Goal: Task Accomplishment & Management: Use online tool/utility

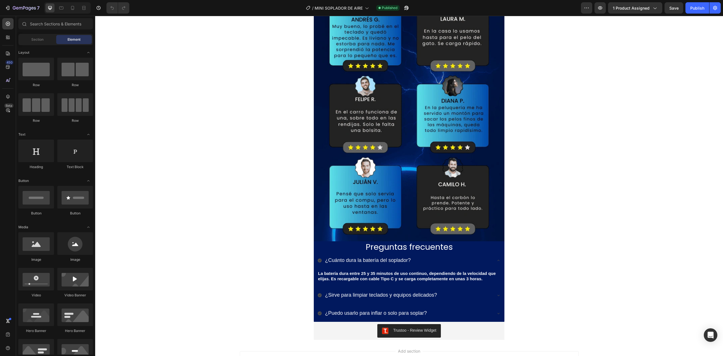
scroll to position [1724, 0]
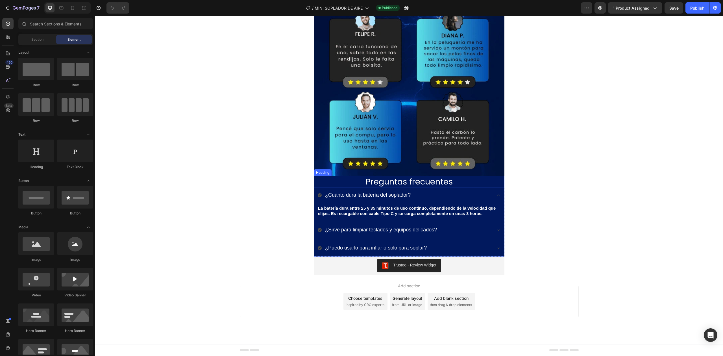
click at [386, 183] on span "Preguntas frecuentes" at bounding box center [409, 181] width 87 height 11
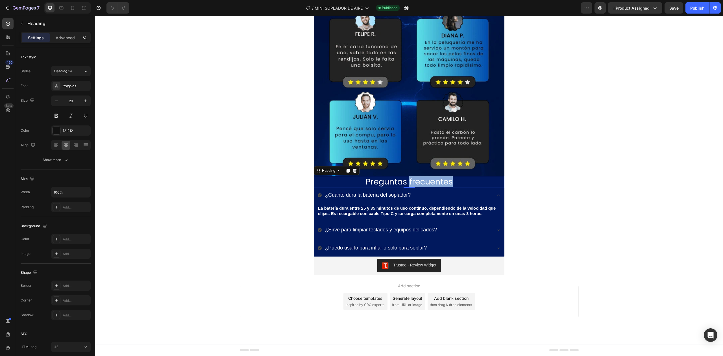
click at [416, 182] on span "Preguntas frecuentes" at bounding box center [409, 181] width 87 height 11
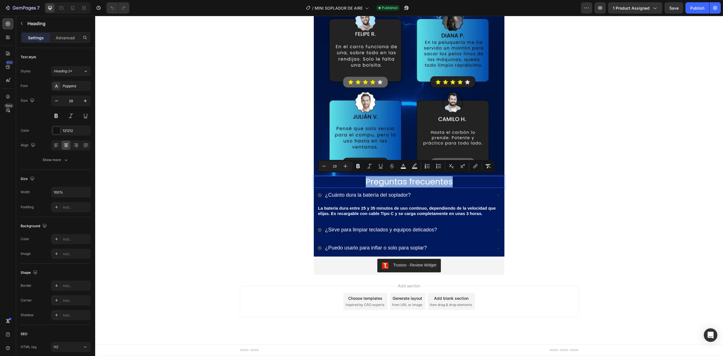
copy span "Preguntas frecuentes"
click at [359, 191] on p "¿Cuánto dura la batería del soplador?" at bounding box center [368, 195] width 86 height 8
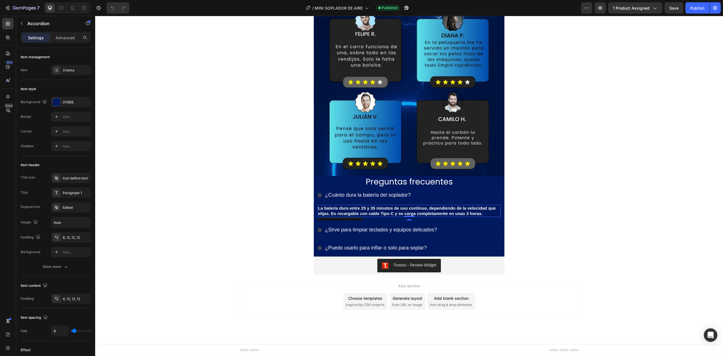
click at [370, 206] on strong "La batería dura entre 25 y 35 minutos de uso continuo, dependiendo de la veloci…" at bounding box center [407, 211] width 178 height 10
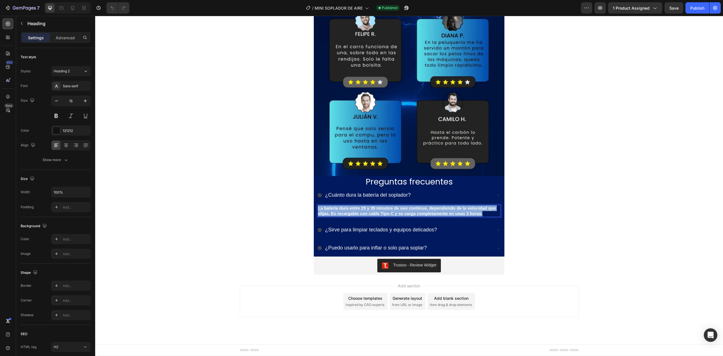
click at [370, 206] on strong "La batería dura entre 25 y 35 minutos de uso continuo, dependiendo de la veloci…" at bounding box center [407, 211] width 178 height 10
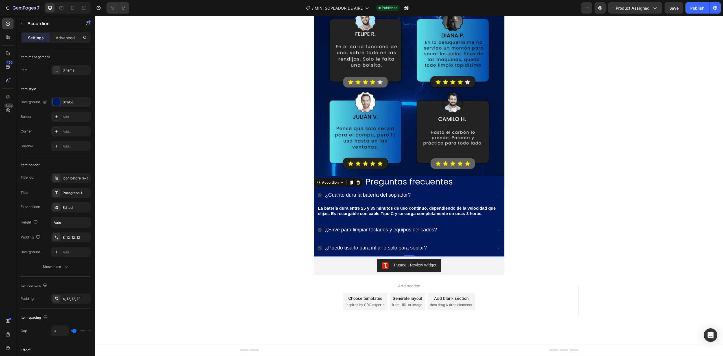
click at [363, 227] on span "¿Sirve para limpiar teclados y equipos delicados?" at bounding box center [381, 230] width 112 height 6
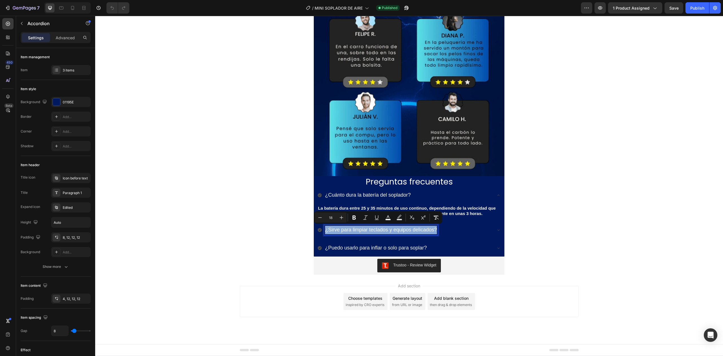
click at [363, 227] on span "¿Sirve para limpiar teclados y equipos delicados?" at bounding box center [381, 230] width 112 height 6
click at [496, 229] on icon at bounding box center [498, 230] width 5 height 5
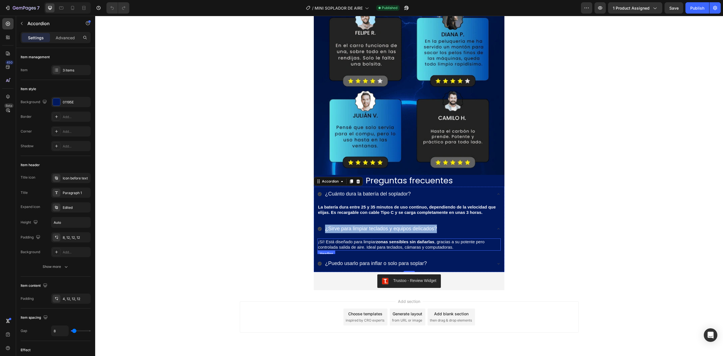
click at [357, 249] on span "¡Sí! Está diseñado para limpiar zonas sensibles sin dañarlas , gracias a su pot…" at bounding box center [401, 244] width 167 height 10
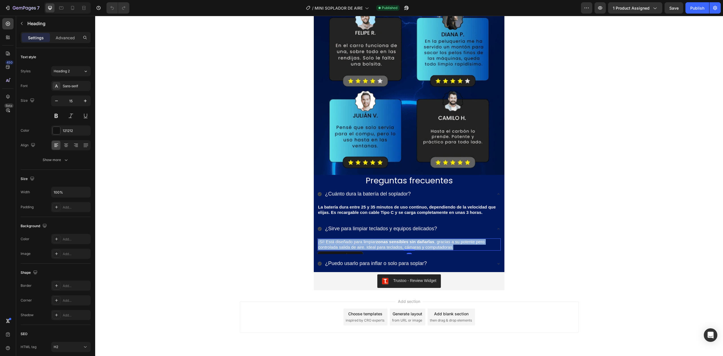
click at [357, 249] on span "¡Sí! Está diseñado para limpiar zonas sensibles sin dañarlas , gracias a su pot…" at bounding box center [401, 244] width 167 height 10
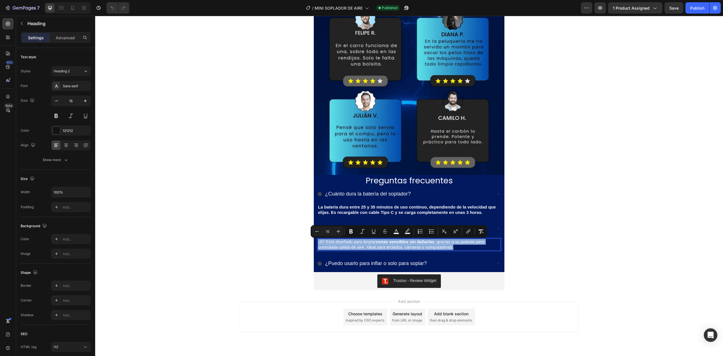
copy span "¡Sí! Está diseñado para limpiar zonas sensibles sin dañarlas , gracias a su pot…"
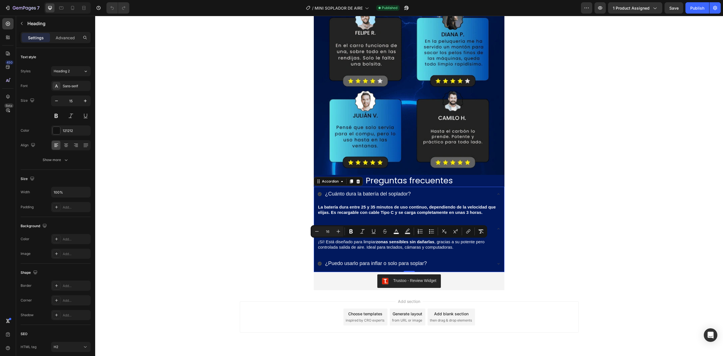
click at [385, 264] on span "¿Puedo usarlo para inflar o solo para soplar?" at bounding box center [376, 263] width 102 height 6
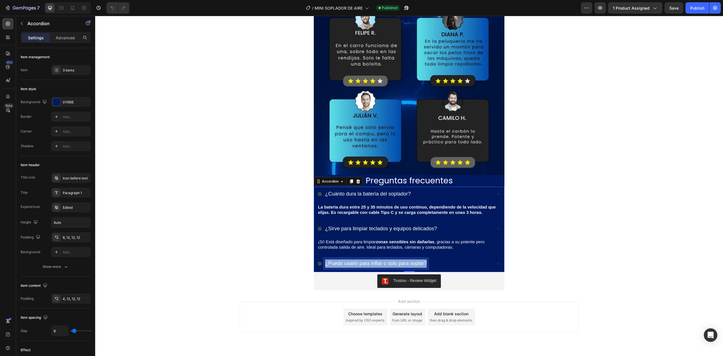
click at [385, 264] on span "¿Puedo usarlo para inflar o solo para soplar?" at bounding box center [376, 263] width 102 height 6
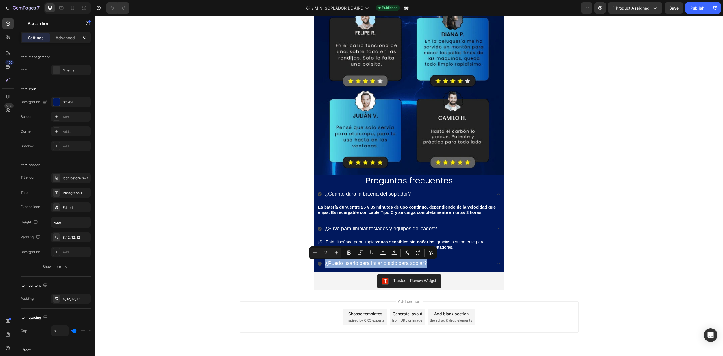
click at [318, 229] on icon at bounding box center [320, 229] width 4 height 4
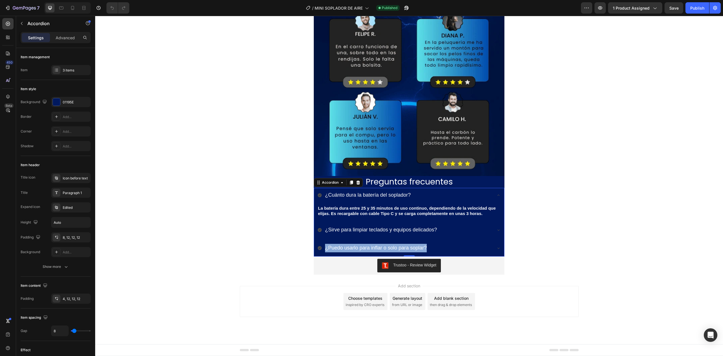
click at [318, 229] on icon at bounding box center [320, 230] width 4 height 4
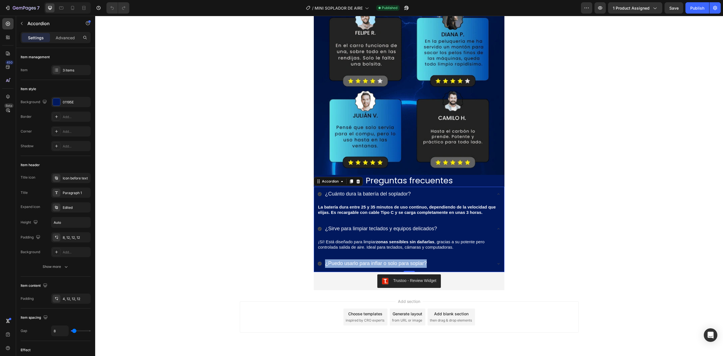
click at [318, 229] on icon at bounding box center [320, 229] width 4 height 4
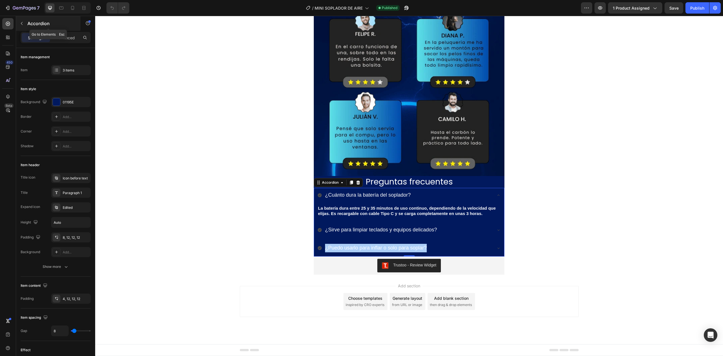
click at [45, 21] on p "Accordion" at bounding box center [51, 23] width 48 height 7
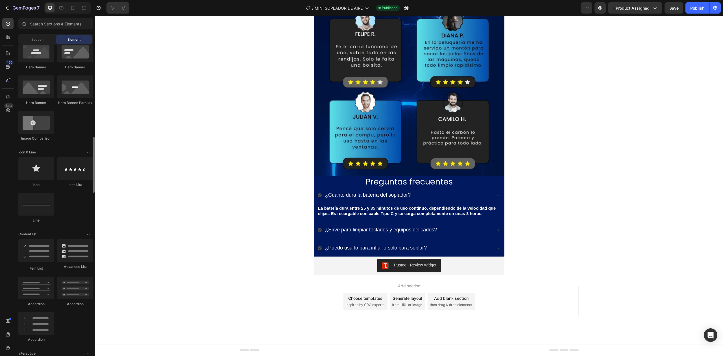
scroll to position [301, 0]
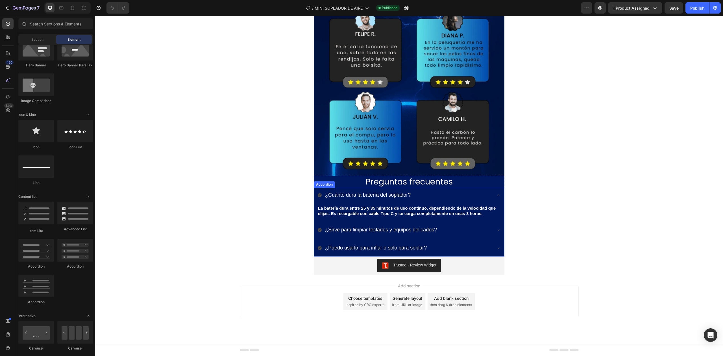
click at [496, 194] on icon at bounding box center [498, 195] width 5 height 5
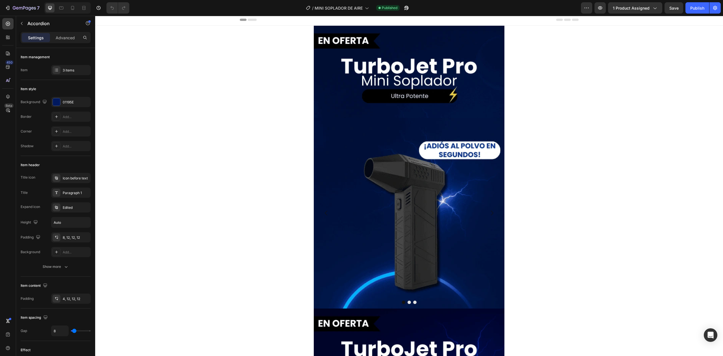
scroll to position [0, 0]
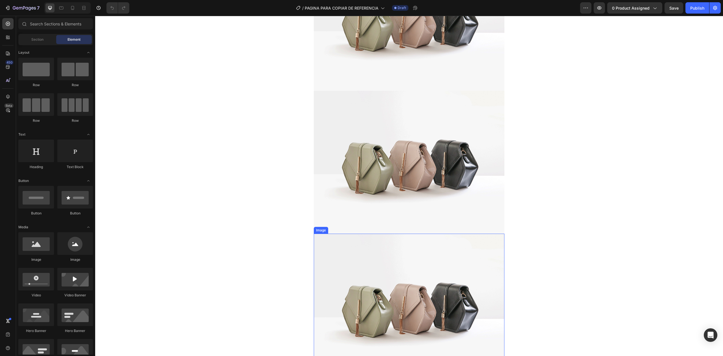
scroll to position [1041, 0]
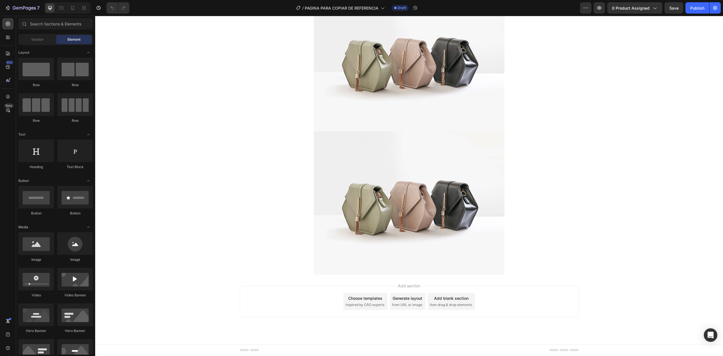
drag, startPoint x: 167, startPoint y: 102, endPoint x: 179, endPoint y: 95, distance: 13.4
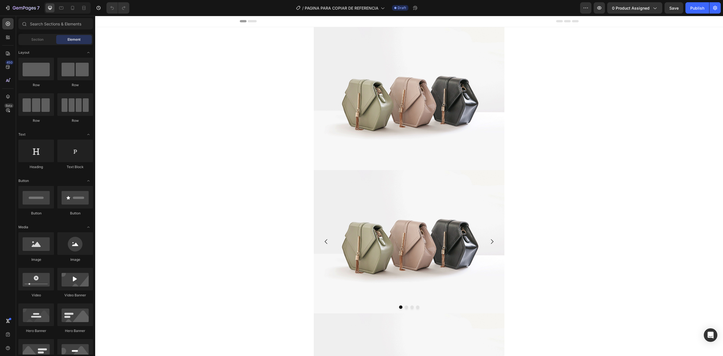
scroll to position [0, 0]
click at [421, 130] on img at bounding box center [409, 98] width 191 height 143
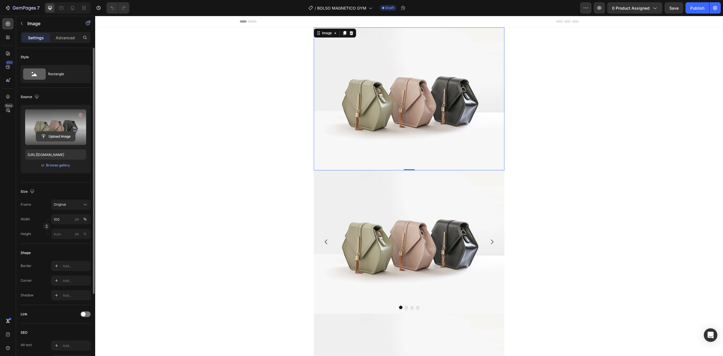
click at [60, 137] on input "file" at bounding box center [55, 137] width 39 height 10
click at [358, 211] on img at bounding box center [409, 241] width 191 height 143
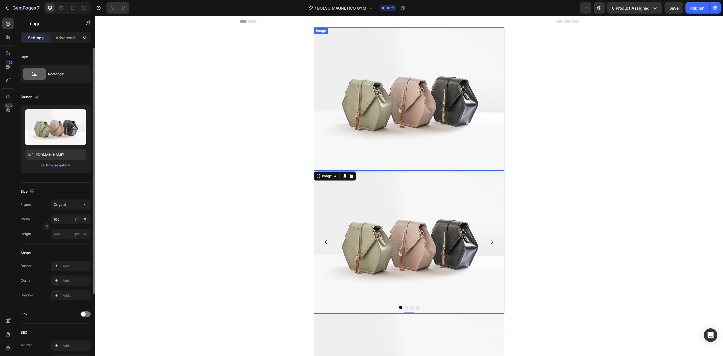
click at [373, 154] on img at bounding box center [409, 98] width 191 height 143
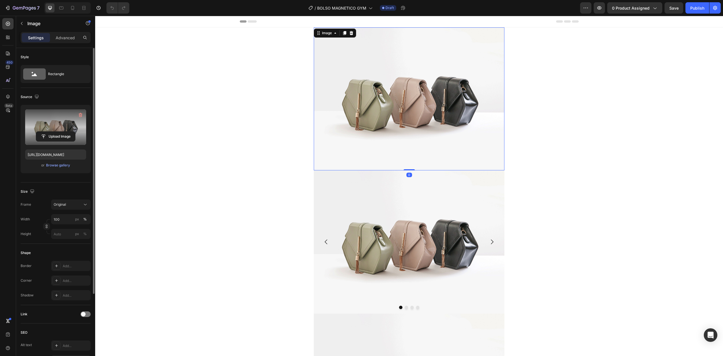
click at [57, 128] on label at bounding box center [55, 127] width 61 height 36
click at [57, 132] on input "file" at bounding box center [55, 137] width 39 height 10
type input "[URL][DOMAIN_NAME]"
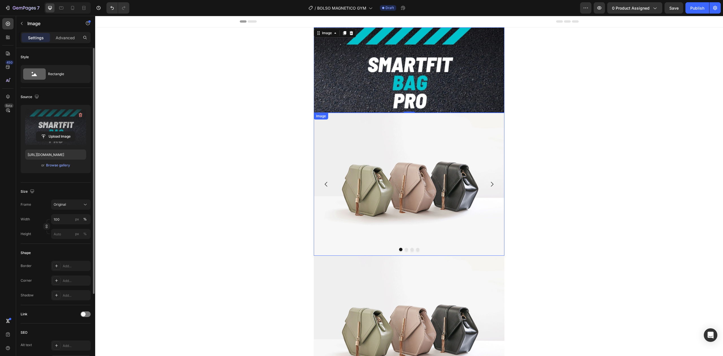
click at [353, 152] on img at bounding box center [409, 184] width 191 height 143
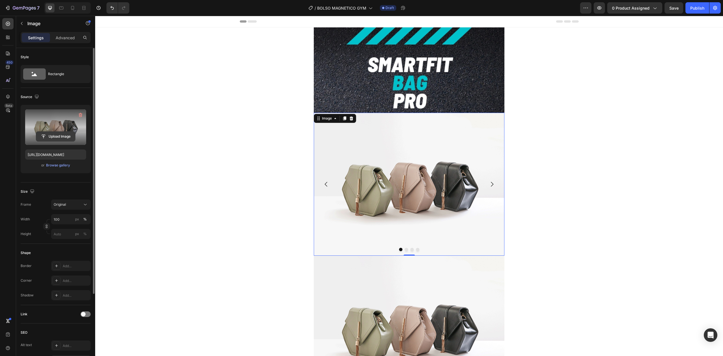
click at [68, 136] on input "file" at bounding box center [55, 137] width 39 height 10
type input "[URL][DOMAIN_NAME]"
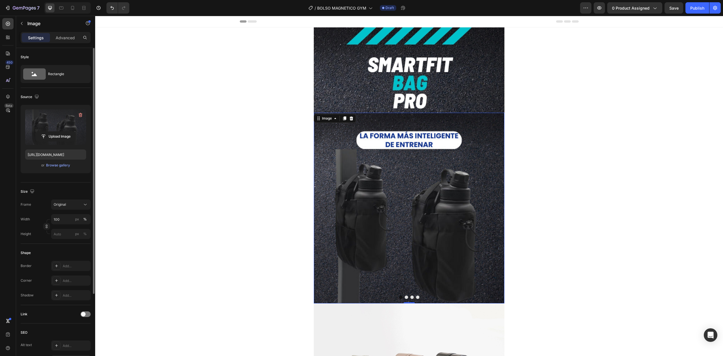
click at [491, 219] on img at bounding box center [409, 208] width 191 height 191
click at [492, 212] on button "Carousel Next Arrow" at bounding box center [492, 208] width 16 height 16
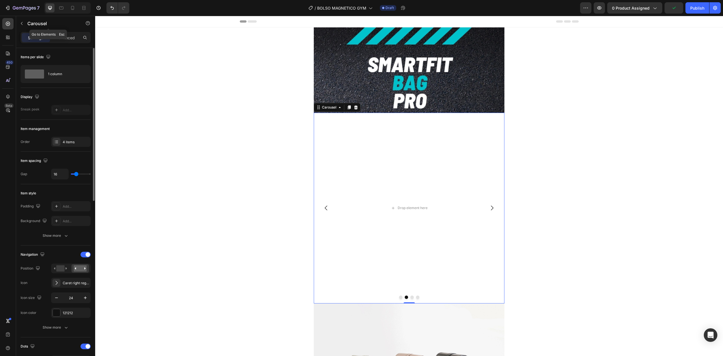
click at [38, 26] on p "Carousel" at bounding box center [51, 23] width 48 height 7
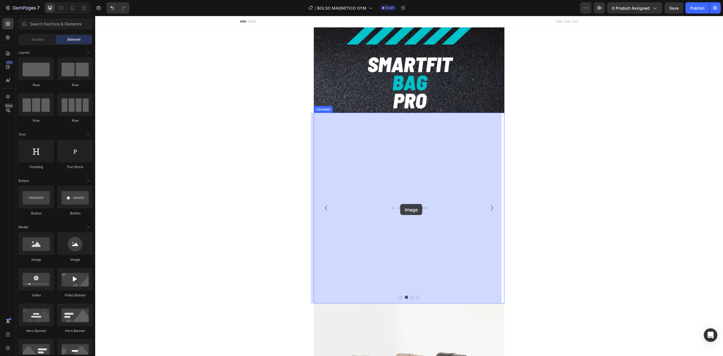
drag, startPoint x: 150, startPoint y: 259, endPoint x: 358, endPoint y: 217, distance: 212.2
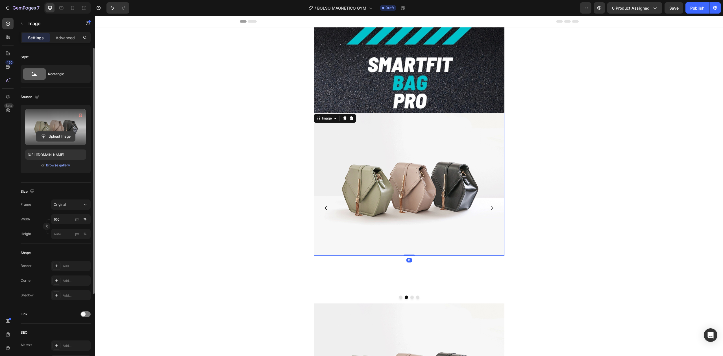
click at [53, 136] on input "file" at bounding box center [55, 137] width 39 height 10
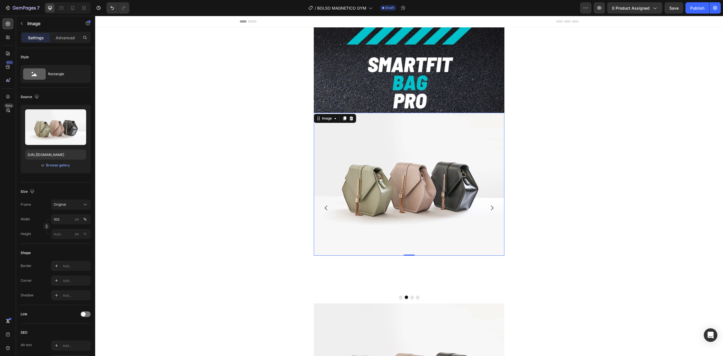
click at [326, 207] on icon "Carousel Back Arrow" at bounding box center [326, 208] width 7 height 7
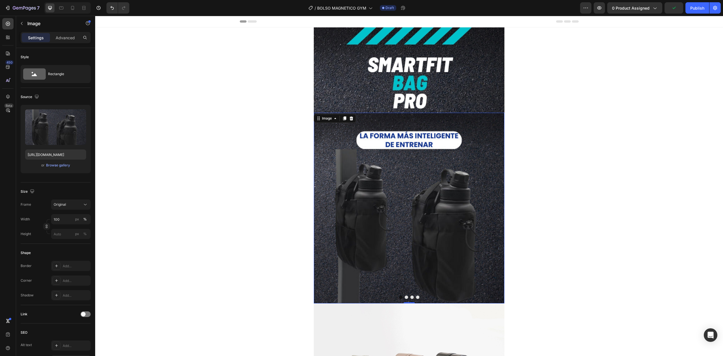
click at [375, 204] on img at bounding box center [409, 208] width 191 height 191
click at [59, 133] on input "file" at bounding box center [55, 137] width 39 height 10
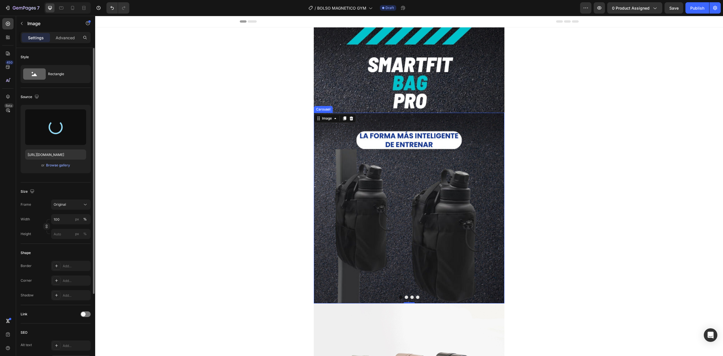
type input "[URL][DOMAIN_NAME]"
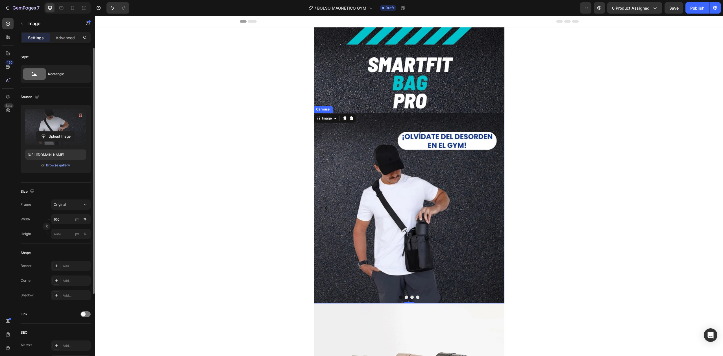
click at [494, 209] on button "Carousel Next Arrow" at bounding box center [492, 208] width 16 height 16
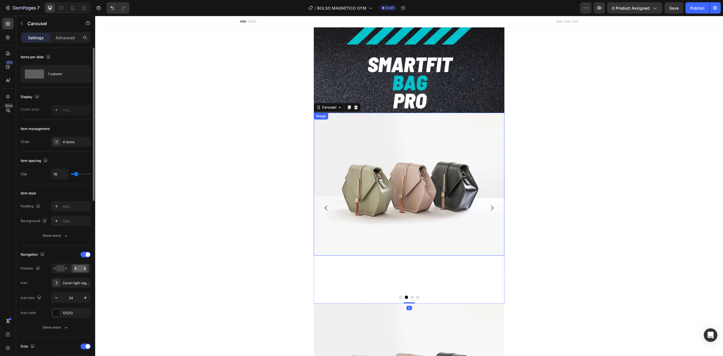
click at [413, 195] on img at bounding box center [409, 184] width 191 height 143
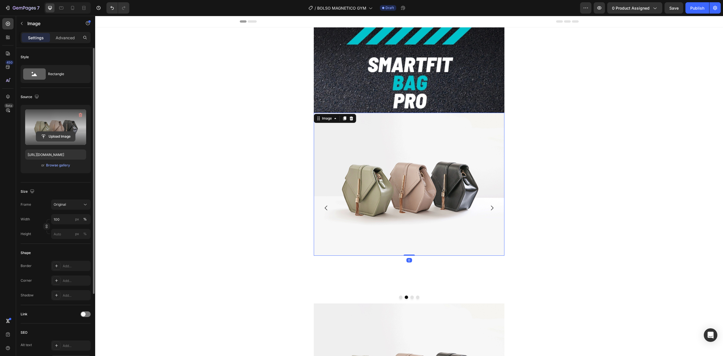
click at [59, 134] on input "file" at bounding box center [55, 137] width 39 height 10
click at [61, 164] on div "Browse gallery" at bounding box center [58, 165] width 24 height 5
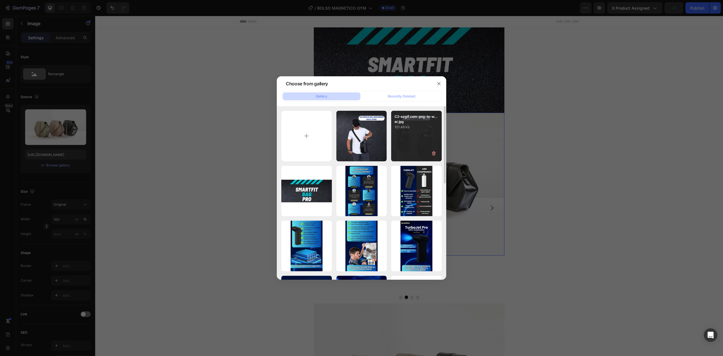
click at [405, 141] on div "C2-ezgif.com-png-to-w...er.jpg 101.49 kb" at bounding box center [416, 136] width 51 height 51
type input "[URL][DOMAIN_NAME]"
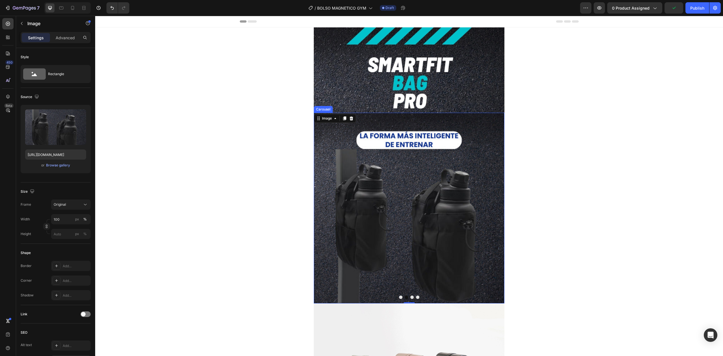
click at [492, 213] on button "Carousel Next Arrow" at bounding box center [492, 208] width 16 height 16
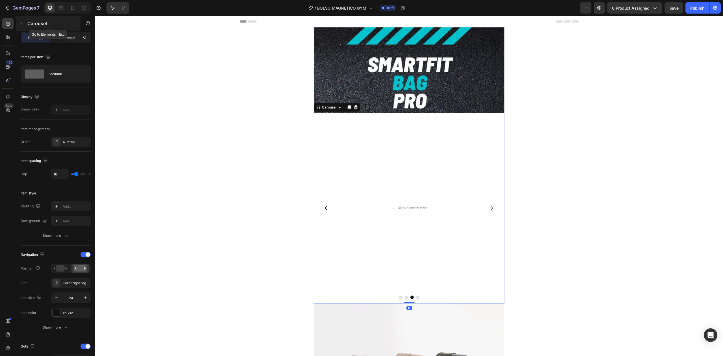
click at [44, 25] on p "Carousel" at bounding box center [51, 23] width 48 height 7
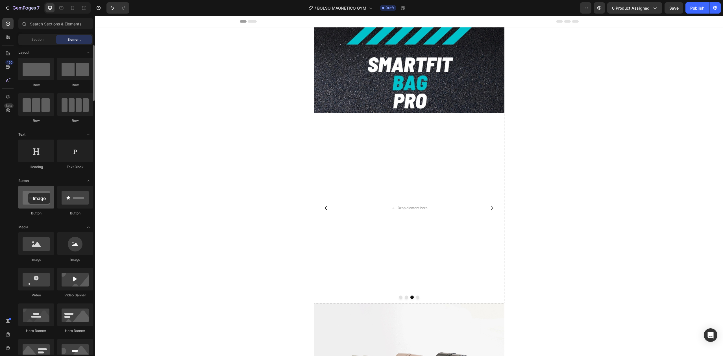
drag, startPoint x: 41, startPoint y: 248, endPoint x: 29, endPoint y: 196, distance: 53.1
click at [492, 206] on icon "Carousel Next Arrow" at bounding box center [492, 208] width 7 height 7
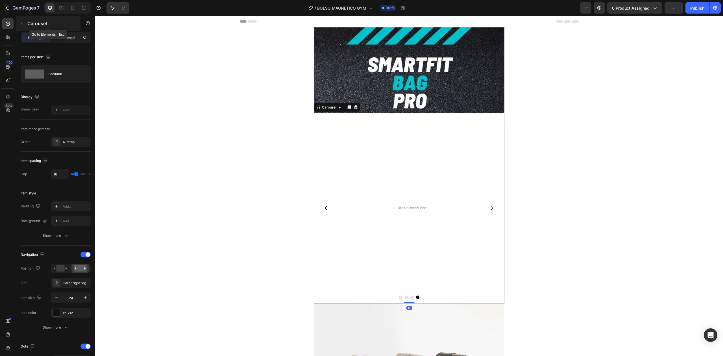
click at [33, 25] on p "Carousel" at bounding box center [51, 23] width 48 height 7
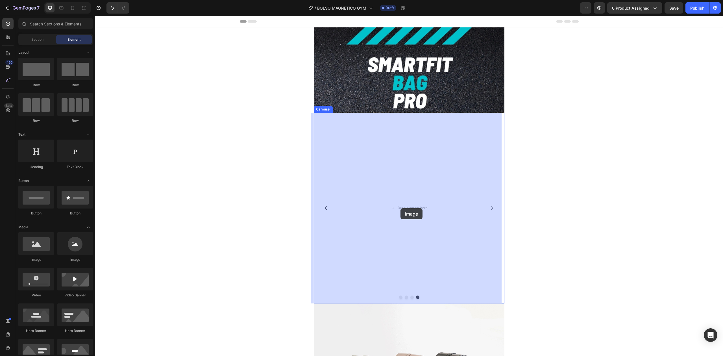
drag, startPoint x: 131, startPoint y: 253, endPoint x: 357, endPoint y: 224, distance: 228.7
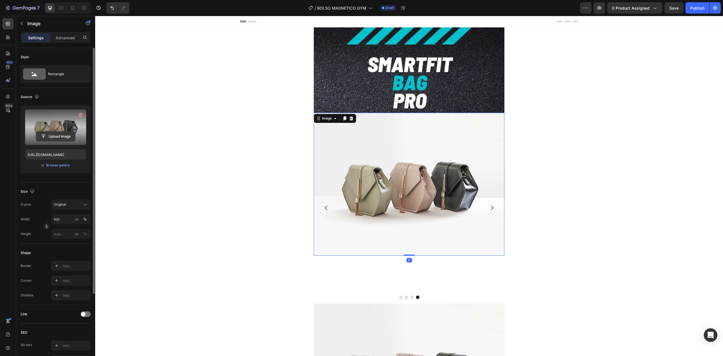
click at [48, 136] on input "file" at bounding box center [55, 137] width 39 height 10
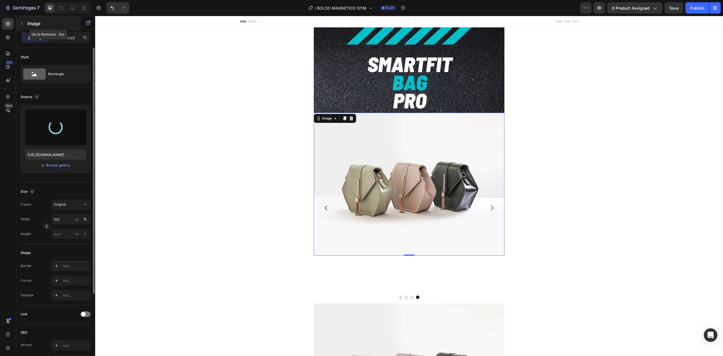
type input "[URL][DOMAIN_NAME]"
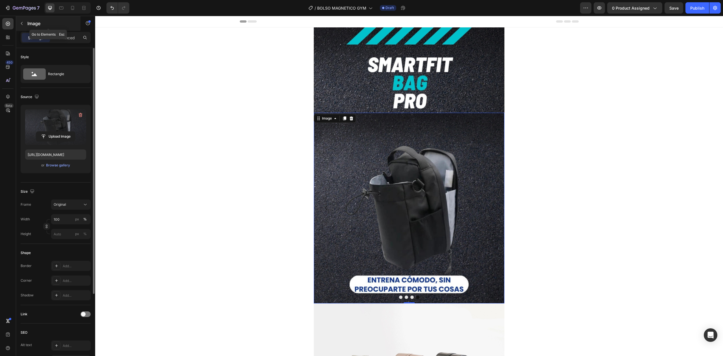
click at [32, 24] on p "Image" at bounding box center [51, 23] width 48 height 7
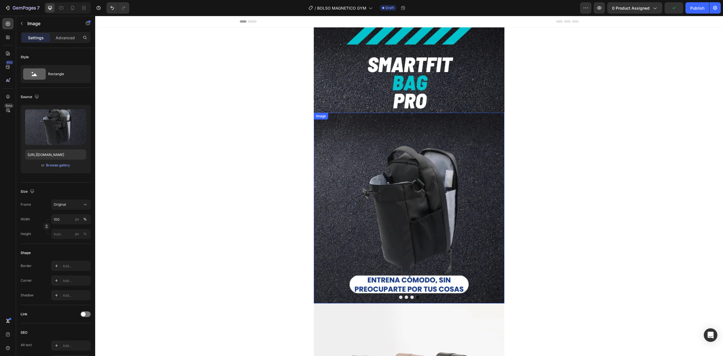
click at [431, 201] on img at bounding box center [409, 208] width 191 height 191
click at [29, 22] on p "Image" at bounding box center [51, 23] width 48 height 7
click at [371, 221] on img at bounding box center [409, 208] width 191 height 191
click at [314, 216] on img at bounding box center [409, 208] width 191 height 191
click at [325, 208] on icon "Carousel Back Arrow" at bounding box center [326, 208] width 3 height 5
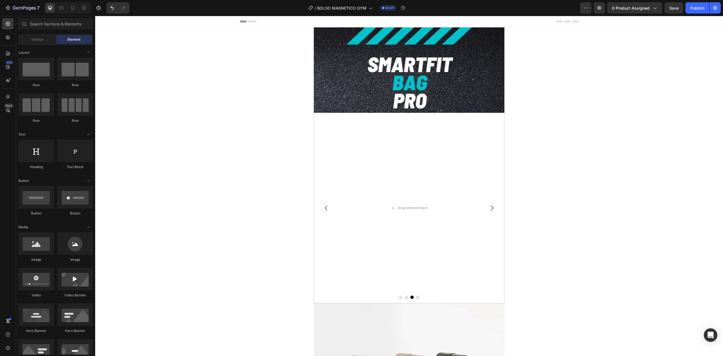
click at [314, 140] on div "Drop element here" at bounding box center [409, 208] width 191 height 191
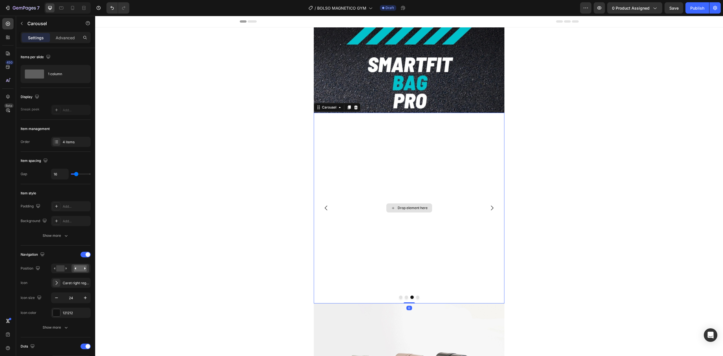
click at [321, 113] on div "Drop element here" at bounding box center [409, 208] width 191 height 191
click at [323, 108] on div "Carousel" at bounding box center [329, 107] width 17 height 5
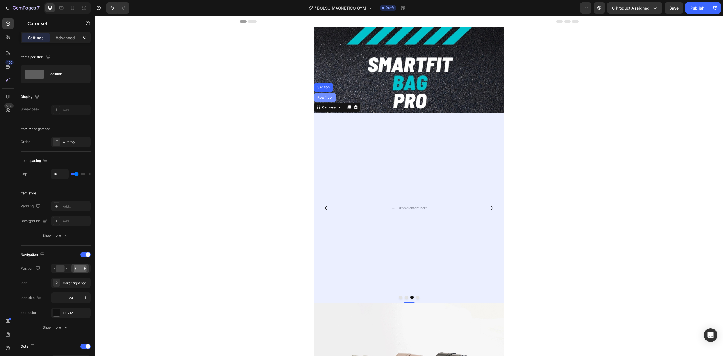
click at [328, 96] on div "Row 1 col" at bounding box center [324, 97] width 17 height 3
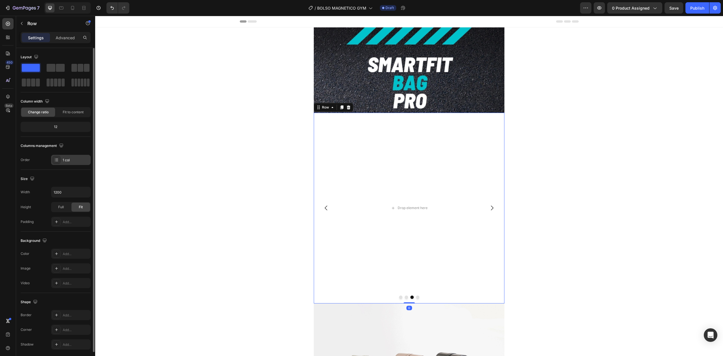
click at [78, 159] on div "1 col" at bounding box center [76, 160] width 27 height 5
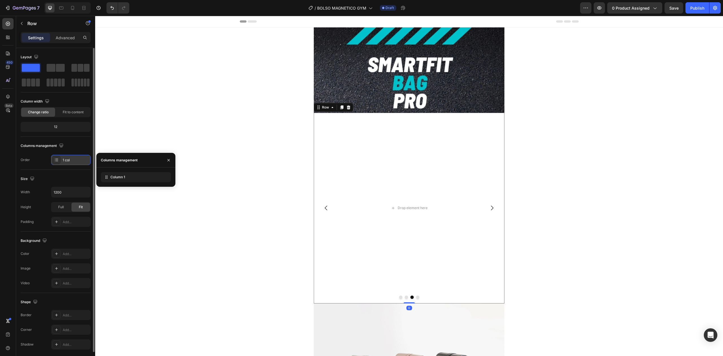
click at [78, 159] on div "1 col" at bounding box center [76, 160] width 27 height 5
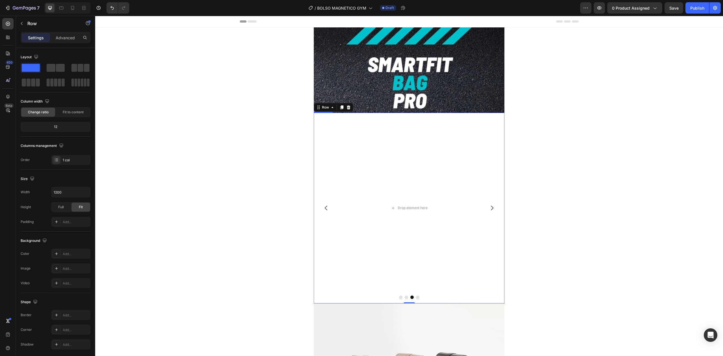
click at [323, 208] on icon "Carousel Back Arrow" at bounding box center [326, 208] width 7 height 7
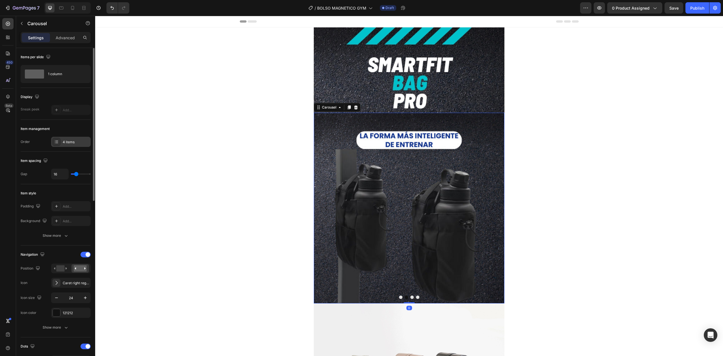
click at [78, 138] on div "4 items" at bounding box center [71, 142] width 40 height 10
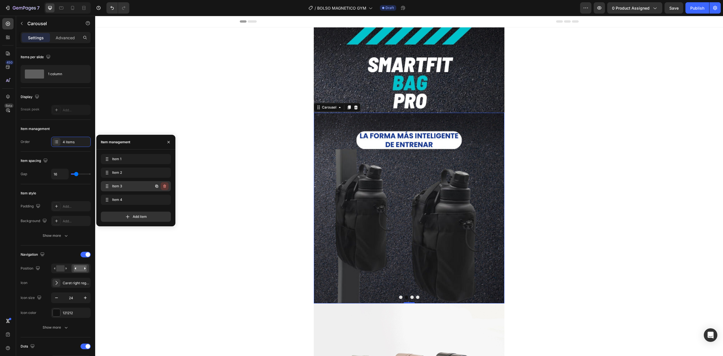
click at [164, 187] on icon "button" at bounding box center [164, 186] width 5 height 5
click at [164, 187] on div "Delete" at bounding box center [161, 186] width 10 height 5
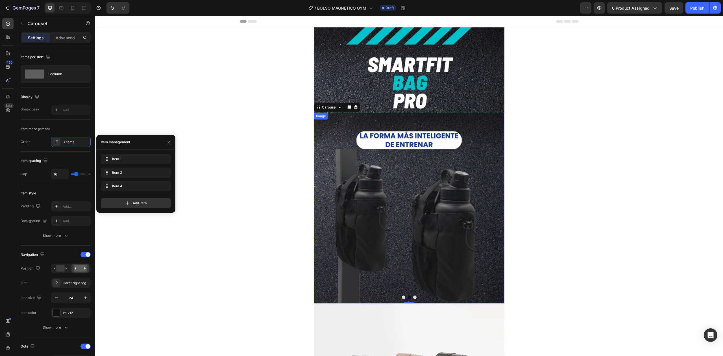
click at [390, 259] on img at bounding box center [409, 208] width 191 height 191
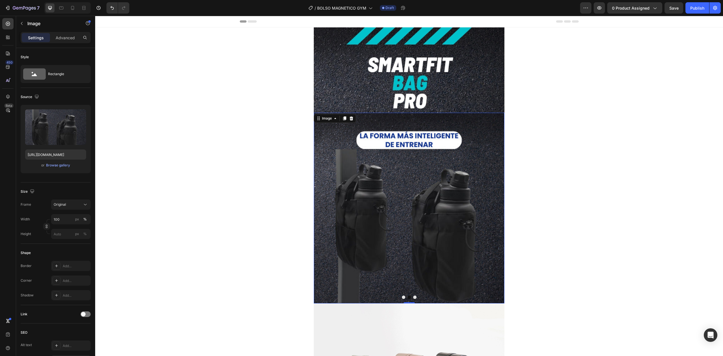
click at [500, 209] on img at bounding box center [409, 208] width 191 height 191
click at [497, 206] on button "Carousel Next Arrow" at bounding box center [492, 208] width 16 height 16
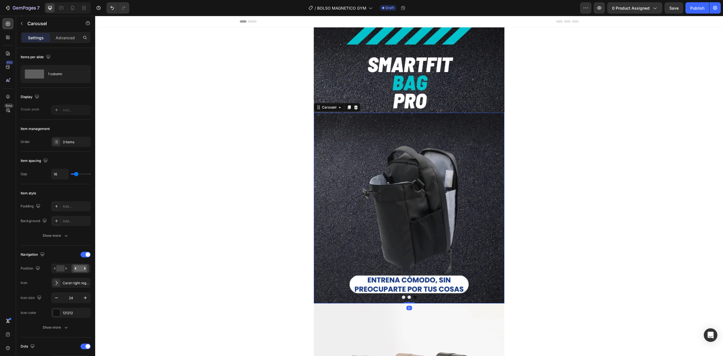
click at [497, 206] on button "Carousel Next Arrow" at bounding box center [492, 208] width 16 height 16
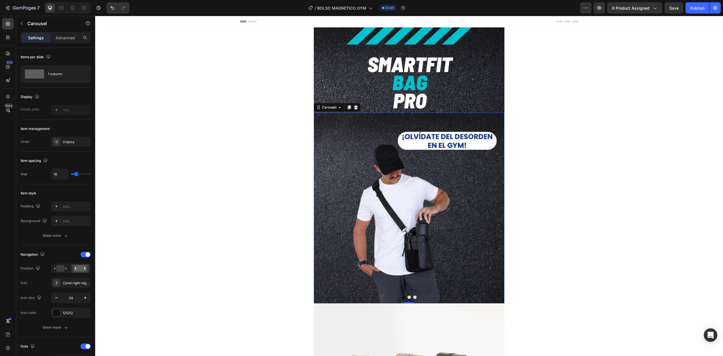
click at [497, 206] on button "Carousel Next Arrow" at bounding box center [492, 208] width 16 height 16
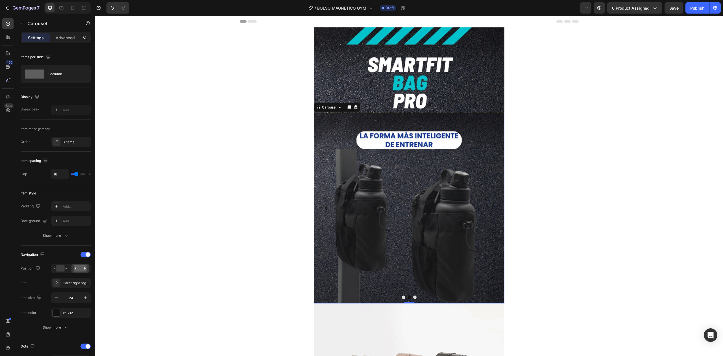
click at [497, 206] on button "Carousel Next Arrow" at bounding box center [492, 208] width 16 height 16
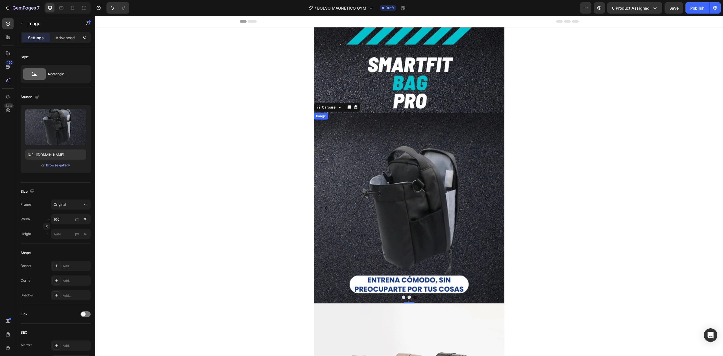
click at [434, 187] on img at bounding box center [409, 208] width 191 height 191
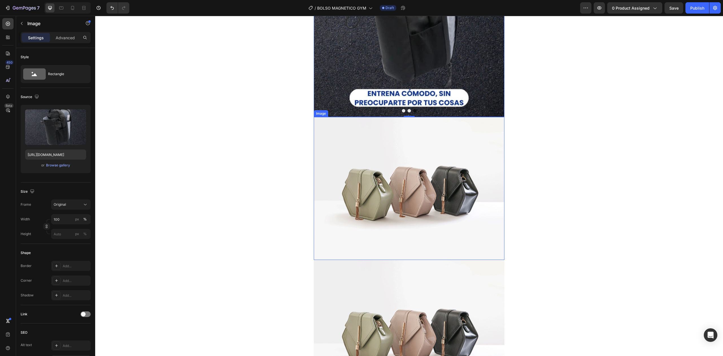
scroll to position [188, 0]
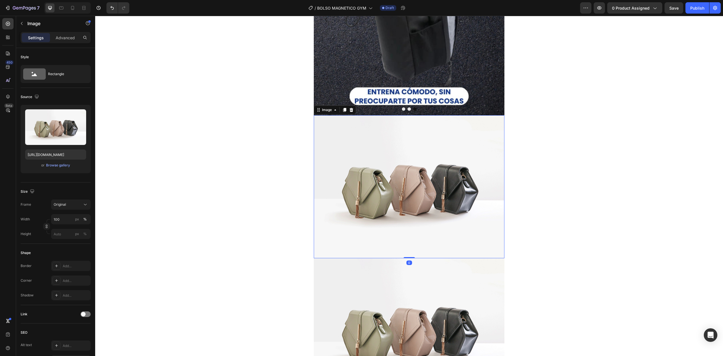
click at [434, 208] on img at bounding box center [409, 186] width 191 height 143
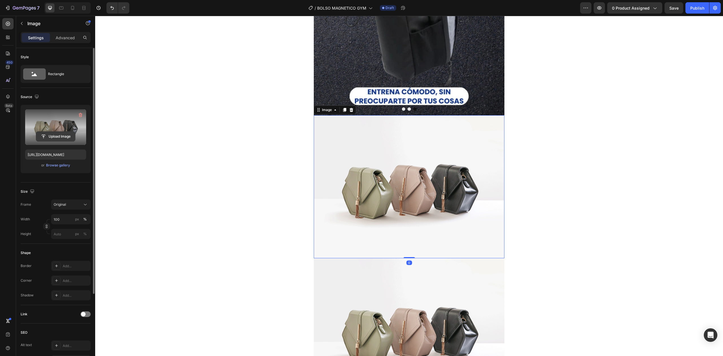
click at [58, 134] on input "file" at bounding box center [55, 137] width 39 height 10
type input "[URL][DOMAIN_NAME]"
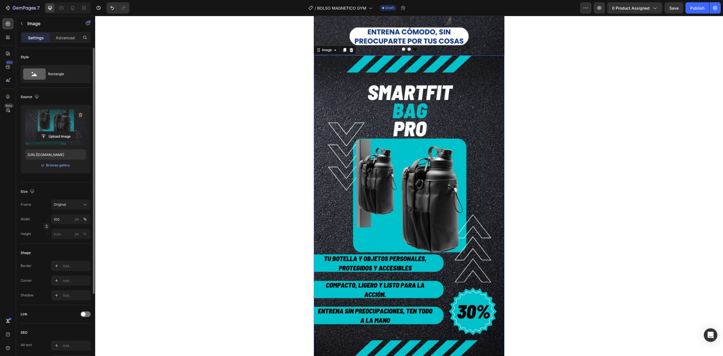
scroll to position [377, 0]
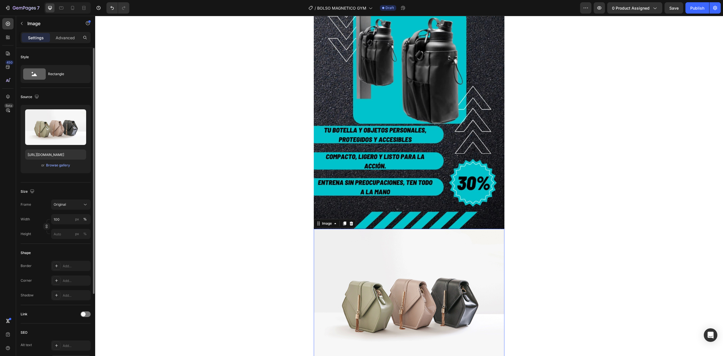
click at [406, 264] on img at bounding box center [409, 300] width 191 height 143
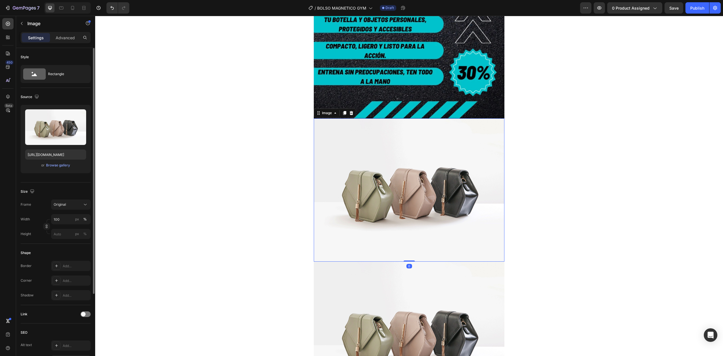
scroll to position [490, 0]
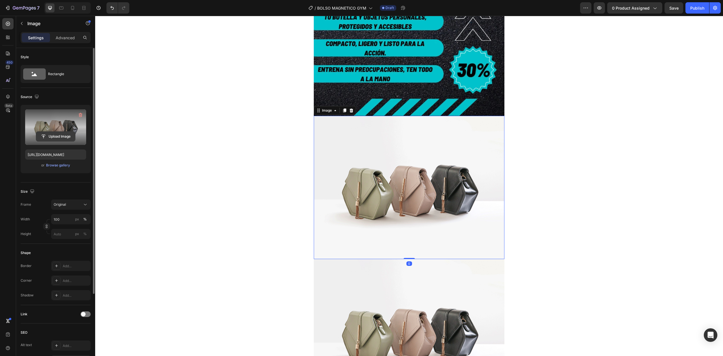
click at [53, 136] on input "file" at bounding box center [55, 137] width 39 height 10
type input "[URL][DOMAIN_NAME]"
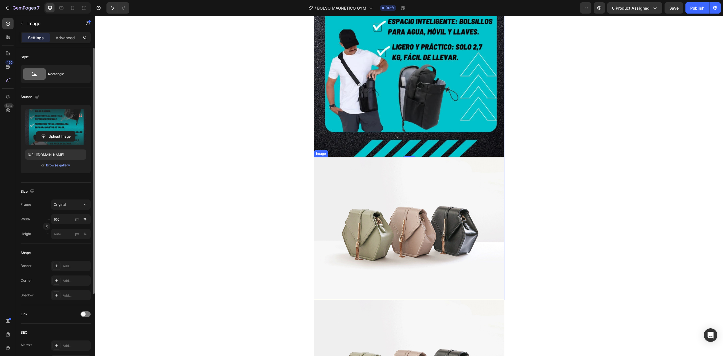
scroll to position [753, 0]
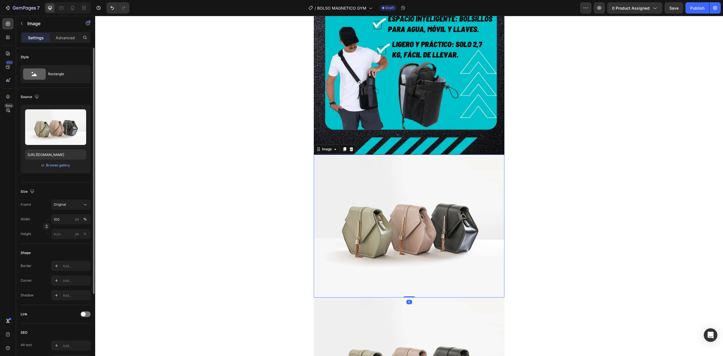
click at [358, 194] on img at bounding box center [409, 226] width 191 height 143
click at [47, 132] on input "file" at bounding box center [55, 137] width 39 height 10
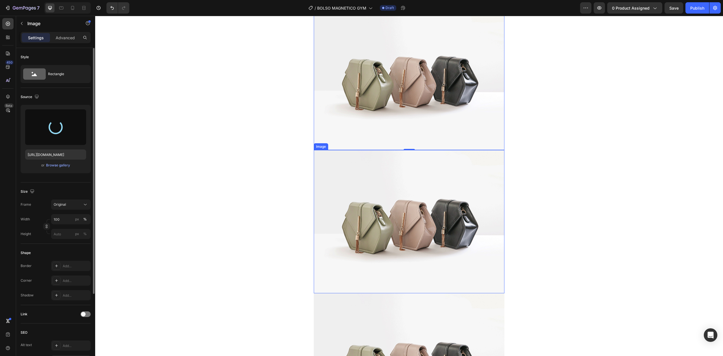
scroll to position [904, 0]
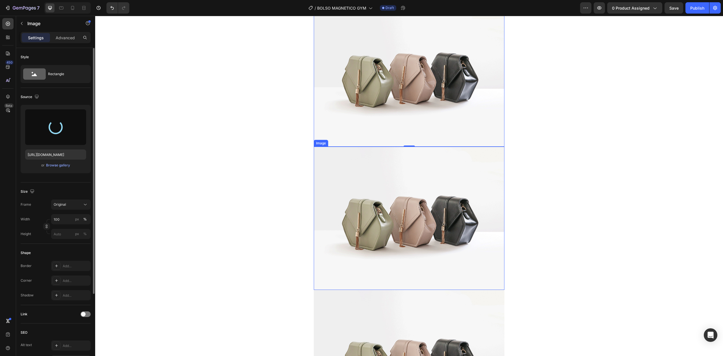
type input "[URL][DOMAIN_NAME]"
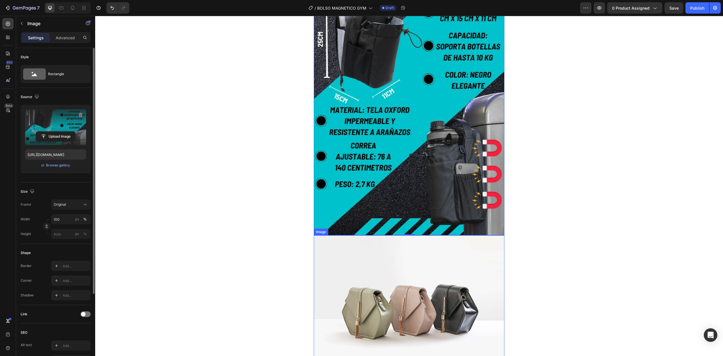
scroll to position [979, 0]
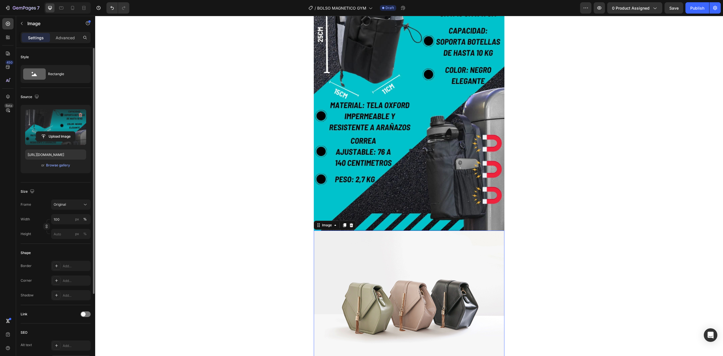
click at [379, 244] on img at bounding box center [409, 302] width 191 height 143
click at [27, 127] on label at bounding box center [55, 127] width 61 height 36
click at [36, 132] on input "file" at bounding box center [55, 137] width 39 height 10
click at [50, 132] on input "file" at bounding box center [55, 137] width 39 height 10
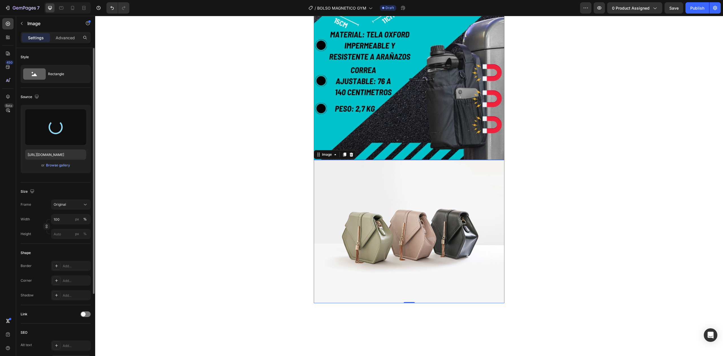
scroll to position [1055, 0]
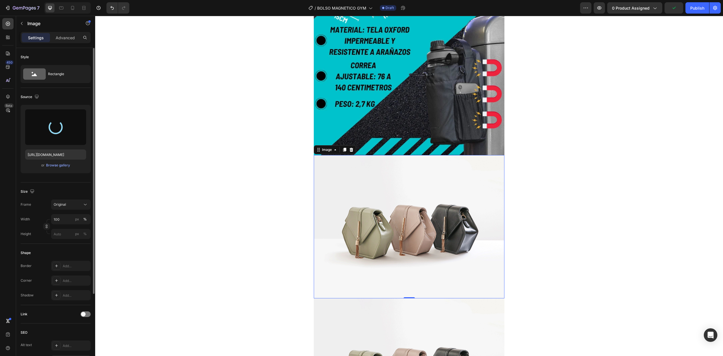
type input "[URL][DOMAIN_NAME]"
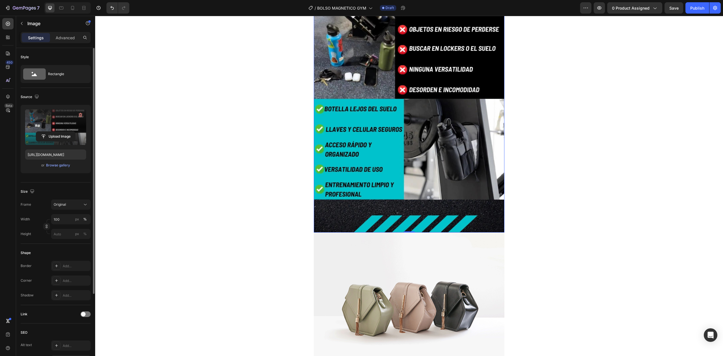
scroll to position [1281, 0]
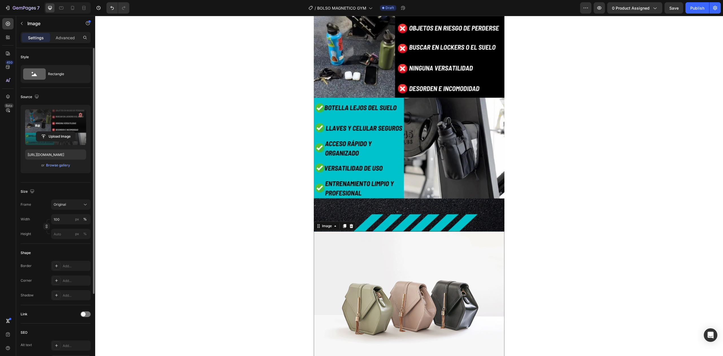
click at [406, 256] on img at bounding box center [409, 302] width 191 height 143
click at [66, 136] on input "file" at bounding box center [55, 137] width 39 height 10
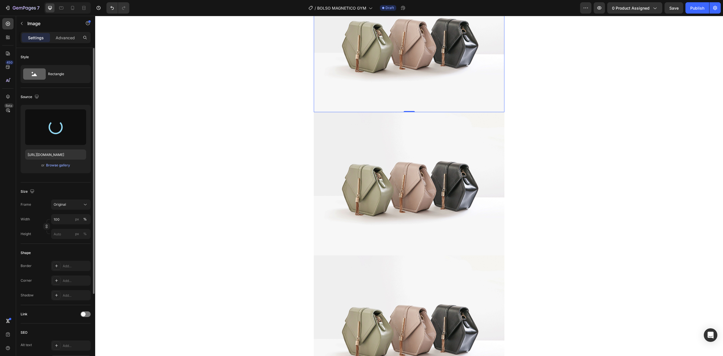
scroll to position [1544, 0]
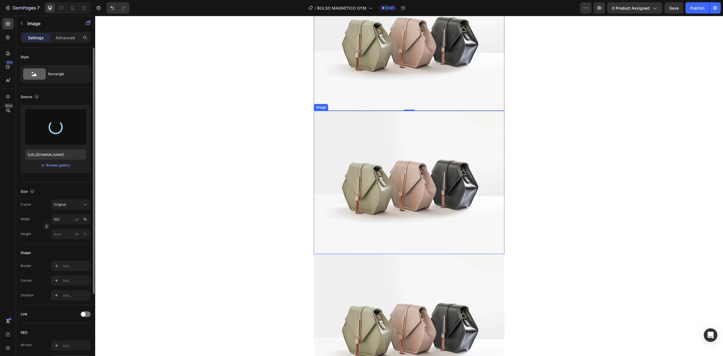
click at [422, 174] on img at bounding box center [409, 182] width 191 height 143
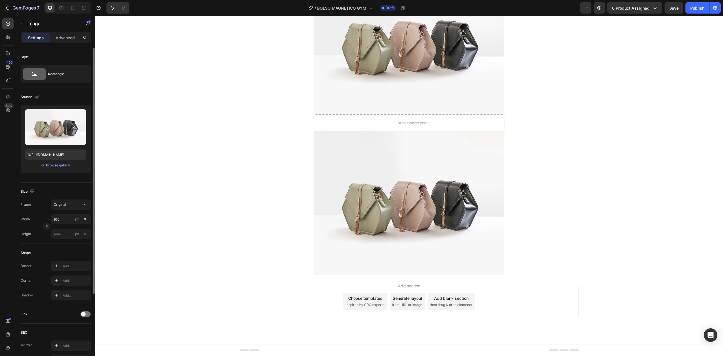
scroll to position [1541, 0]
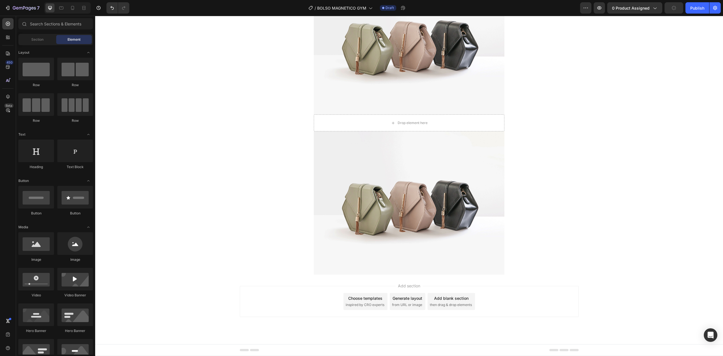
click at [413, 93] on img at bounding box center [409, 42] width 191 height 143
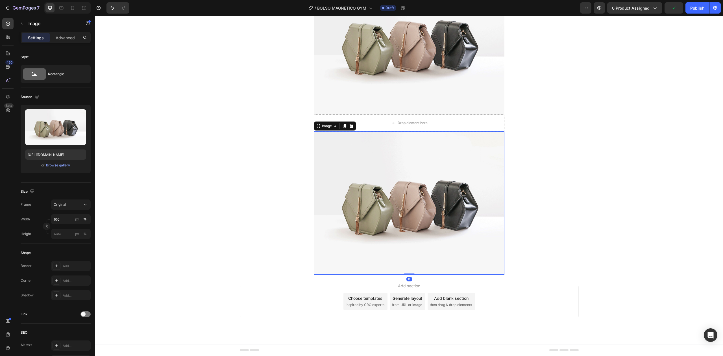
click at [416, 197] on img at bounding box center [409, 202] width 191 height 143
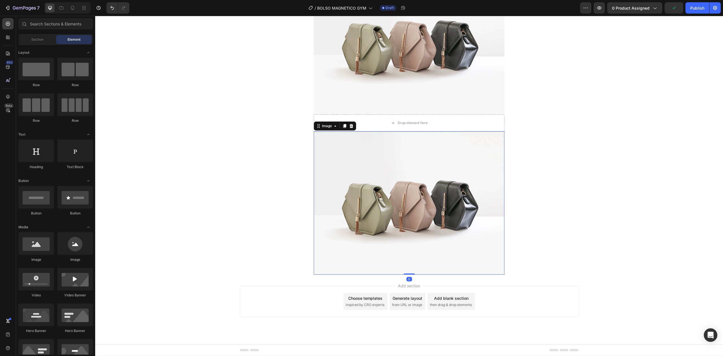
scroll to position [1113, 0]
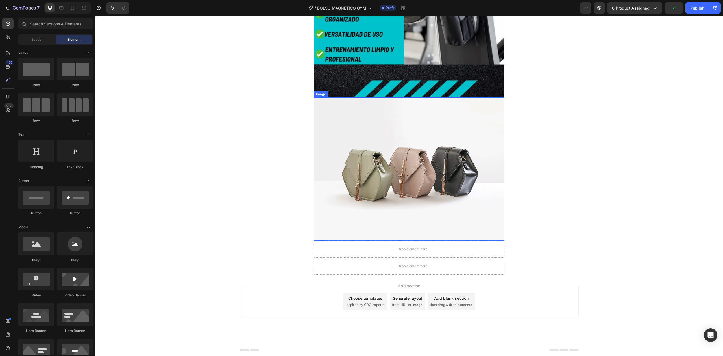
click at [439, 119] on img at bounding box center [409, 168] width 191 height 143
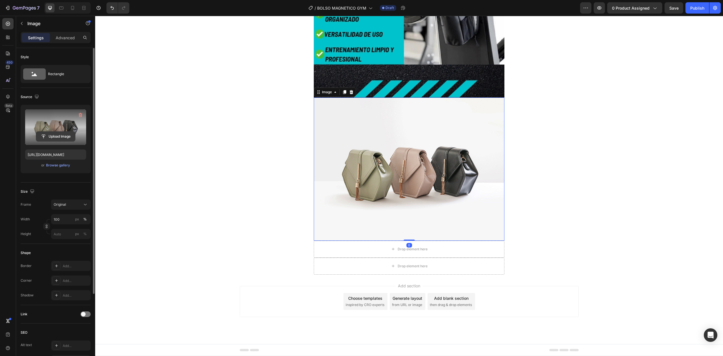
click at [36, 136] on input "file" at bounding box center [55, 137] width 39 height 10
type input "[URL][DOMAIN_NAME]"
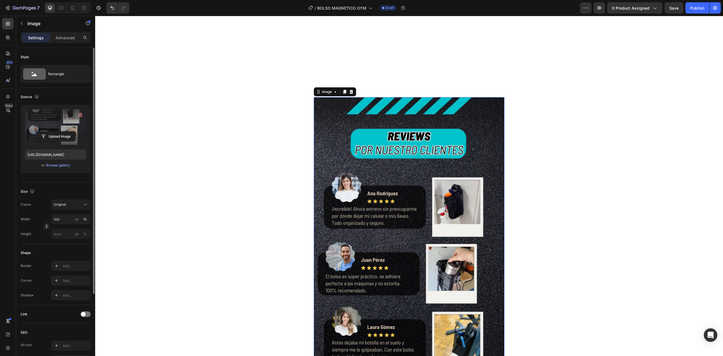
scroll to position [1242, 0]
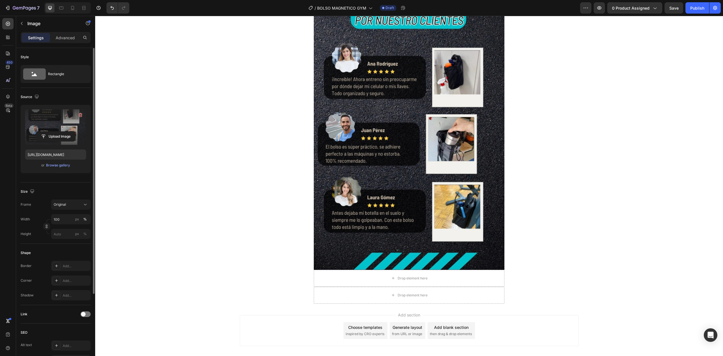
drag, startPoint x: 569, startPoint y: 145, endPoint x: 540, endPoint y: 123, distance: 36.3
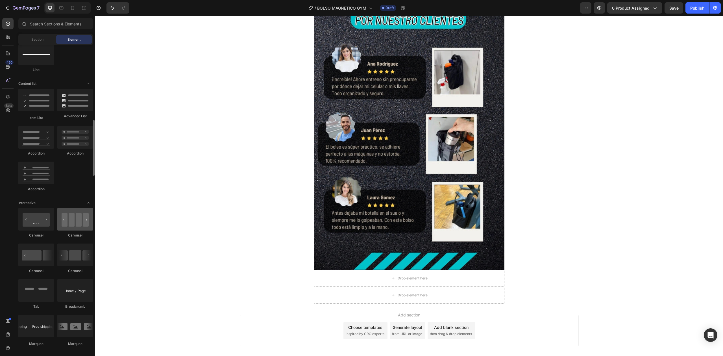
scroll to position [377, 0]
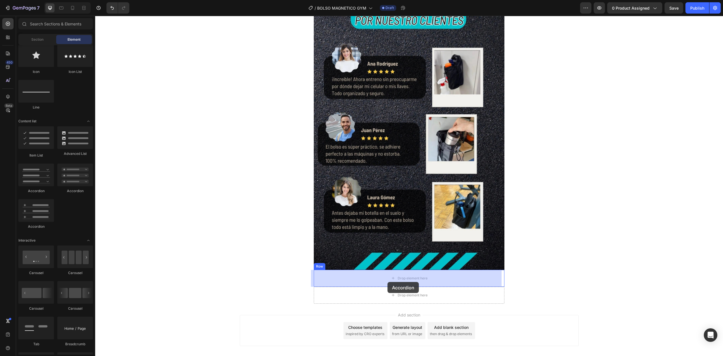
drag, startPoint x: 142, startPoint y: 196, endPoint x: 389, endPoint y: 282, distance: 261.2
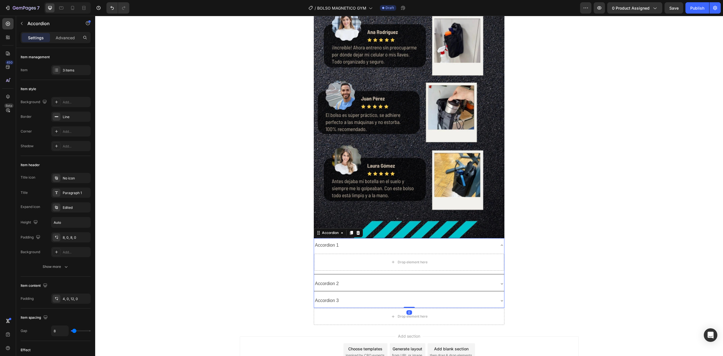
scroll to position [1280, 0]
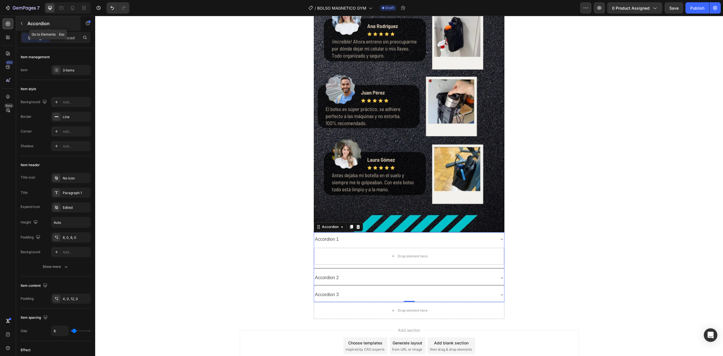
click at [35, 24] on p "Accordion" at bounding box center [51, 23] width 48 height 7
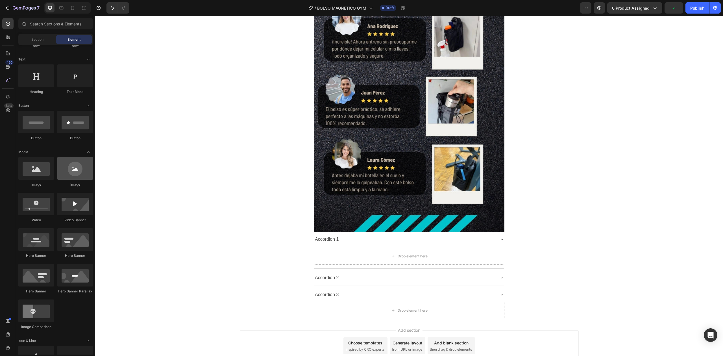
scroll to position [0, 0]
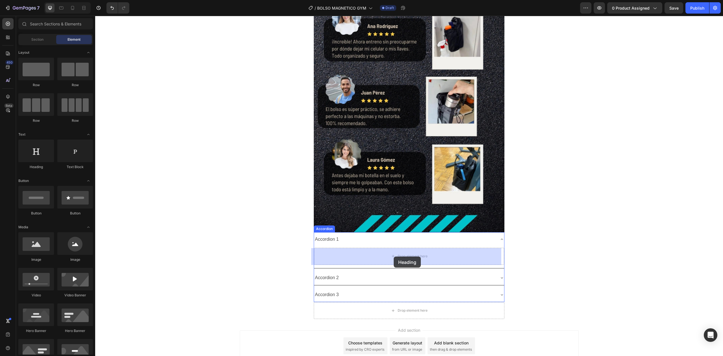
drag, startPoint x: 138, startPoint y: 171, endPoint x: 394, endPoint y: 257, distance: 269.6
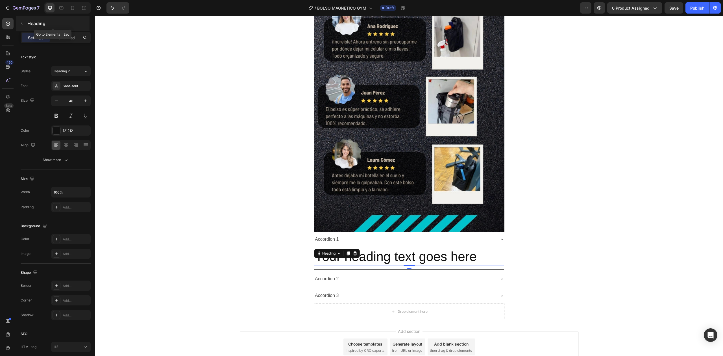
click at [38, 21] on p "Heading" at bounding box center [57, 23] width 61 height 7
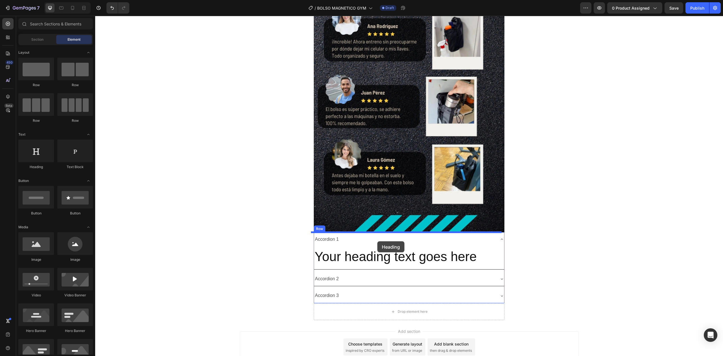
drag, startPoint x: 136, startPoint y: 172, endPoint x: 377, endPoint y: 241, distance: 251.3
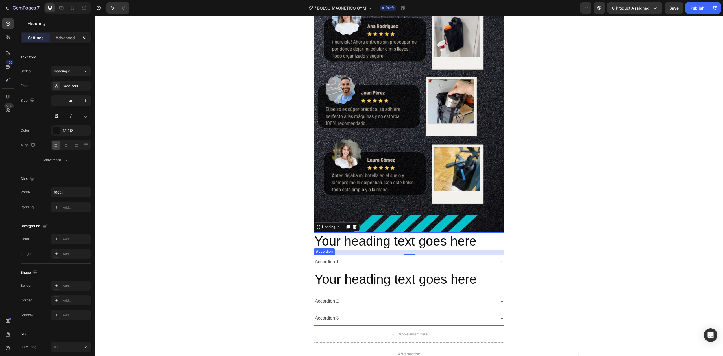
click at [375, 297] on div "Accordion 2" at bounding box center [404, 301] width 181 height 10
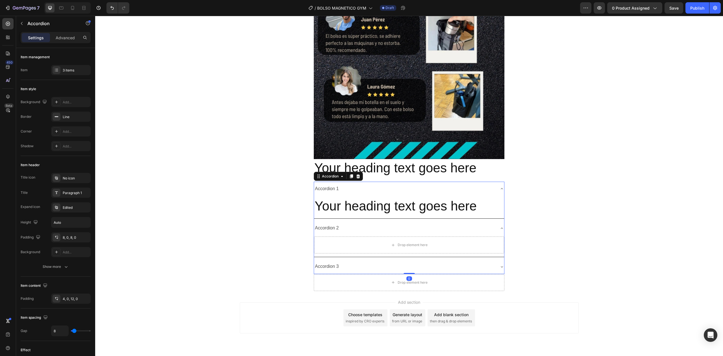
scroll to position [1355, 0]
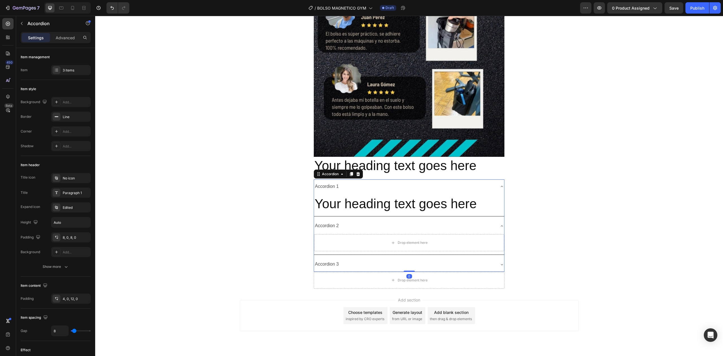
click at [406, 269] on div "Accordion 3" at bounding box center [404, 264] width 181 height 10
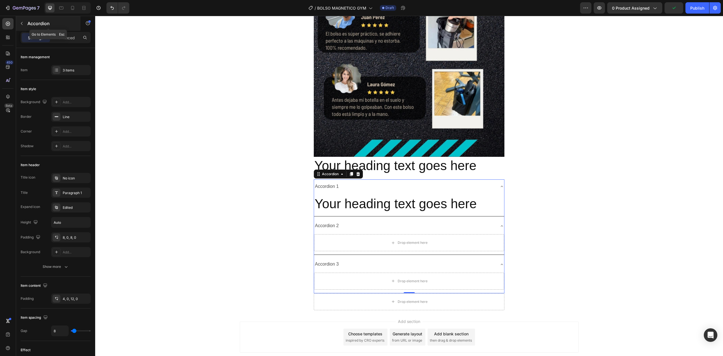
click at [35, 20] on p "Accordion" at bounding box center [51, 23] width 48 height 7
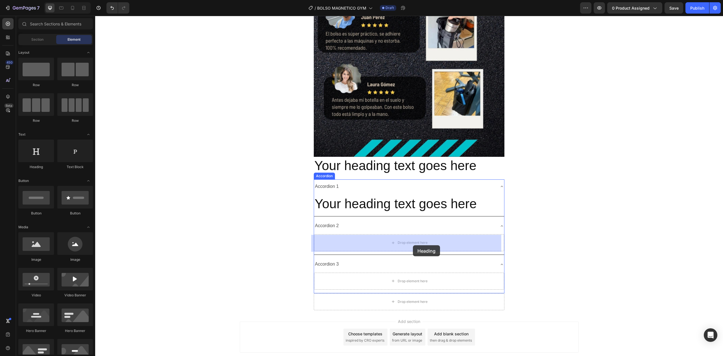
drag, startPoint x: 136, startPoint y: 171, endPoint x: 413, endPoint y: 245, distance: 286.3
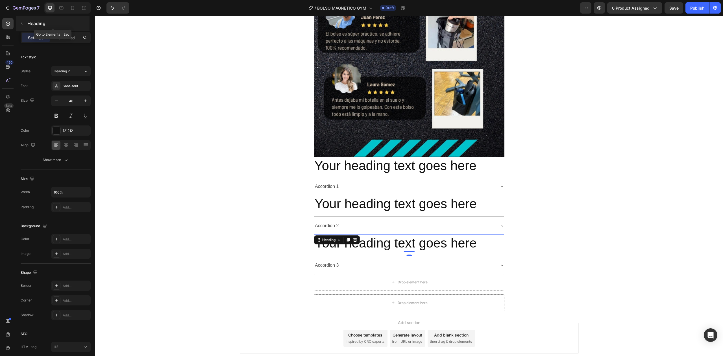
click at [31, 21] on p "Heading" at bounding box center [57, 23] width 61 height 7
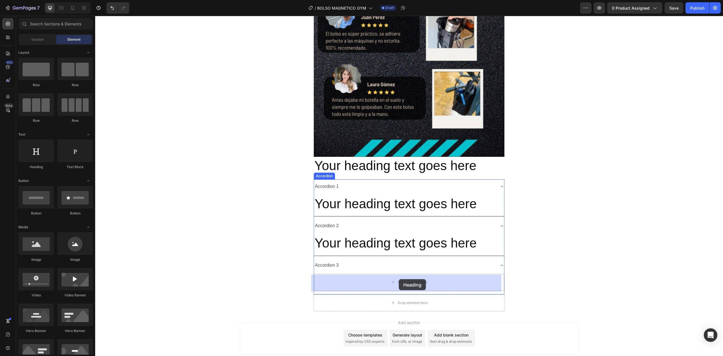
drag, startPoint x: 150, startPoint y: 185, endPoint x: 399, endPoint y: 279, distance: 266.4
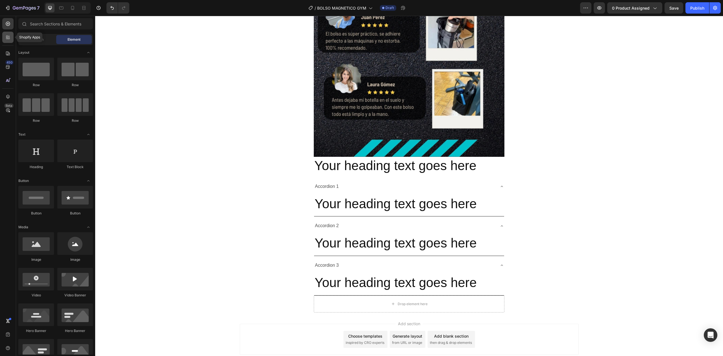
click at [10, 36] on icon at bounding box center [8, 37] width 6 height 6
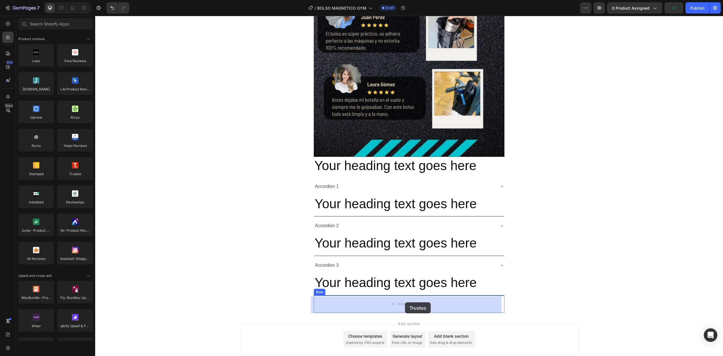
drag, startPoint x: 165, startPoint y: 186, endPoint x: 405, endPoint y: 303, distance: 267.1
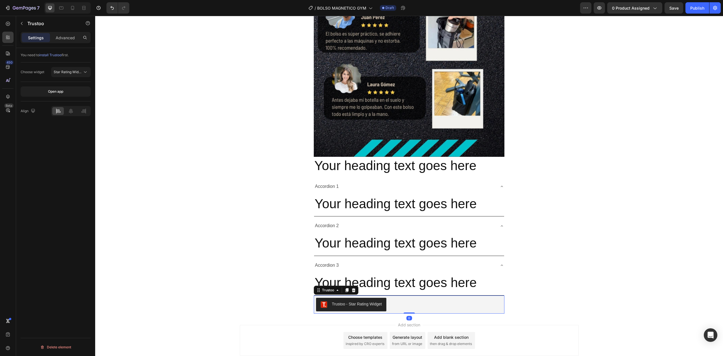
click at [493, 282] on h2 "Your heading text goes here" at bounding box center [409, 283] width 190 height 18
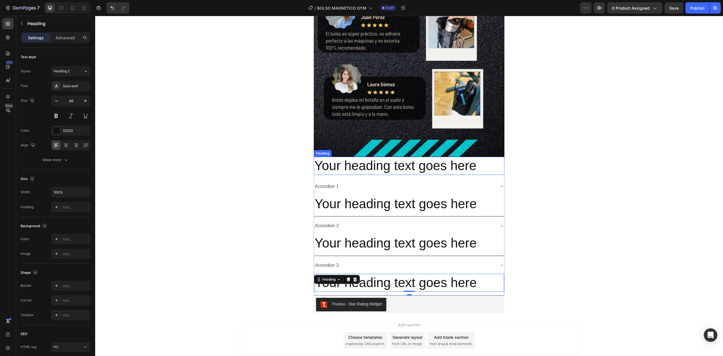
click at [490, 170] on h2 "Your heading text goes here" at bounding box center [409, 166] width 191 height 18
click at [323, 148] on div "Heading" at bounding box center [328, 151] width 27 height 7
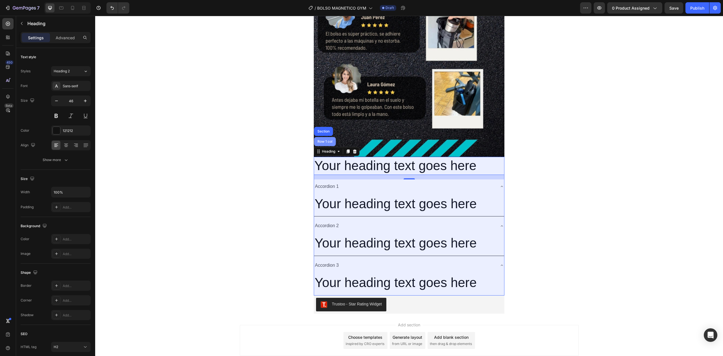
click at [328, 138] on div "Row 1 col" at bounding box center [325, 141] width 22 height 9
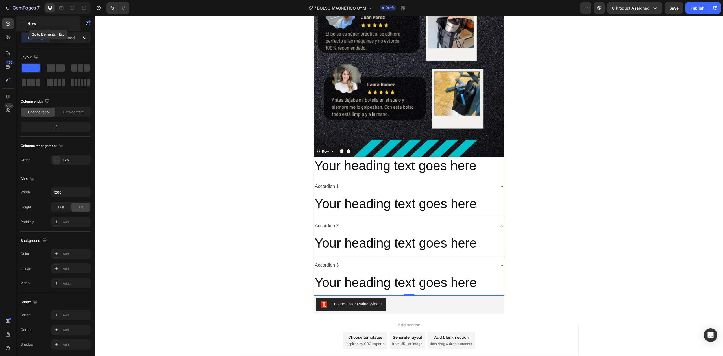
click at [36, 25] on p "Row" at bounding box center [51, 23] width 48 height 7
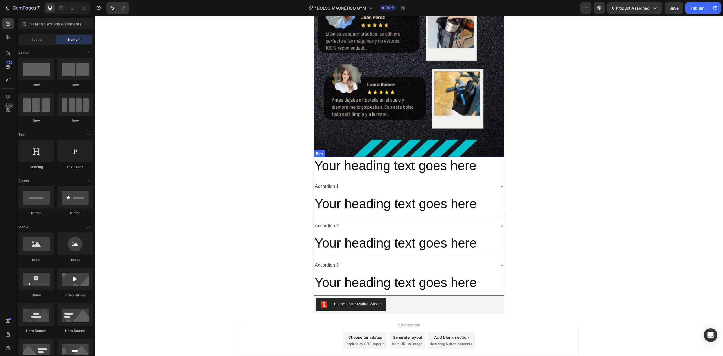
click at [377, 154] on img at bounding box center [409, 6] width 191 height 302
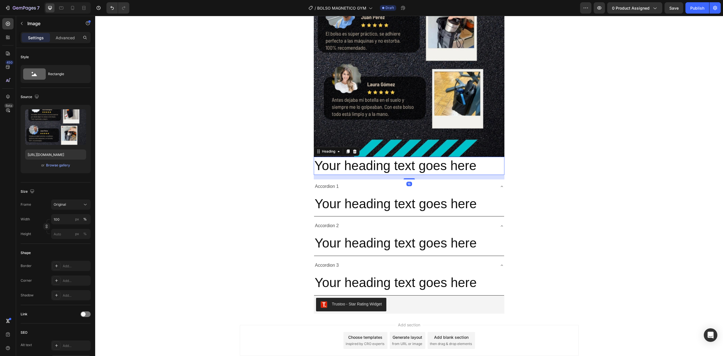
click at [380, 162] on h2 "Your heading text goes here" at bounding box center [409, 166] width 191 height 18
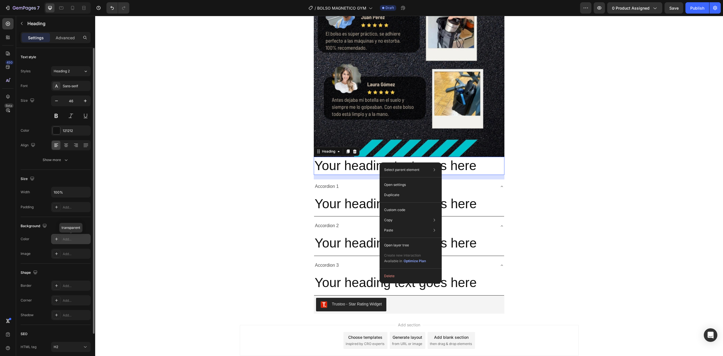
click at [64, 238] on div "Add..." at bounding box center [76, 239] width 27 height 5
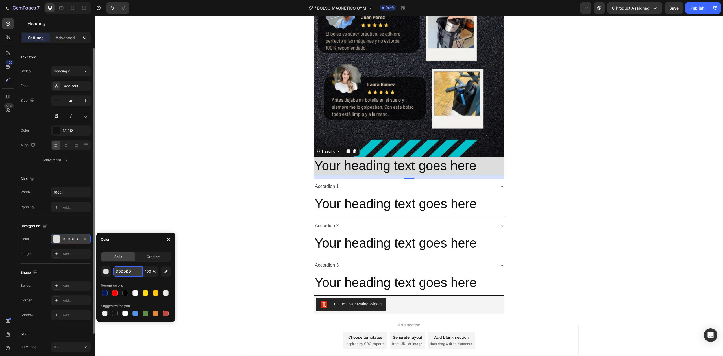
click at [123, 271] on input "DDDDDD" at bounding box center [127, 271] width 29 height 10
paste input "#00c2cb"
type input "#00c2cb"
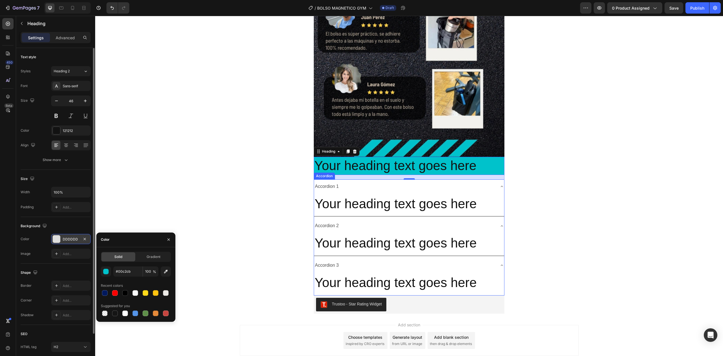
click at [361, 183] on div "Accordion 1" at bounding box center [404, 187] width 181 height 10
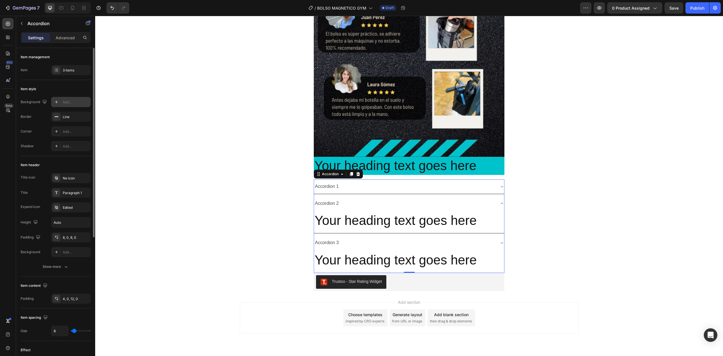
click at [59, 101] on icon at bounding box center [56, 102] width 5 height 5
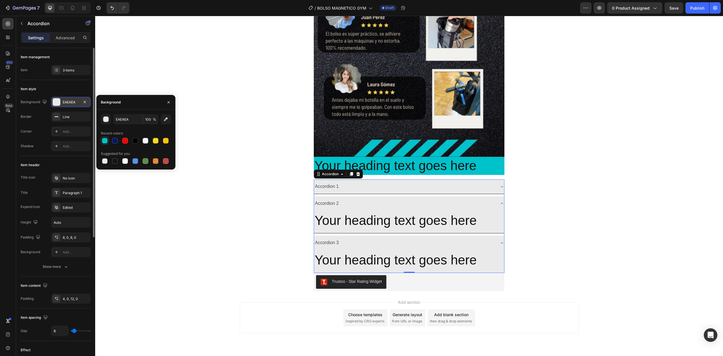
click at [106, 142] on div at bounding box center [105, 141] width 6 height 6
type input "00C2CB"
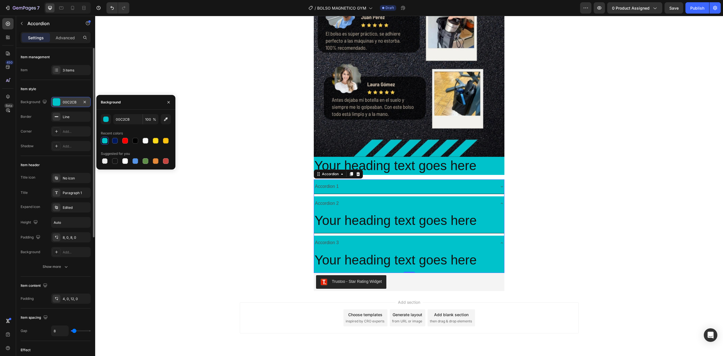
click at [403, 195] on div "Accordion 1 Accordion 2 Your heading text goes here Heading Accordion 3 Your he…" at bounding box center [409, 226] width 191 height 94
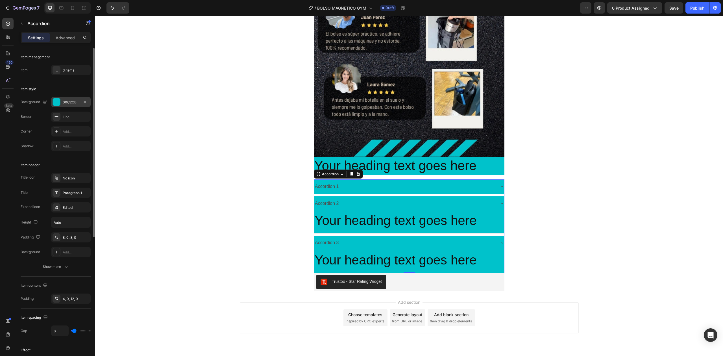
click at [402, 197] on div "Accordion 2" at bounding box center [409, 203] width 190 height 14
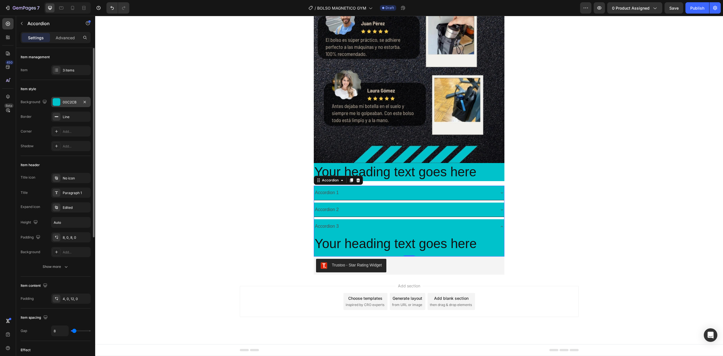
scroll to position [1350, 0]
click at [411, 182] on div "Your heading text goes here Heading Accordion 1 Accordion 2 Accordion 3 Your he…" at bounding box center [409, 210] width 191 height 94
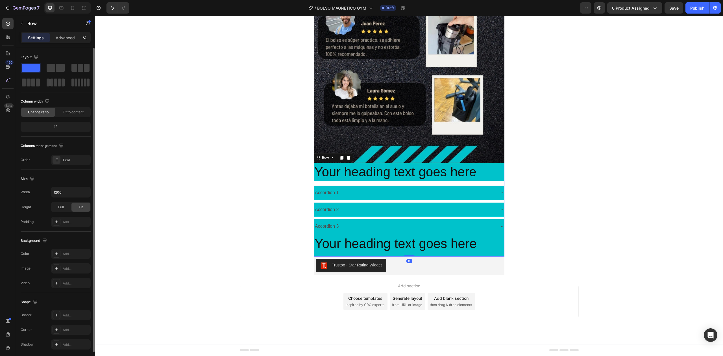
click at [412, 181] on div "Your heading text goes here Heading Accordion 1 Accordion 2 Accordion 3 Your he…" at bounding box center [409, 210] width 191 height 94
click at [410, 181] on div "Your heading text goes here Heading Accordion 1 Accordion 2 Accordion 3 Your he…" at bounding box center [409, 210] width 191 height 94
click at [74, 187] on div "Size Width 1200 Height Full Fit Padding Add..." at bounding box center [56, 201] width 70 height 62
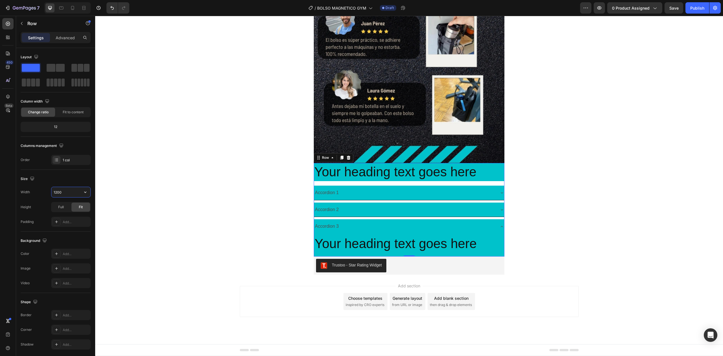
click at [73, 190] on input "1200" at bounding box center [70, 192] width 39 height 10
click at [74, 35] on p "Advanced" at bounding box center [65, 38] width 19 height 6
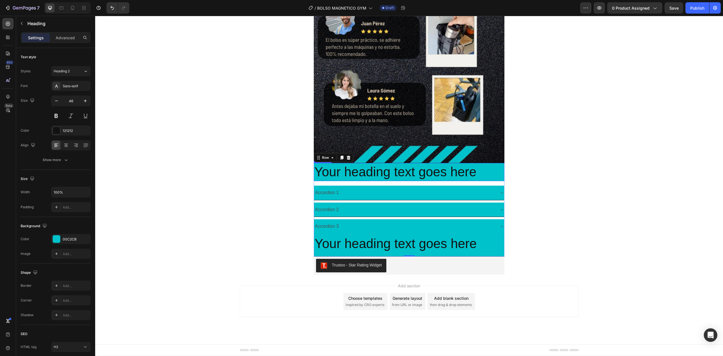
click at [337, 177] on h2 "Your heading text goes here" at bounding box center [409, 172] width 191 height 18
drag, startPoint x: 407, startPoint y: 184, endPoint x: 407, endPoint y: 176, distance: 7.9
click at [407, 176] on div "Your heading text goes here Heading 16" at bounding box center [409, 172] width 191 height 18
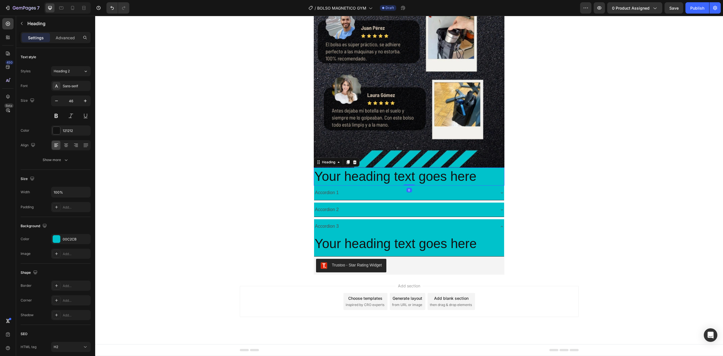
drag, startPoint x: 407, startPoint y: 184, endPoint x: 408, endPoint y: 176, distance: 7.4
click at [408, 176] on div "Your heading text goes here Heading 0" at bounding box center [409, 177] width 191 height 18
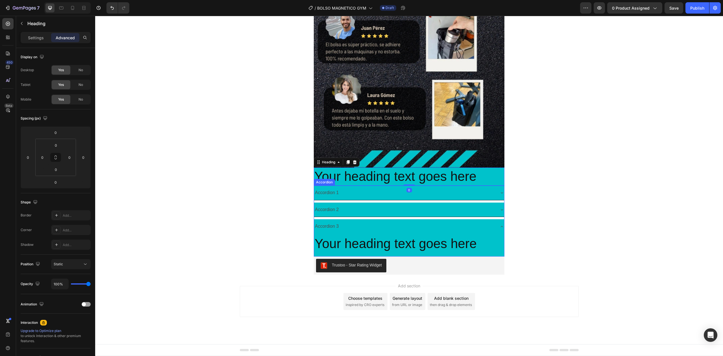
click at [397, 196] on div "Accordion 1" at bounding box center [404, 193] width 181 height 10
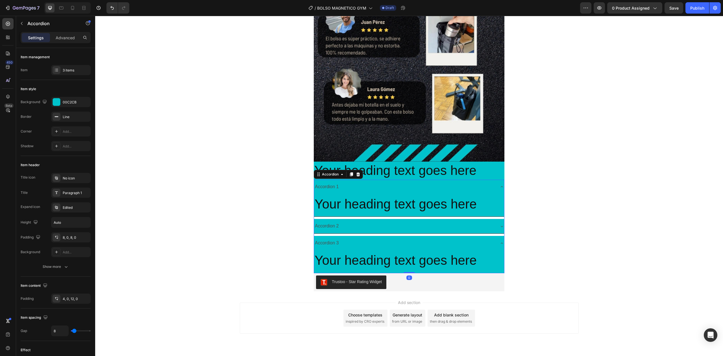
scroll to position [1355, 0]
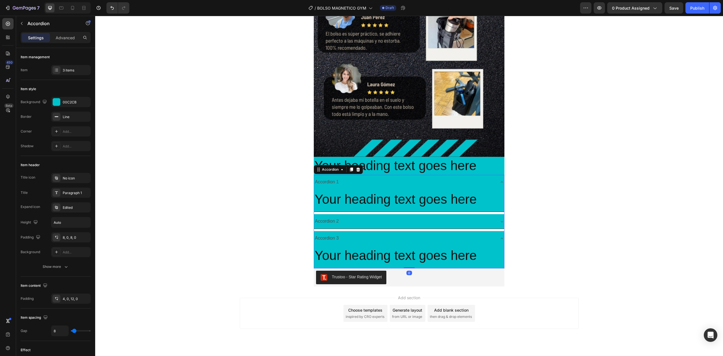
click at [396, 214] on div "Accordion 1 Your heading text goes here Heading Accordion 2 Accordion 3 Your he…" at bounding box center [409, 222] width 191 height 94
click at [397, 217] on div "Accordion 2" at bounding box center [404, 221] width 181 height 10
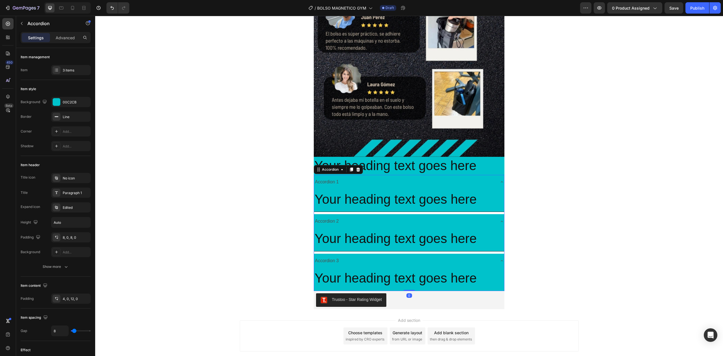
click at [401, 215] on div "Accordion 2" at bounding box center [409, 221] width 190 height 14
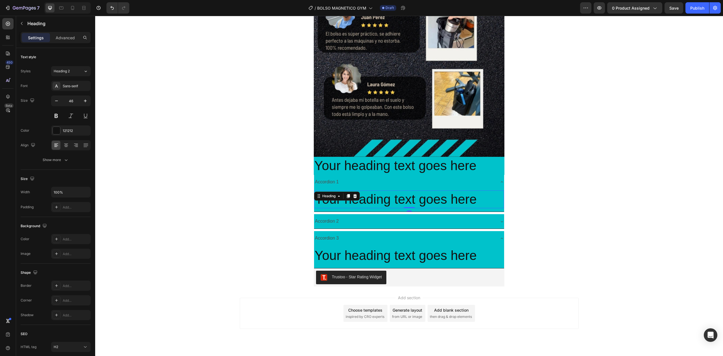
click at [403, 205] on h2 "Your heading text goes here" at bounding box center [409, 199] width 190 height 18
click at [402, 205] on h2 "Your heading text goes here" at bounding box center [409, 199] width 190 height 18
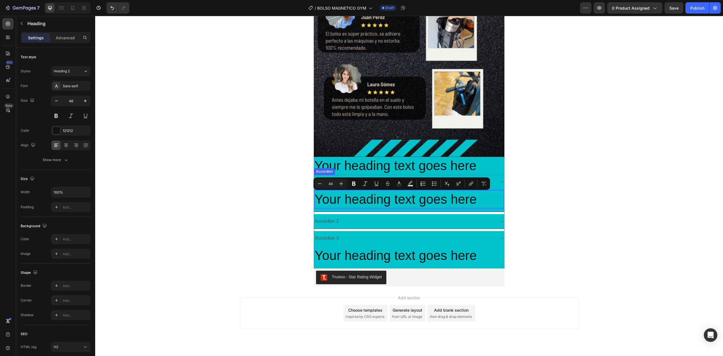
click at [436, 210] on div "Your heading text goes here Heading 0" at bounding box center [409, 200] width 190 height 23
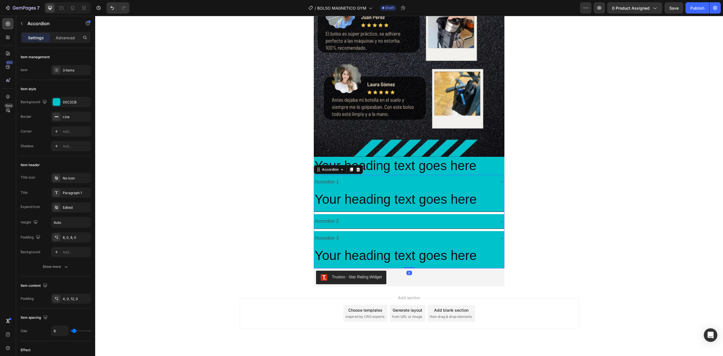
click at [436, 211] on div "Your heading text goes here Heading" at bounding box center [409, 200] width 190 height 23
click at [435, 211] on div "Your heading text goes here Heading" at bounding box center [409, 200] width 190 height 23
click at [433, 214] on div "Accordion 1 Your heading text goes here Heading Accordion 2 Accordion 3 Your he…" at bounding box center [409, 222] width 191 height 94
click at [424, 229] on div "Accordion 2" at bounding box center [409, 221] width 190 height 15
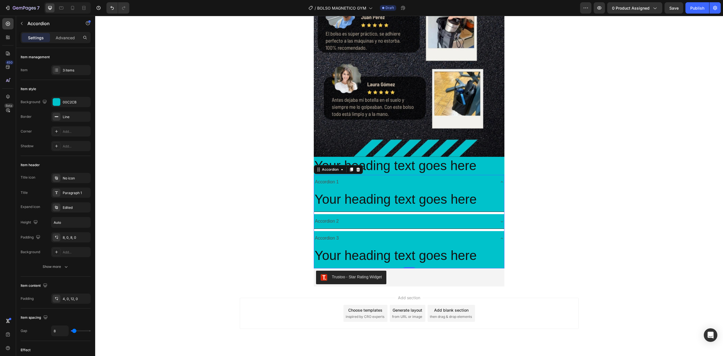
click at [422, 234] on div "Accordion 3" at bounding box center [404, 238] width 181 height 10
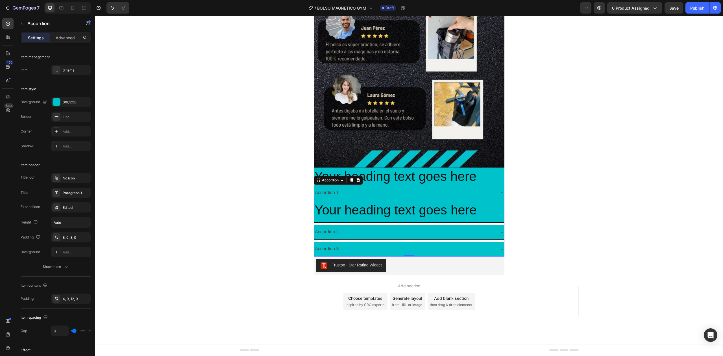
click at [423, 230] on div "Accordion 1 Your heading text goes here Heading Accordion 2 Accordion 3 Your he…" at bounding box center [409, 221] width 191 height 71
click at [420, 240] on div "Accordion 1 Your heading text goes here Heading Accordion 2 Accordion 3" at bounding box center [409, 221] width 191 height 71
click at [398, 209] on p "Your heading text goes here" at bounding box center [409, 210] width 189 height 17
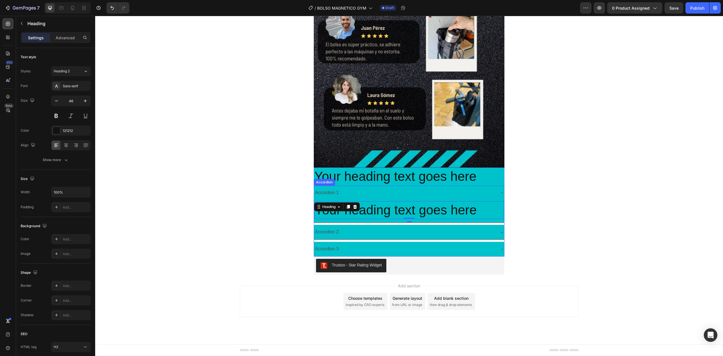
click at [492, 192] on div "Accordion 1" at bounding box center [404, 193] width 181 height 10
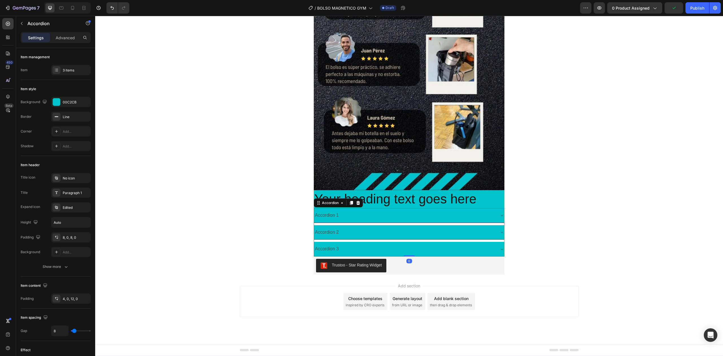
scroll to position [1323, 0]
click at [407, 223] on div "Accordion 1 Accordion 2 Accordion 3" at bounding box center [409, 232] width 191 height 48
click at [69, 35] on p "Advanced" at bounding box center [65, 38] width 19 height 6
type input "100%"
type input "100"
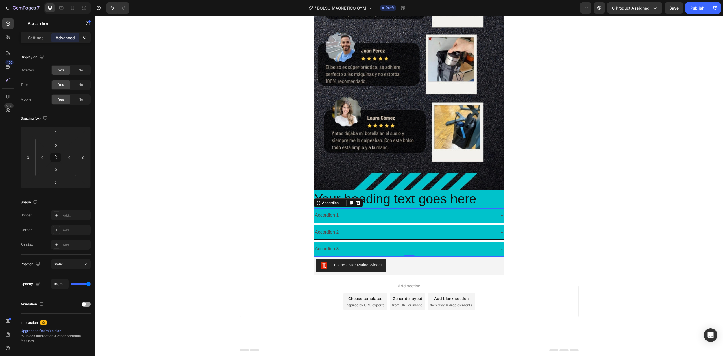
click at [323, 214] on div "Accordion 1" at bounding box center [327, 215] width 26 height 10
click at [367, 217] on div "Accordion 1" at bounding box center [404, 215] width 181 height 10
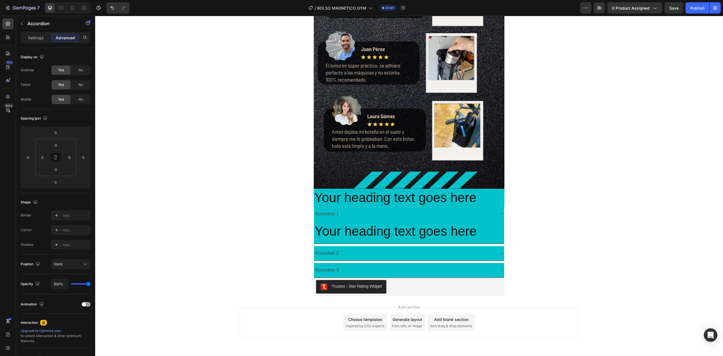
click at [363, 246] on div "Accordion 1 Your heading text goes here Heading Accordion 2 Accordion 3" at bounding box center [409, 242] width 191 height 71
click at [364, 243] on div "Your heading text goes here Heading" at bounding box center [409, 232] width 190 height 23
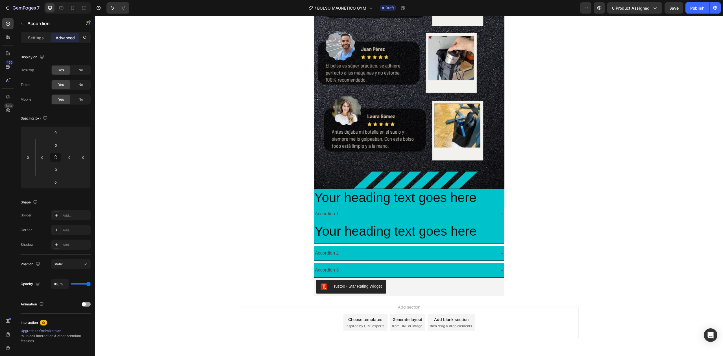
click at [486, 246] on div "Accordion 2" at bounding box center [409, 253] width 190 height 14
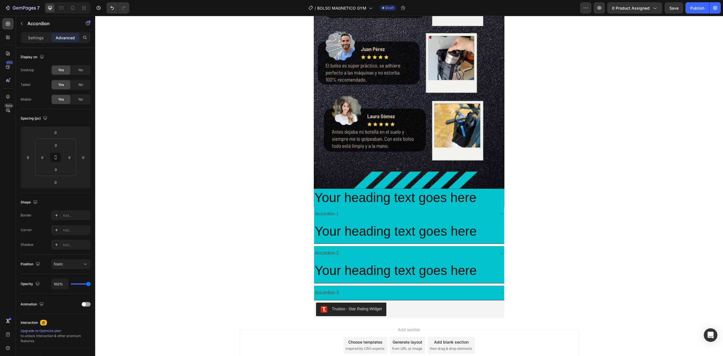
click at [480, 252] on div "Accordion 2" at bounding box center [404, 253] width 181 height 10
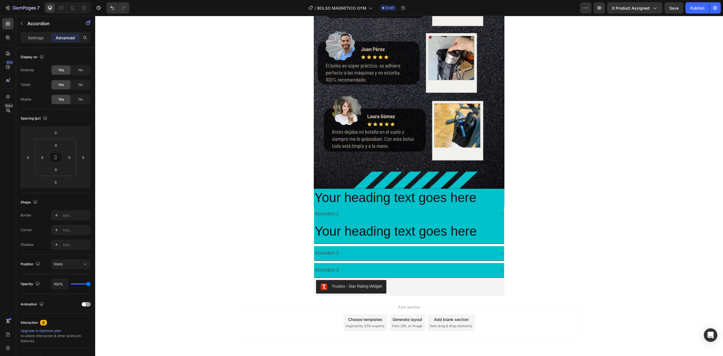
click at [481, 244] on div "Accordion 1 Your heading text goes here Heading Accordion 2 Your heading text g…" at bounding box center [409, 242] width 191 height 71
click at [401, 197] on h2 "Your heading text goes here" at bounding box center [409, 198] width 191 height 18
click at [320, 186] on div "Heading" at bounding box center [328, 183] width 27 height 7
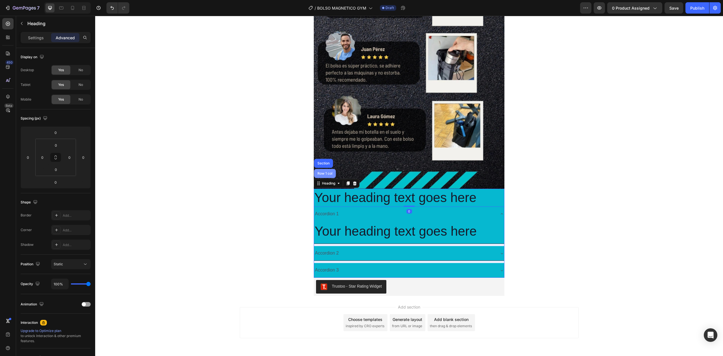
click at [326, 172] on div "Row 1 col" at bounding box center [324, 173] width 17 height 3
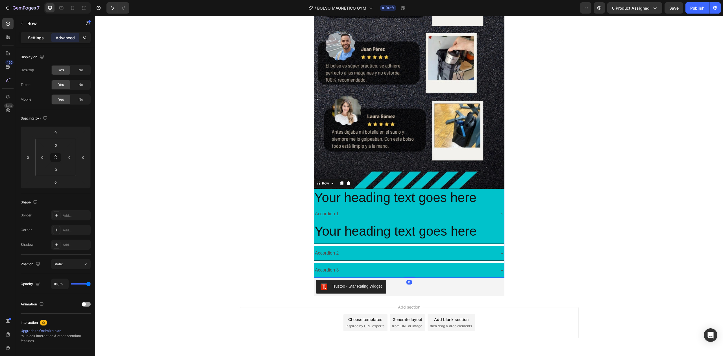
click at [35, 36] on p "Settings" at bounding box center [36, 38] width 16 height 6
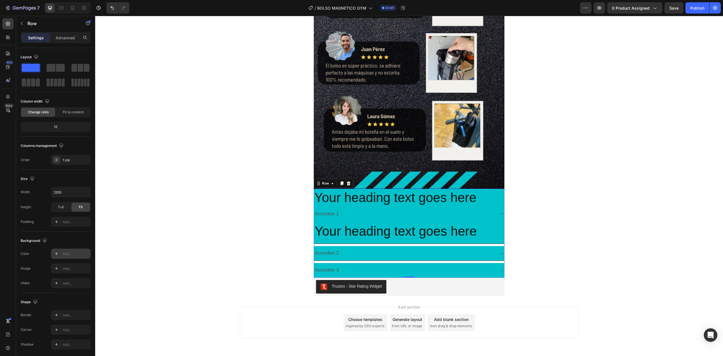
click at [80, 255] on div "Add..." at bounding box center [76, 253] width 27 height 5
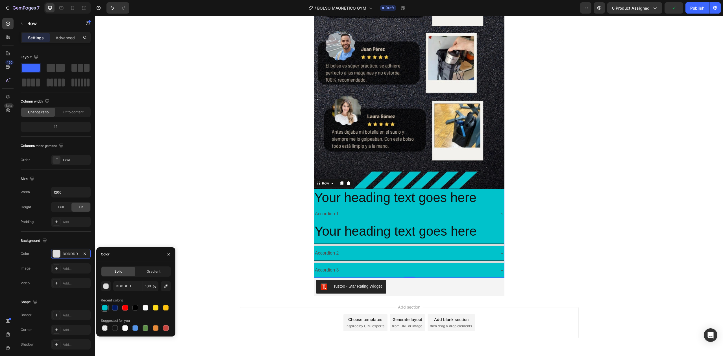
click at [105, 308] on div at bounding box center [105, 308] width 6 height 6
type input "00C2CB"
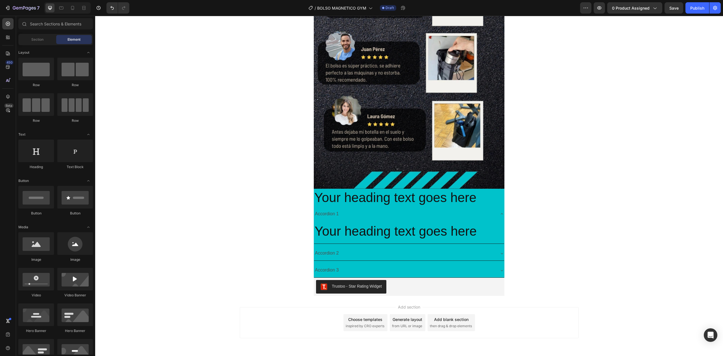
click at [494, 210] on div "Accordion 1" at bounding box center [409, 214] width 190 height 14
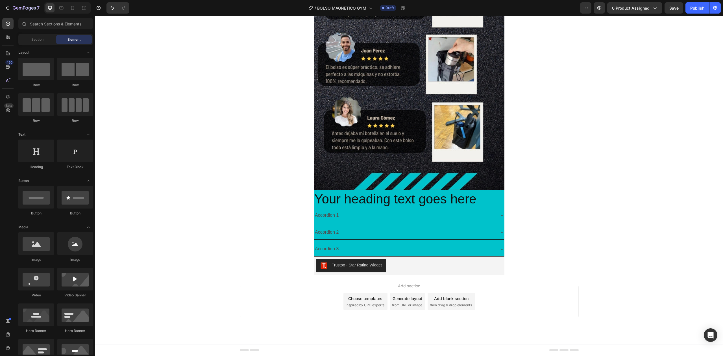
click at [408, 219] on div "Accordion 1" at bounding box center [409, 215] width 190 height 14
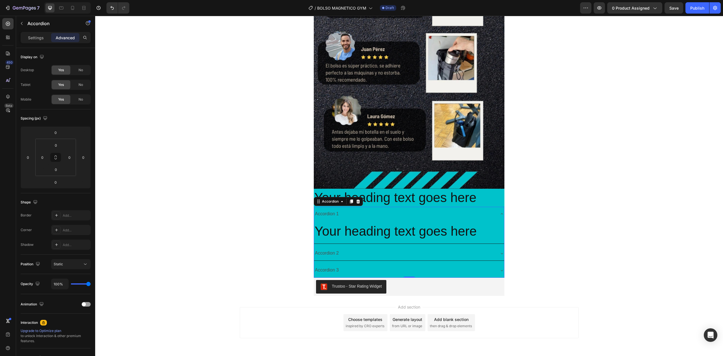
click at [393, 244] on div "Your heading text goes here Heading" at bounding box center [409, 232] width 190 height 23
click at [394, 245] on div "Accordion 1 Your heading text goes here Heading Accordion 2 Accordion 3" at bounding box center [409, 242] width 191 height 71
click at [391, 258] on div "Accordion 2" at bounding box center [404, 253] width 181 height 10
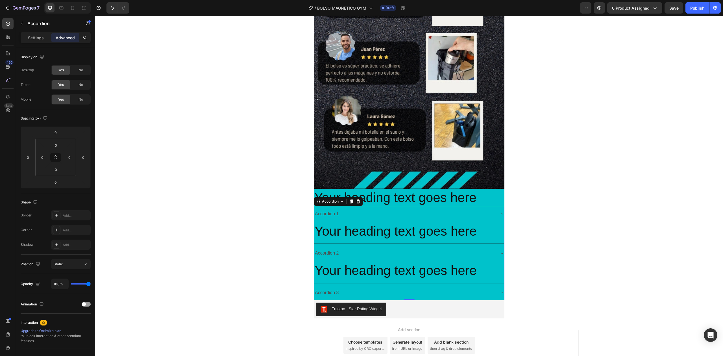
click at [494, 251] on div "Accordion 2" at bounding box center [409, 253] width 190 height 14
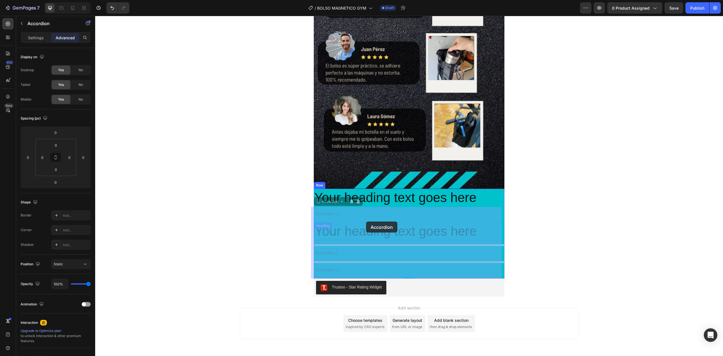
drag, startPoint x: 364, startPoint y: 216, endPoint x: 366, endPoint y: 221, distance: 5.8
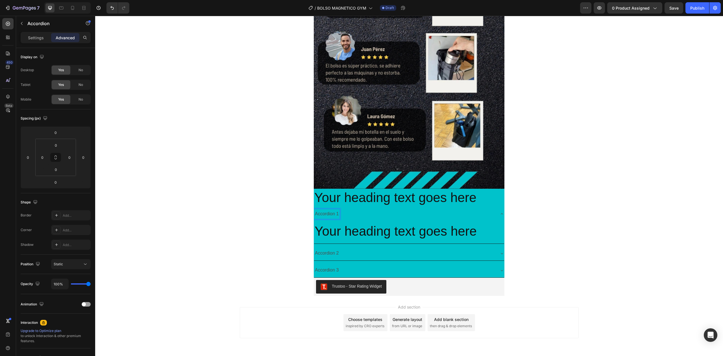
click at [333, 214] on p "Accordion 1" at bounding box center [327, 214] width 24 height 8
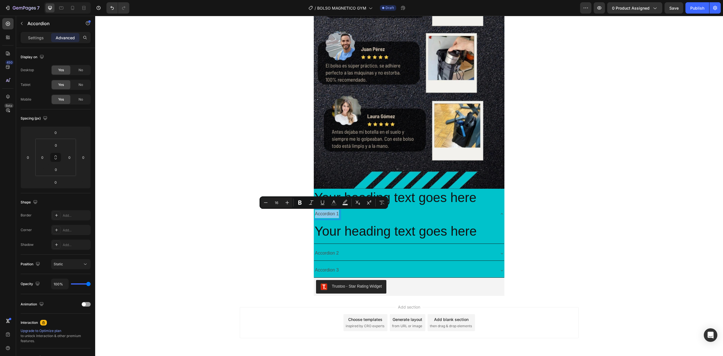
click at [333, 214] on p "Accordion 1" at bounding box center [327, 214] width 24 height 8
click at [286, 204] on icon "Editor contextual toolbar" at bounding box center [287, 203] width 6 height 6
type input "18"
click at [334, 237] on h2 "Your heading text goes here" at bounding box center [409, 232] width 190 height 18
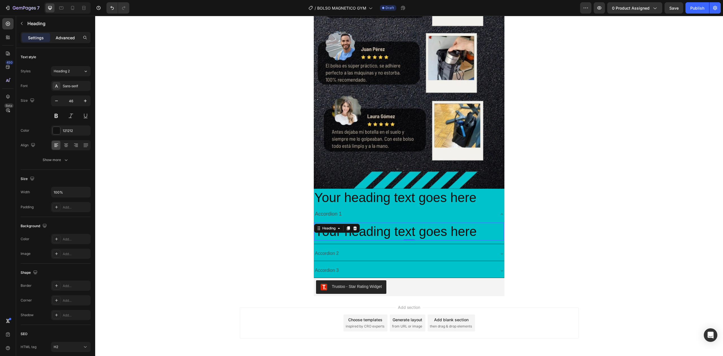
click at [58, 38] on p "Advanced" at bounding box center [65, 38] width 19 height 6
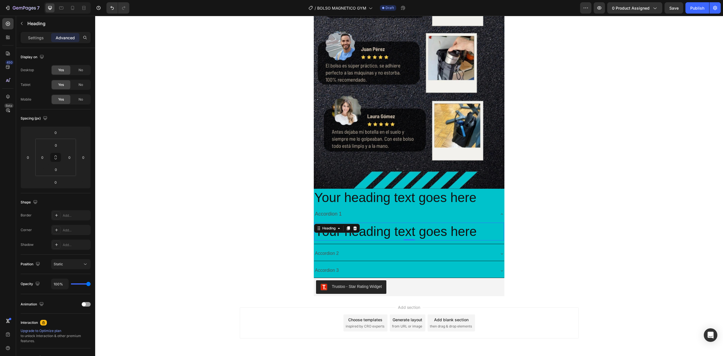
click at [43, 32] on div "Heading" at bounding box center [52, 24] width 73 height 16
click at [41, 35] on p "Settings" at bounding box center [36, 38] width 16 height 6
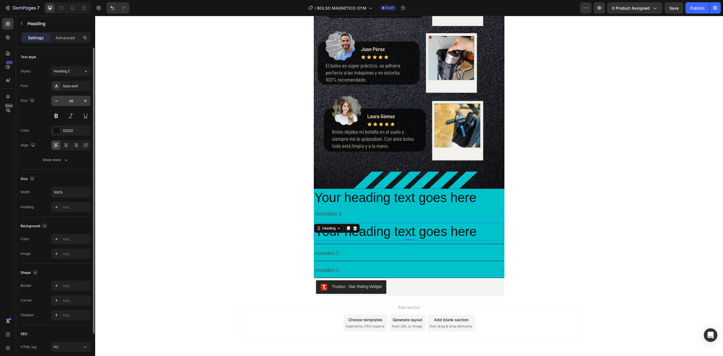
click at [69, 102] on input "46" at bounding box center [71, 101] width 19 height 10
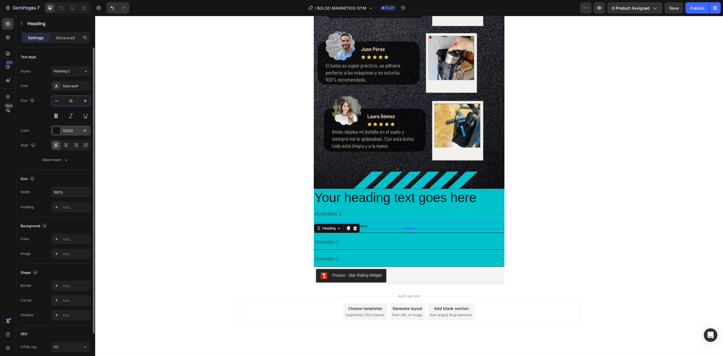
type input "15"
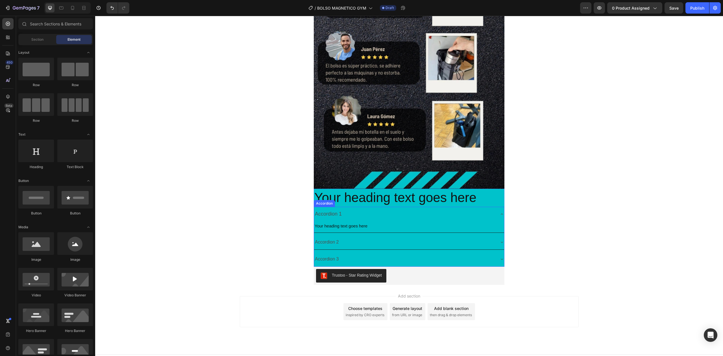
click at [315, 244] on p "Accordion 2" at bounding box center [327, 242] width 24 height 8
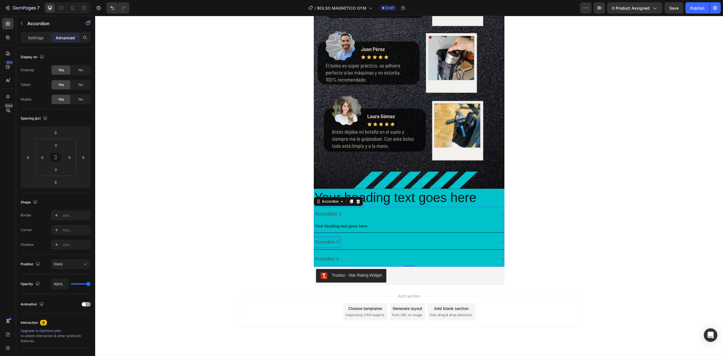
click at [330, 244] on p "Accordion 2" at bounding box center [327, 242] width 24 height 8
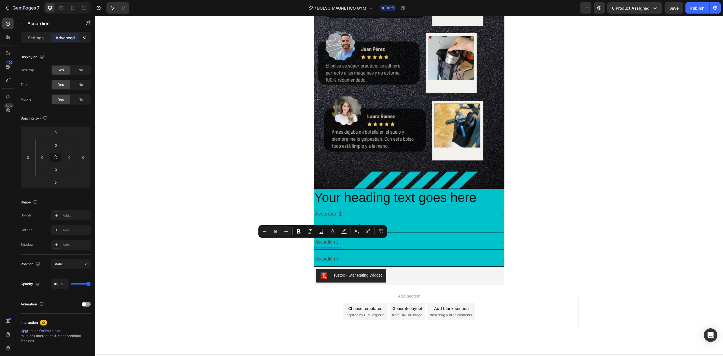
click at [331, 243] on p "Accordion 2" at bounding box center [327, 242] width 24 height 8
click at [285, 231] on icon "Editor contextual toolbar" at bounding box center [287, 232] width 6 height 6
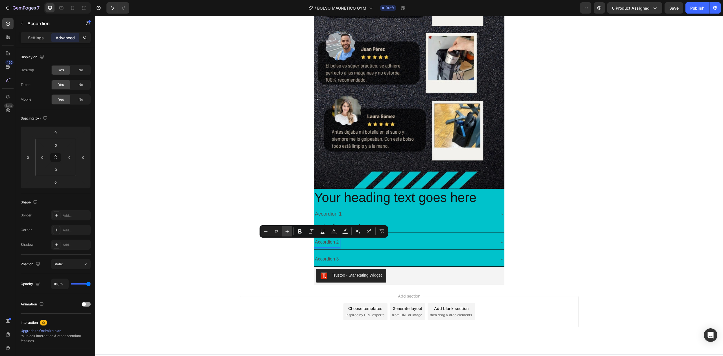
type input "18"
click at [346, 257] on div "Accordion 3" at bounding box center [404, 260] width 181 height 10
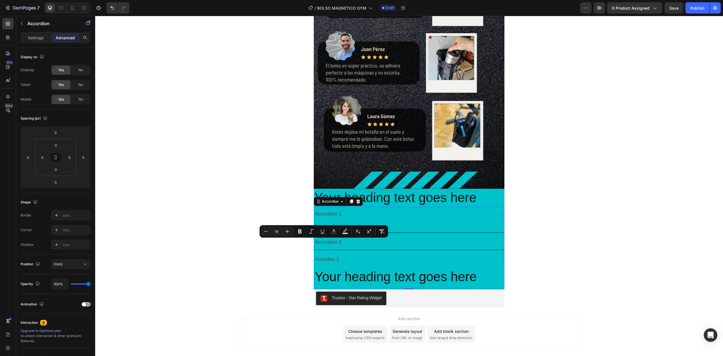
click at [362, 245] on div "Accordion 2" at bounding box center [404, 242] width 181 height 10
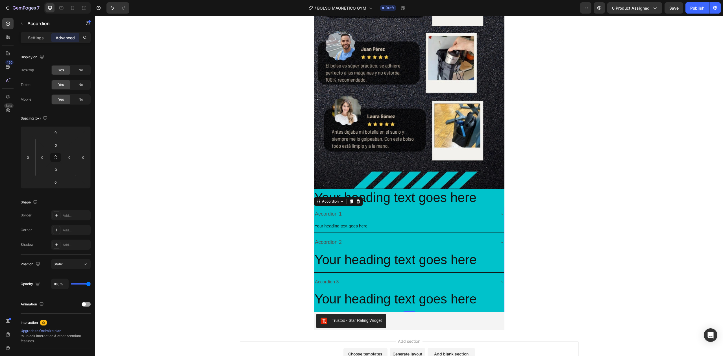
click at [357, 252] on h2 "Your heading text goes here" at bounding box center [409, 260] width 190 height 18
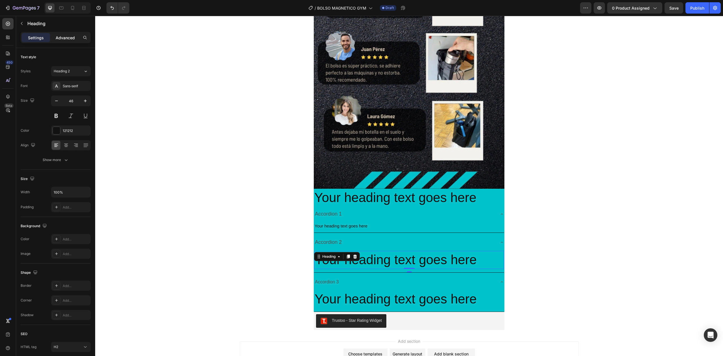
click at [59, 39] on p "Advanced" at bounding box center [65, 38] width 19 height 6
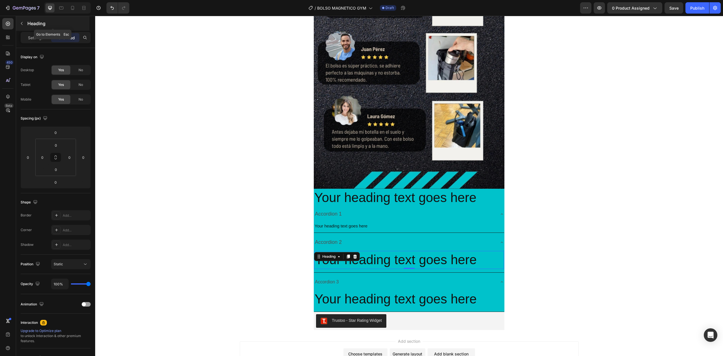
click at [44, 29] on div "Heading" at bounding box center [52, 23] width 73 height 15
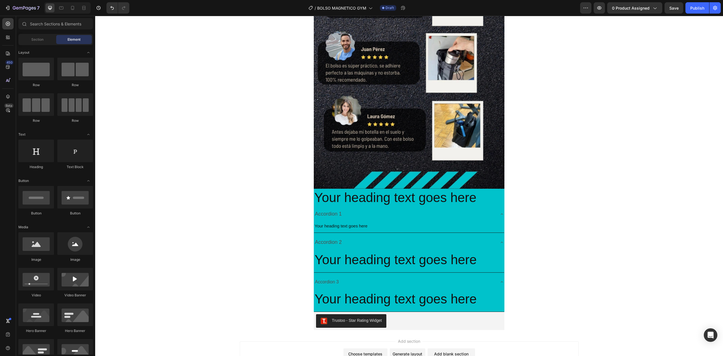
drag, startPoint x: 308, startPoint y: 247, endPoint x: 323, endPoint y: 257, distance: 18.3
click at [309, 247] on section "Your heading text goes here Heading Accordion 1 Your heading text goes here Hea…" at bounding box center [409, 250] width 200 height 123
click at [333, 261] on div "Your heading text goes here Heading" at bounding box center [409, 260] width 190 height 18
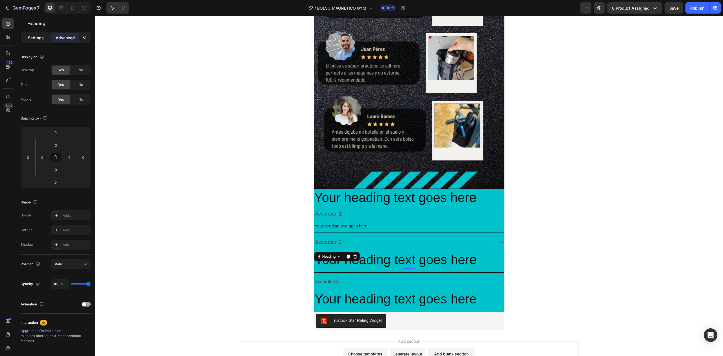
click at [31, 40] on p "Settings" at bounding box center [36, 38] width 16 height 6
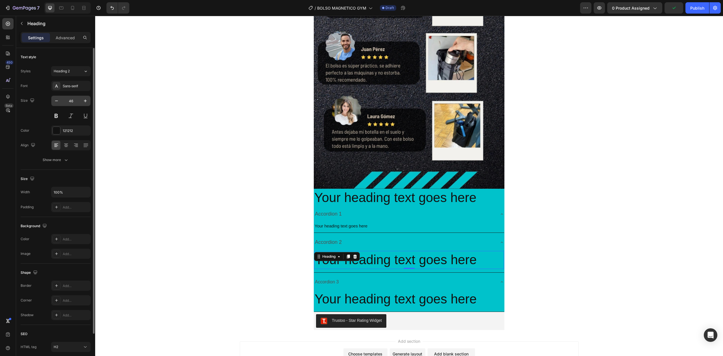
click at [72, 99] on input "46" at bounding box center [71, 101] width 19 height 10
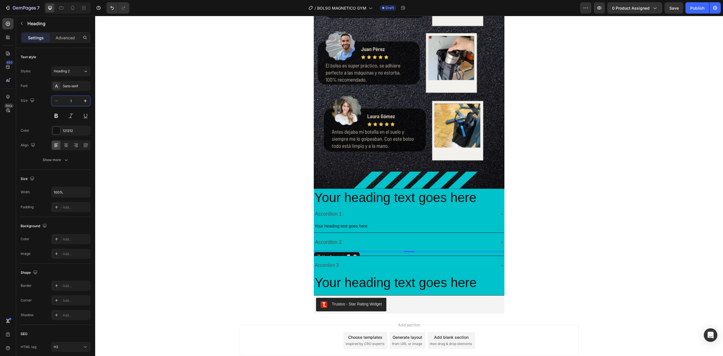
type input "15"
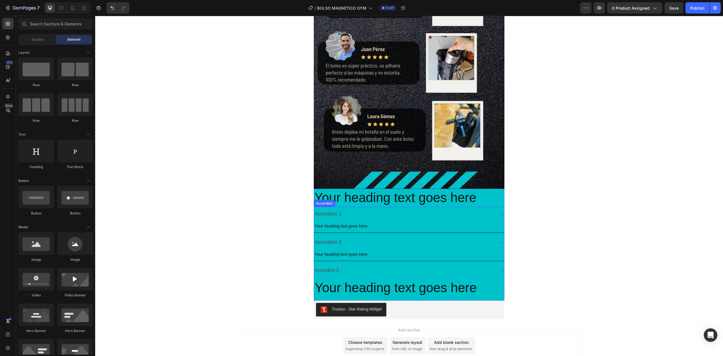
click at [338, 279] on div "Your heading text goes here Heading" at bounding box center [409, 289] width 190 height 23
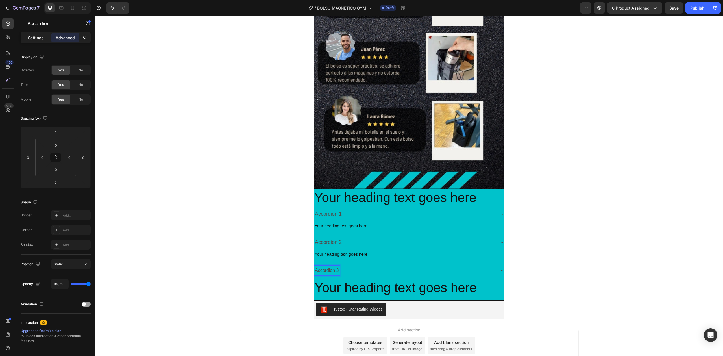
click at [31, 34] on div "Settings" at bounding box center [36, 37] width 28 height 9
type input "8"
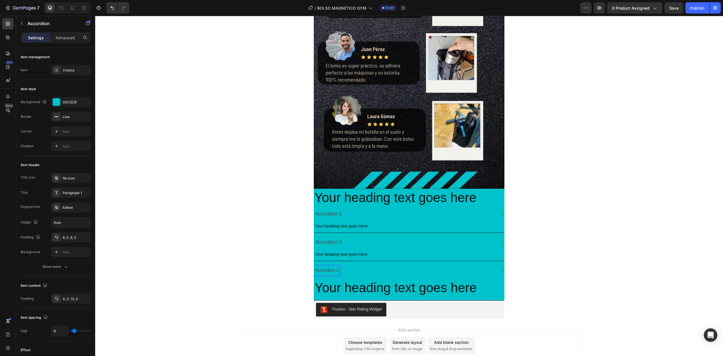
click at [336, 273] on p "Accordion 3" at bounding box center [327, 270] width 24 height 8
click at [289, 258] on icon "Editor contextual toolbar" at bounding box center [287, 260] width 6 height 6
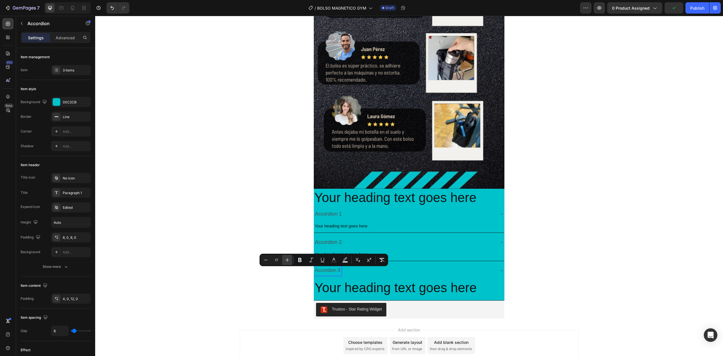
type input "18"
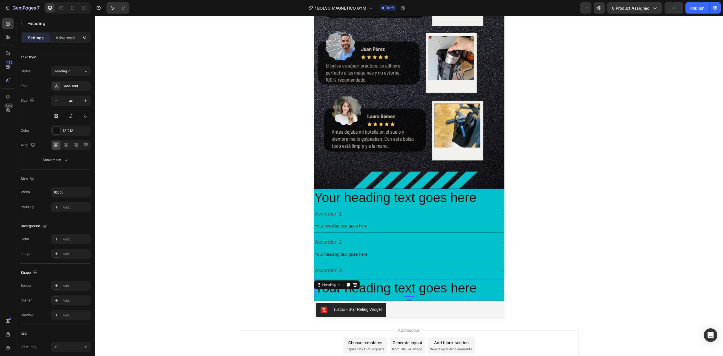
click at [322, 290] on div "Your heading text goes here Heading 0" at bounding box center [409, 288] width 190 height 18
click at [75, 100] on input "46" at bounding box center [71, 101] width 19 height 10
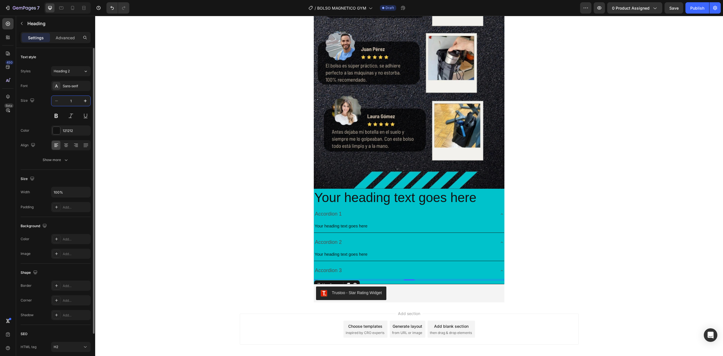
type input "15"
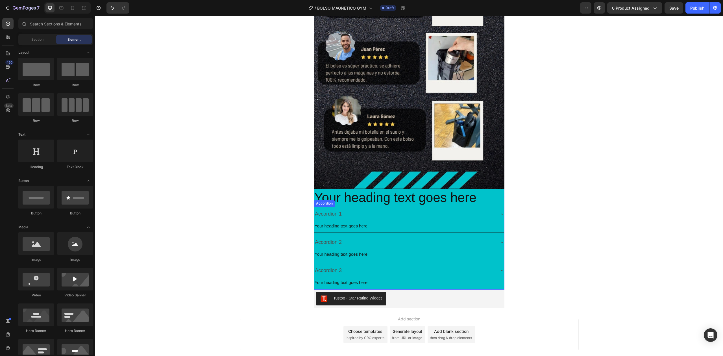
click at [465, 261] on div "Accordion 2 Your heading text goes here Heading" at bounding box center [409, 248] width 190 height 26
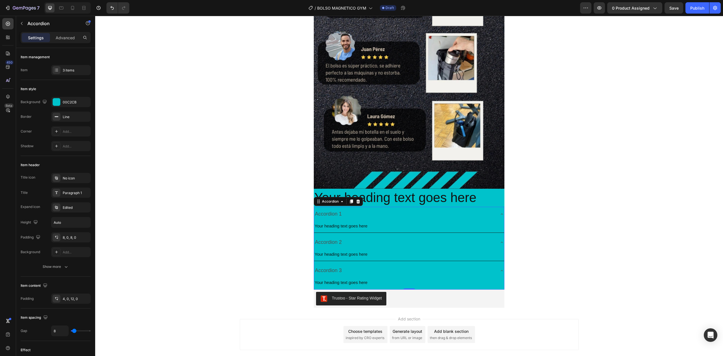
drag, startPoint x: 589, startPoint y: 256, endPoint x: 588, endPoint y: 251, distance: 4.4
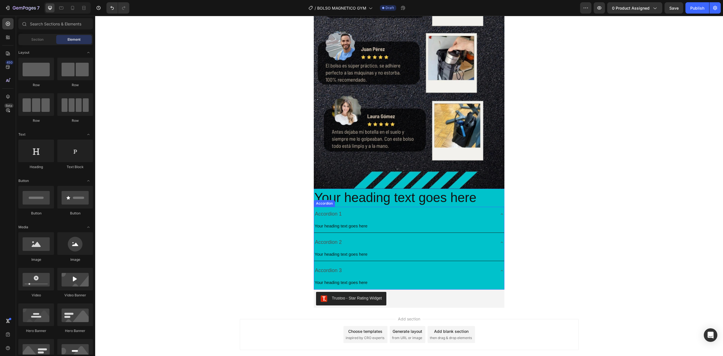
click at [479, 221] on div "Accordion 1" at bounding box center [409, 214] width 190 height 15
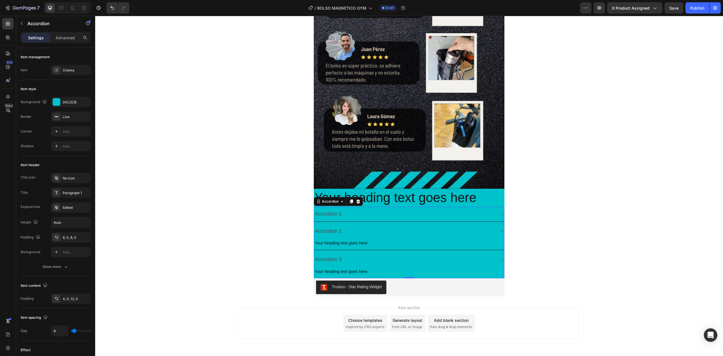
click at [500, 229] on icon at bounding box center [502, 231] width 5 height 5
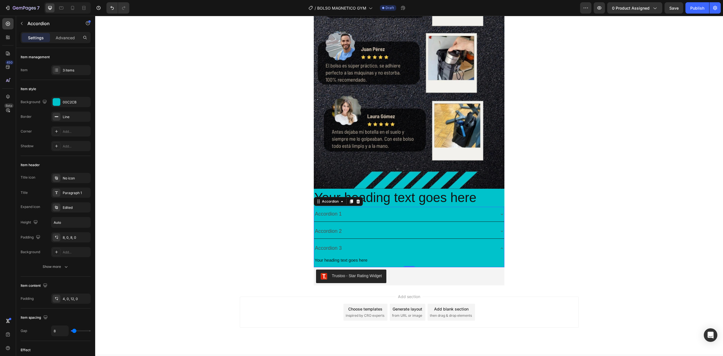
click at [500, 249] on icon at bounding box center [502, 248] width 5 height 5
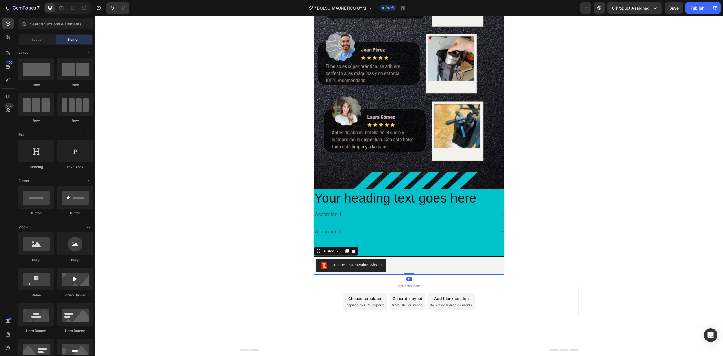
click at [421, 265] on div "Trustoo - Star Rating Widget" at bounding box center [409, 266] width 186 height 14
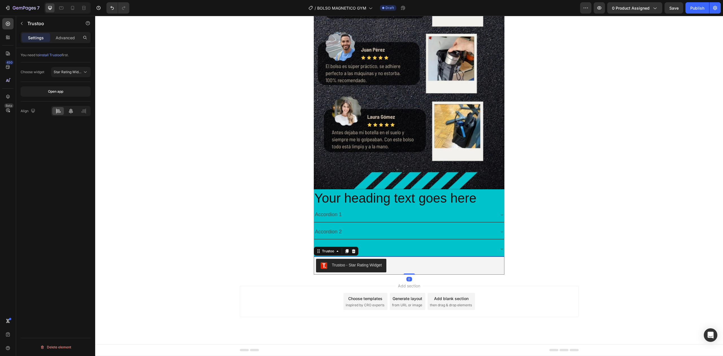
click at [70, 110] on icon at bounding box center [71, 110] width 4 height 5
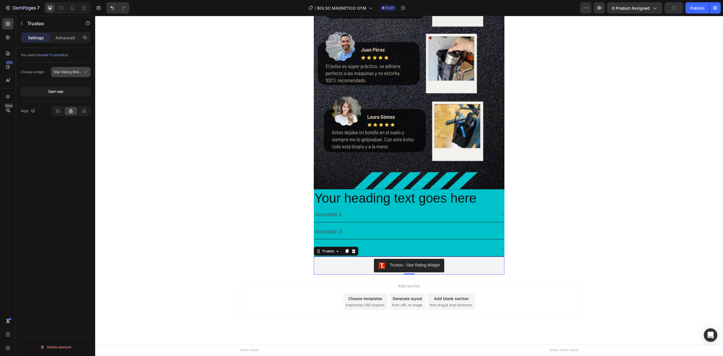
click at [84, 72] on icon at bounding box center [85, 72] width 6 height 6
click at [70, 119] on span "Review Widget" at bounding box center [66, 118] width 24 height 5
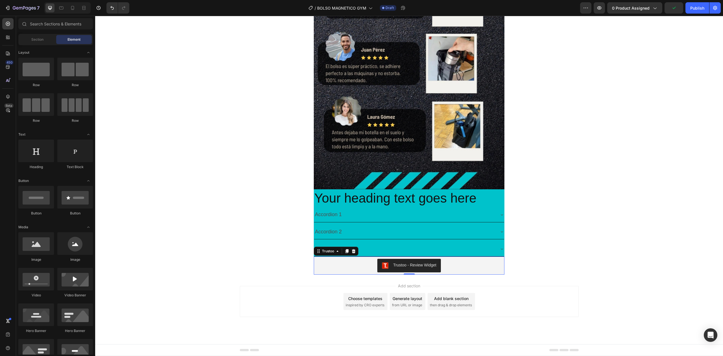
drag, startPoint x: 228, startPoint y: 210, endPoint x: 232, endPoint y: 211, distance: 4.3
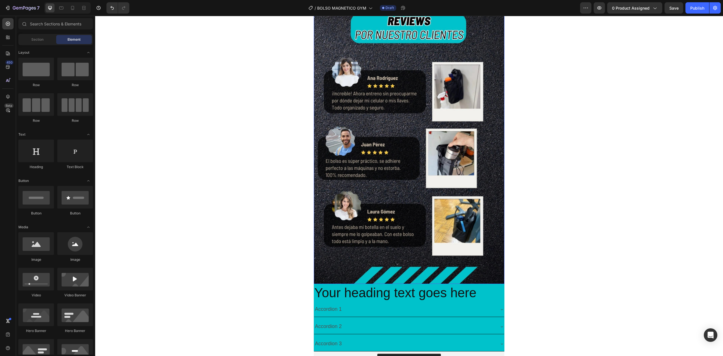
scroll to position [1001, 0]
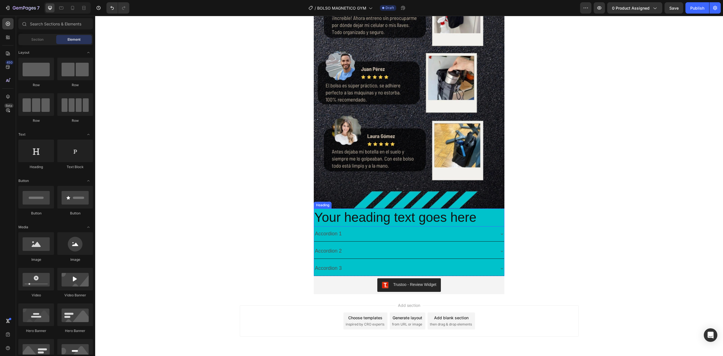
click at [372, 221] on h2 "Your heading text goes here" at bounding box center [409, 217] width 191 height 18
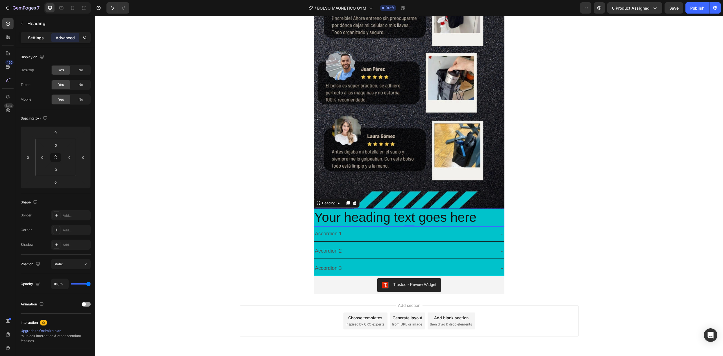
click at [43, 37] on p "Settings" at bounding box center [36, 38] width 16 height 6
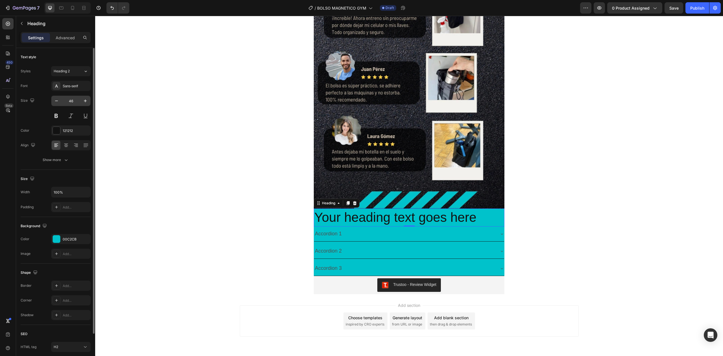
click at [76, 100] on input "46" at bounding box center [71, 101] width 19 height 10
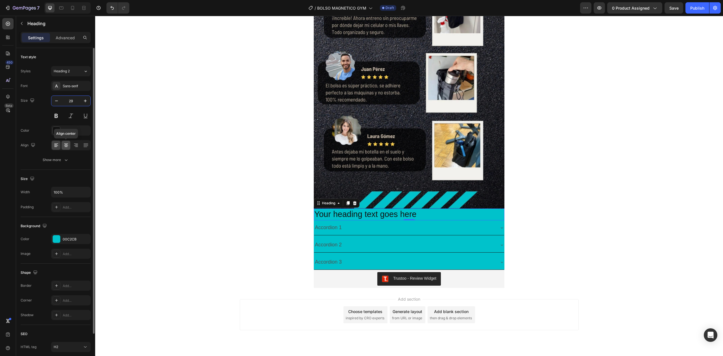
type input "29"
click at [69, 143] on div at bounding box center [66, 145] width 9 height 9
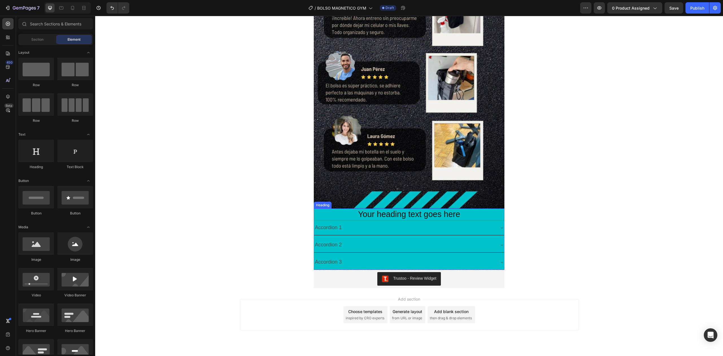
click at [399, 213] on h2 "Your heading text goes here" at bounding box center [409, 214] width 191 height 12
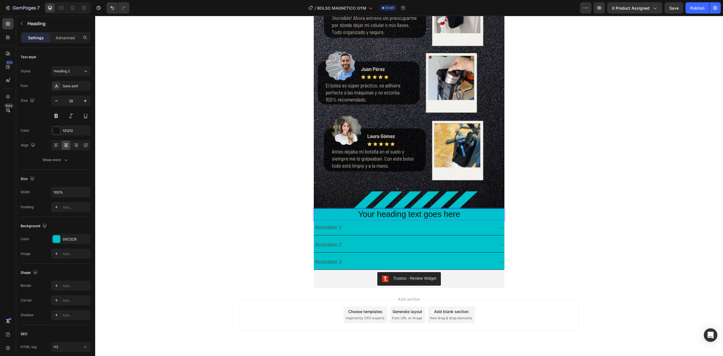
click at [399, 213] on h2 "Your heading text goes here" at bounding box center [409, 214] width 191 height 12
click at [399, 213] on p "Your heading text goes here" at bounding box center [409, 214] width 190 height 11
click at [317, 228] on span "Accordion 1" at bounding box center [328, 228] width 27 height 6
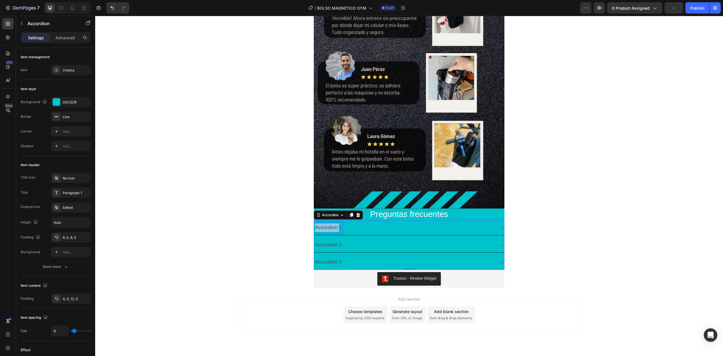
click at [327, 227] on span "Accordion 1" at bounding box center [328, 228] width 27 height 6
click at [337, 215] on icon "Editor contextual toolbar" at bounding box center [336, 216] width 6 height 6
type input "4D4D4D"
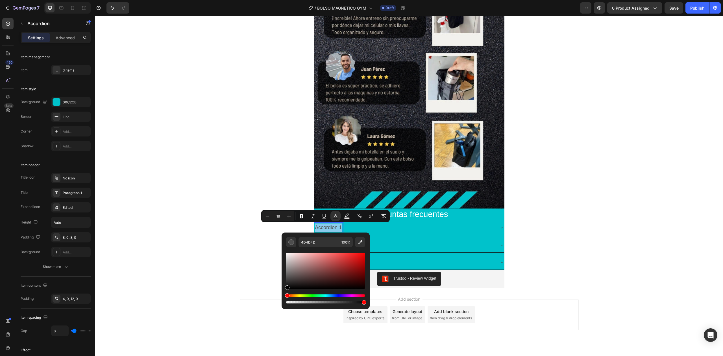
type input "000000"
drag, startPoint x: 384, startPoint y: 295, endPoint x: 272, endPoint y: 311, distance: 112.7
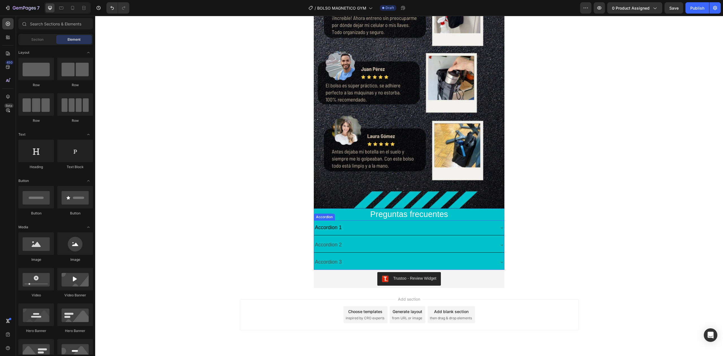
click at [320, 247] on span "Accordion 2" at bounding box center [328, 245] width 27 height 6
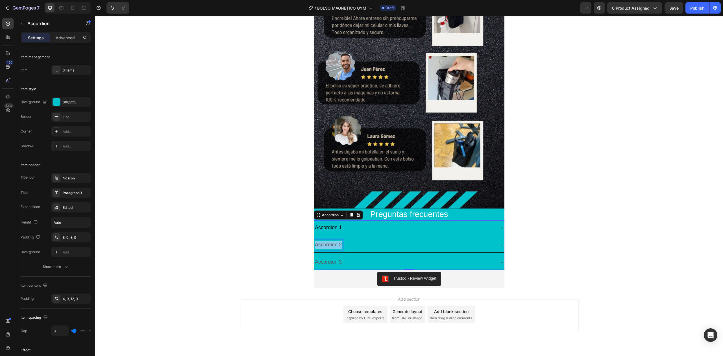
click at [320, 247] on span "Accordion 2" at bounding box center [328, 245] width 27 height 6
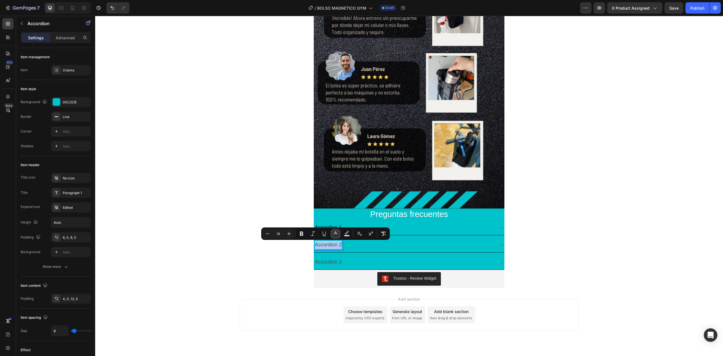
click at [333, 236] on button "Text Color" at bounding box center [336, 234] width 10 height 10
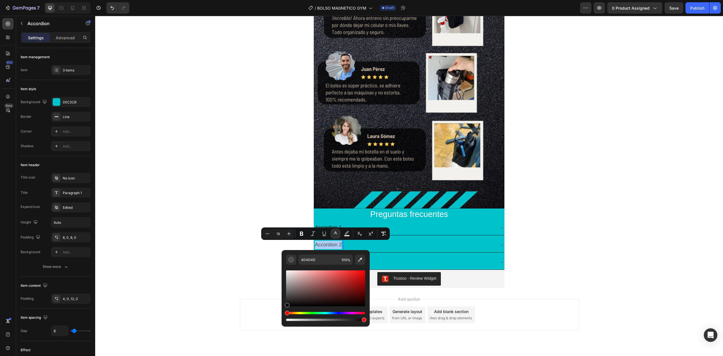
drag, startPoint x: 383, startPoint y: 314, endPoint x: 277, endPoint y: 323, distance: 106.1
type input "000000"
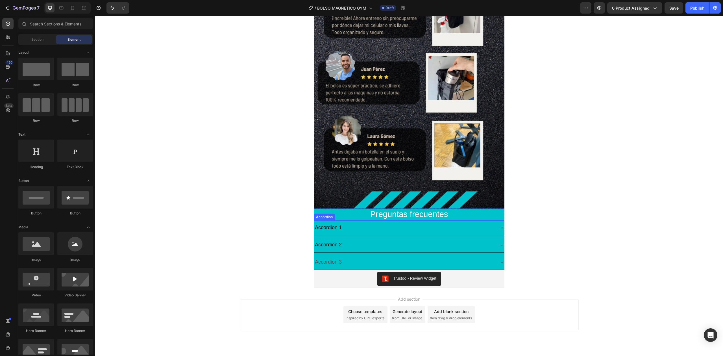
click at [322, 258] on div "Accordion 3" at bounding box center [328, 262] width 29 height 10
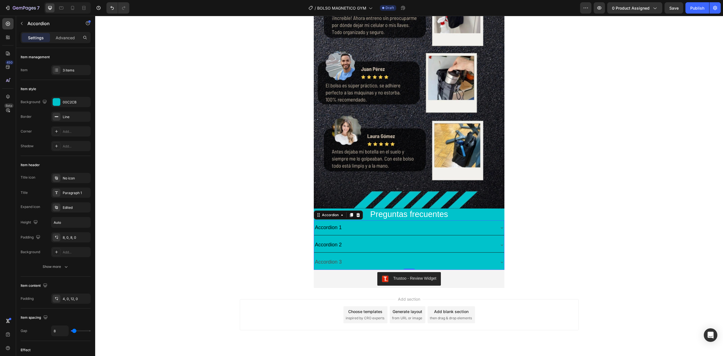
click at [322, 258] on div "Accordion 3" at bounding box center [328, 262] width 29 height 10
click at [321, 258] on div "Accordion 3" at bounding box center [328, 262] width 29 height 10
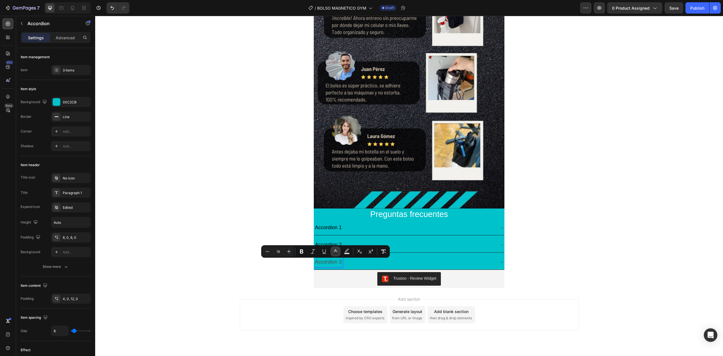
drag, startPoint x: 332, startPoint y: 253, endPoint x: 226, endPoint y: 251, distance: 106.5
click at [332, 253] on button "Text Color" at bounding box center [336, 251] width 10 height 10
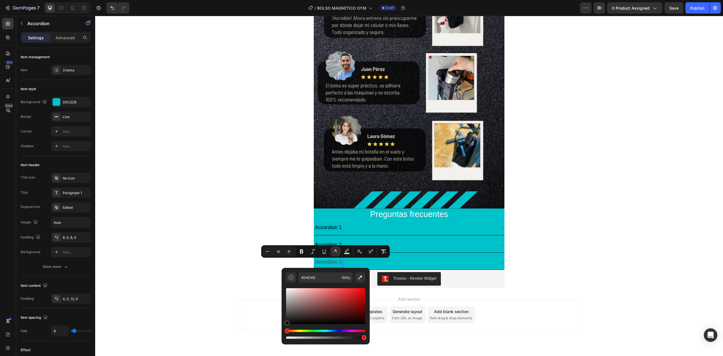
drag, startPoint x: 383, startPoint y: 330, endPoint x: 200, endPoint y: 260, distance: 195.1
type input "000000"
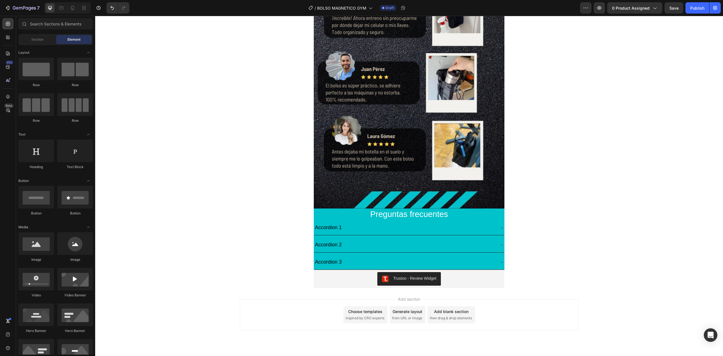
drag, startPoint x: 200, startPoint y: 251, endPoint x: 348, endPoint y: 239, distance: 148.8
click at [418, 222] on div "Accordion 1" at bounding box center [409, 227] width 190 height 15
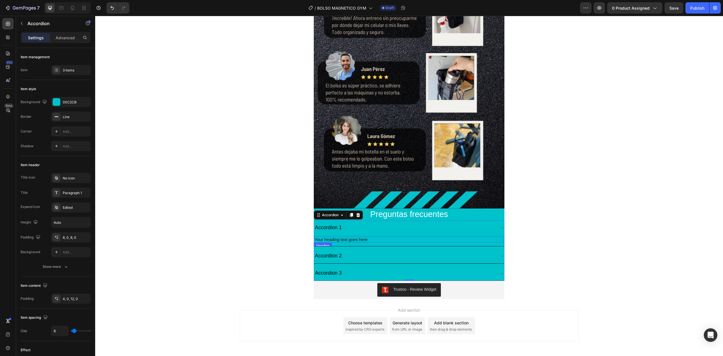
click at [342, 238] on h2 "Your heading text goes here" at bounding box center [409, 239] width 190 height 7
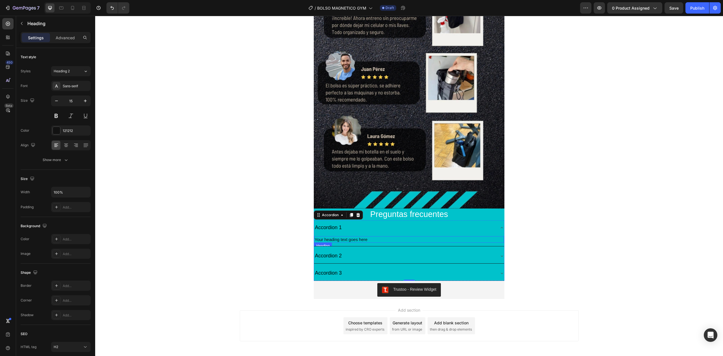
click at [342, 238] on h2 "Your heading text goes here" at bounding box center [409, 239] width 190 height 7
click at [342, 238] on p "Your heading text goes here" at bounding box center [409, 240] width 189 height 6
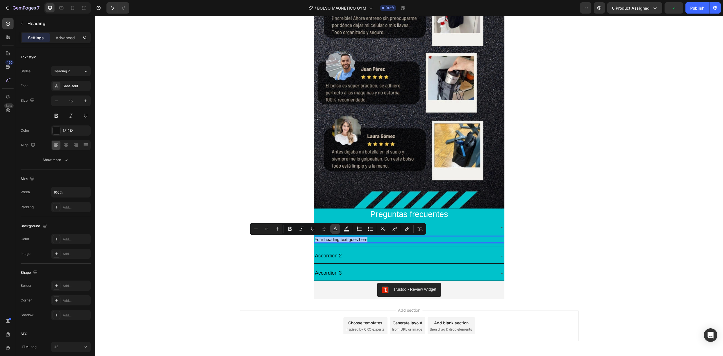
drag, startPoint x: 337, startPoint y: 229, endPoint x: 233, endPoint y: 226, distance: 104.3
click at [337, 229] on icon "Editor contextual toolbar" at bounding box center [336, 229] width 6 height 6
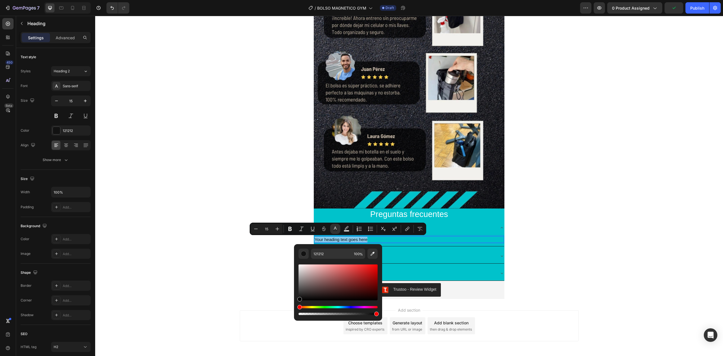
drag, startPoint x: 394, startPoint y: 314, endPoint x: 287, endPoint y: 317, distance: 106.8
type input "000000"
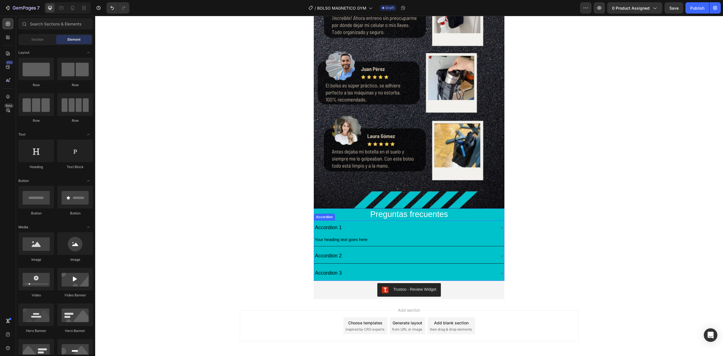
click at [323, 255] on span "Accordion 2" at bounding box center [328, 256] width 27 height 6
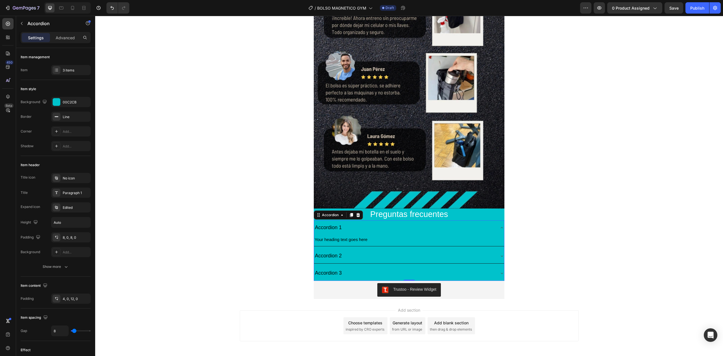
click at [500, 256] on icon at bounding box center [502, 256] width 5 height 5
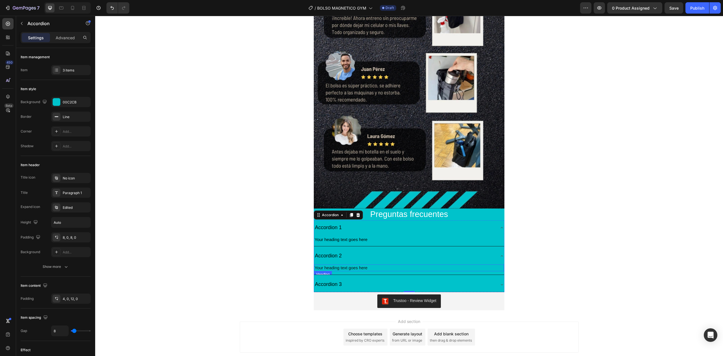
click at [333, 271] on h2 "Your heading text goes here" at bounding box center [409, 267] width 190 height 7
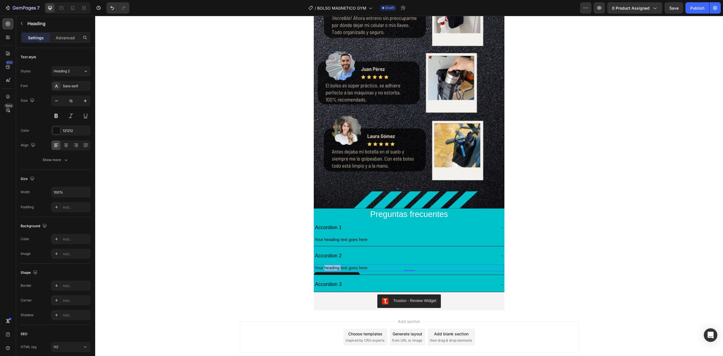
click at [333, 271] on h2 "Your heading text goes here" at bounding box center [409, 267] width 190 height 7
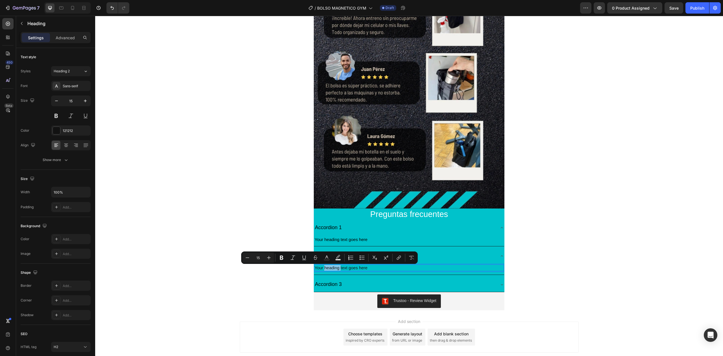
click at [333, 269] on p "Your heading text goes here" at bounding box center [409, 268] width 189 height 6
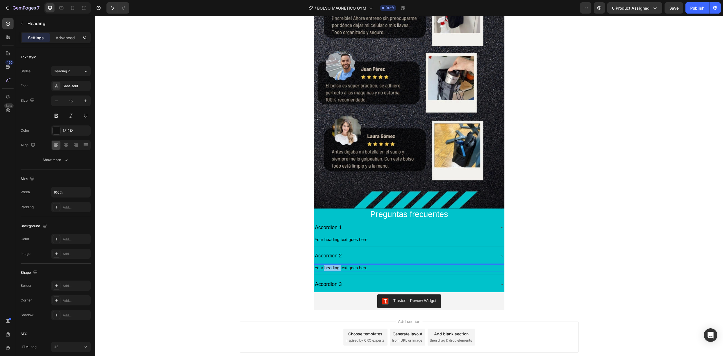
click at [333, 269] on p "Your heading text goes here" at bounding box center [409, 268] width 189 height 6
click at [332, 269] on p "Your heading text goes here" at bounding box center [409, 268] width 189 height 6
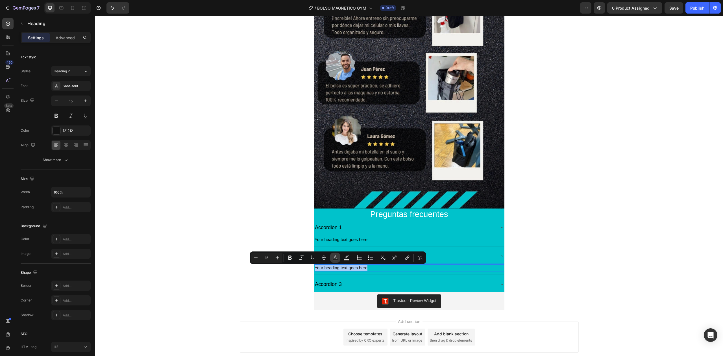
click at [334, 261] on button "Text Color" at bounding box center [335, 258] width 10 height 10
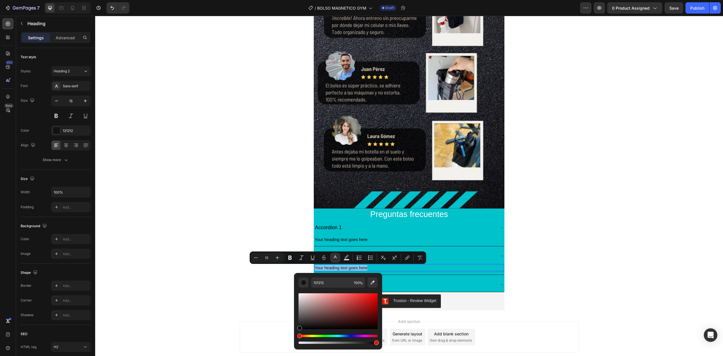
drag, startPoint x: 393, startPoint y: 341, endPoint x: 291, endPoint y: 342, distance: 102.3
type input "000000"
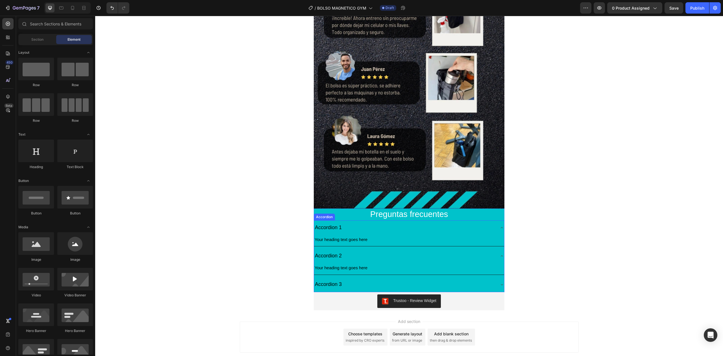
click at [500, 287] on icon at bounding box center [502, 284] width 5 height 5
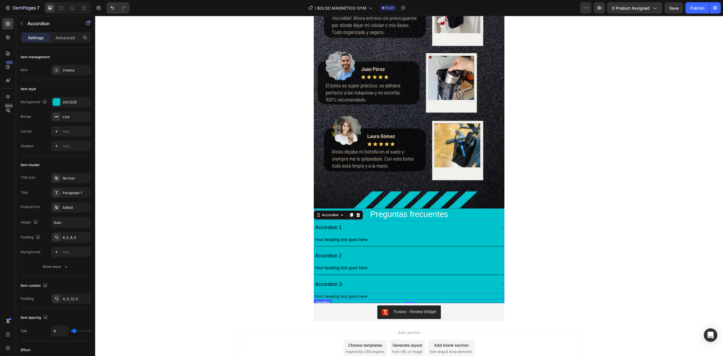
click at [334, 297] on h2 "Your heading text goes here" at bounding box center [409, 296] width 190 height 7
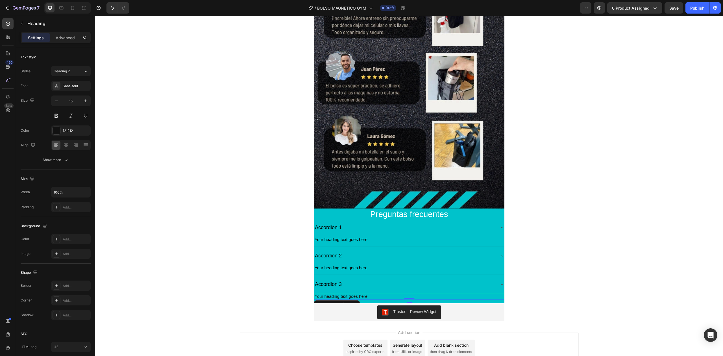
click at [334, 297] on h2 "Your heading text goes here" at bounding box center [409, 296] width 190 height 7
click at [334, 297] on p "Your heading text goes here" at bounding box center [409, 297] width 189 height 6
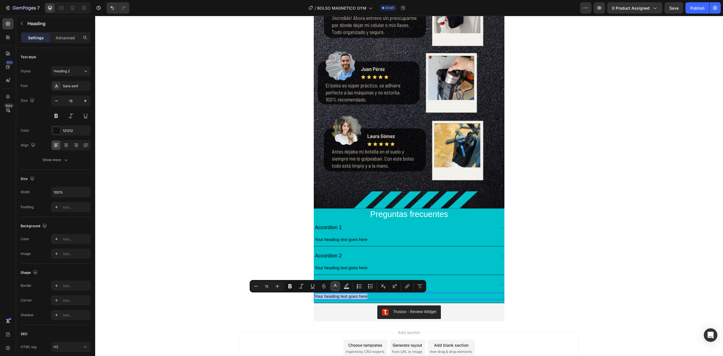
click at [338, 286] on button "Text Color" at bounding box center [335, 286] width 10 height 10
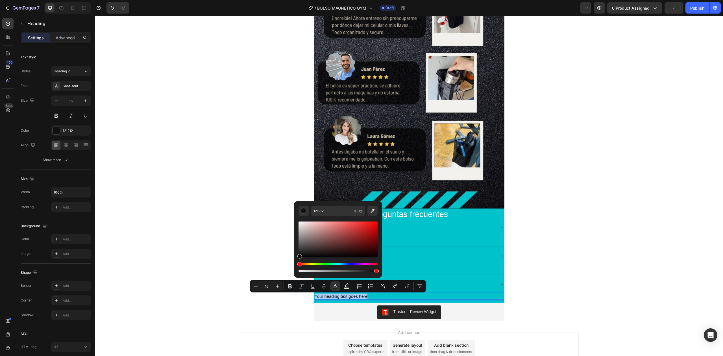
drag, startPoint x: 298, startPoint y: 256, endPoint x: 253, endPoint y: 281, distance: 51.9
click at [259, 286] on div "Minus 15 Plus Bold Italic Underline Strikethrough Text Color Text Background Co…" at bounding box center [338, 286] width 177 height 12
type input "000000"
drag, startPoint x: 214, startPoint y: 239, endPoint x: 223, endPoint y: 236, distance: 9.8
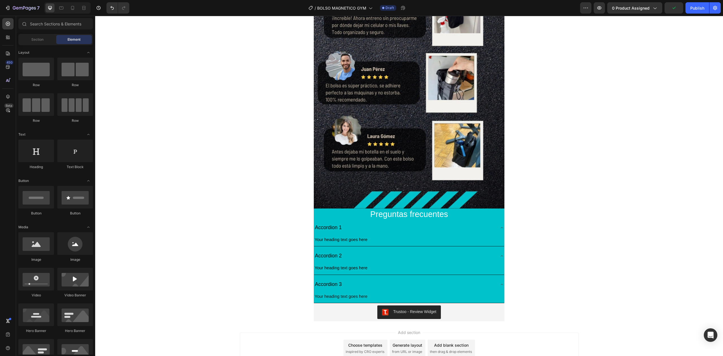
click at [416, 216] on span "Preguntas frecuentes" at bounding box center [409, 214] width 78 height 9
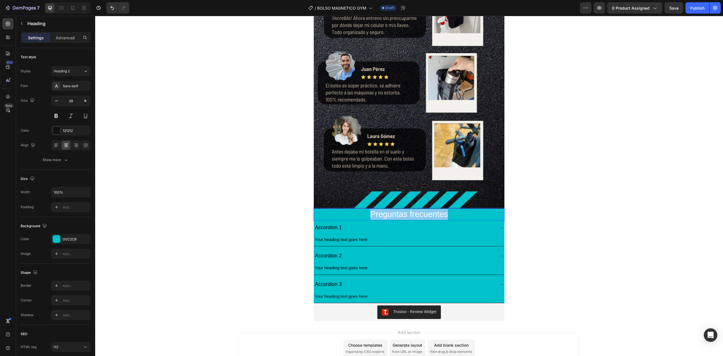
click at [416, 216] on span "Preguntas frecuentes" at bounding box center [409, 214] width 78 height 9
click at [404, 204] on rect "Editor contextual toolbar" at bounding box center [403, 203] width 5 height 1
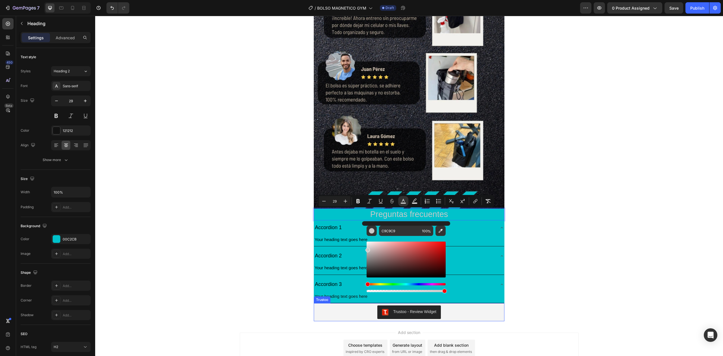
drag, startPoint x: 461, startPoint y: 258, endPoint x: 363, endPoint y: 293, distance: 104.4
type input "000000"
drag, startPoint x: 461, startPoint y: 266, endPoint x: 361, endPoint y: 294, distance: 104.4
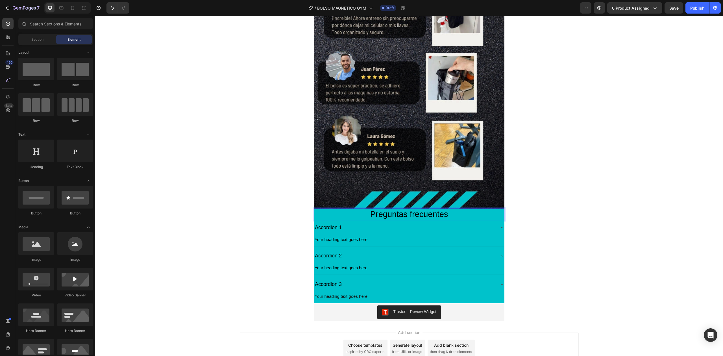
drag, startPoint x: 561, startPoint y: 225, endPoint x: 535, endPoint y: 221, distance: 26.3
click at [326, 225] on span "Accordion 1" at bounding box center [328, 228] width 27 height 6
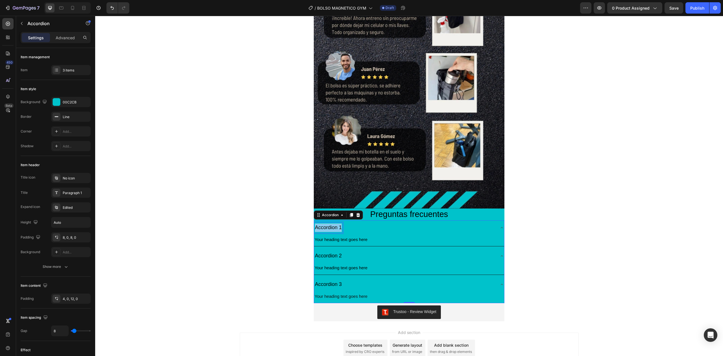
click at [326, 225] on span "Accordion 1" at bounding box center [328, 228] width 27 height 6
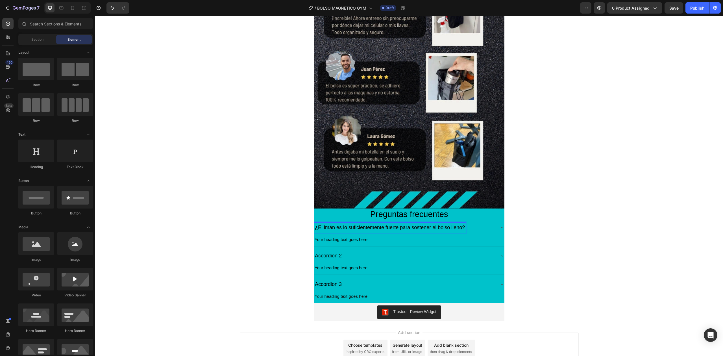
click at [346, 239] on span "Your heading text goes here" at bounding box center [341, 239] width 53 height 5
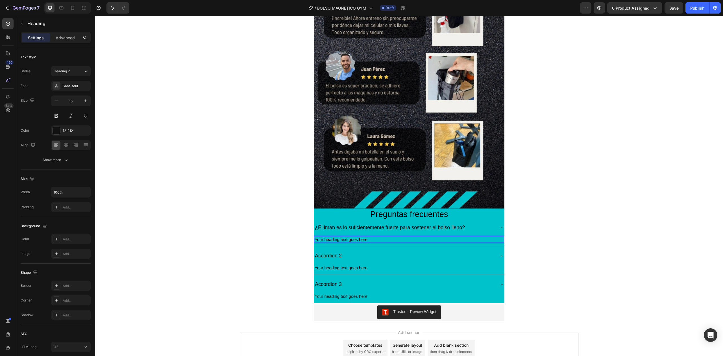
click at [346, 239] on span "Your heading text goes here" at bounding box center [341, 239] width 53 height 5
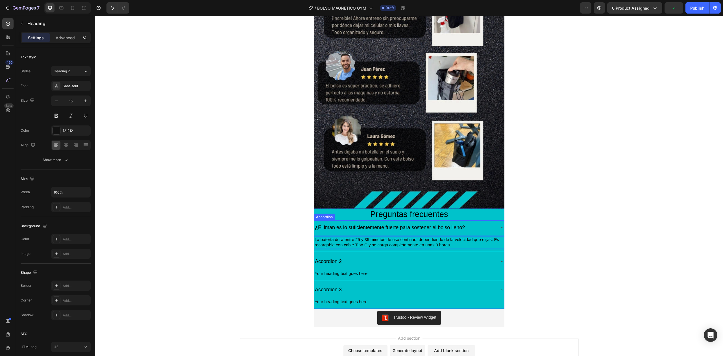
click at [332, 259] on span "Accordion 2" at bounding box center [328, 261] width 27 height 6
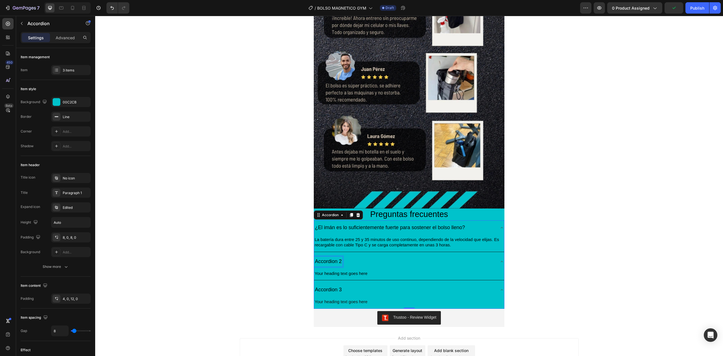
click at [332, 259] on span "Accordion 2" at bounding box center [328, 261] width 27 height 6
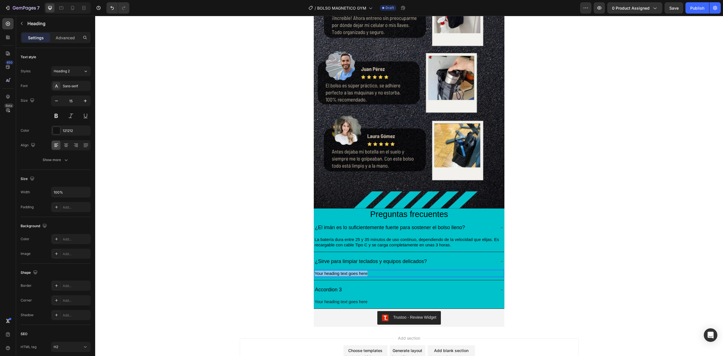
click at [335, 272] on span "Your heading text goes here" at bounding box center [341, 273] width 53 height 5
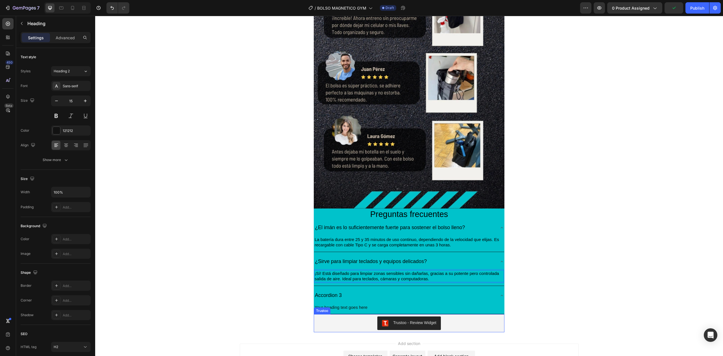
click at [360, 307] on p "Your heading text goes here" at bounding box center [409, 308] width 189 height 6
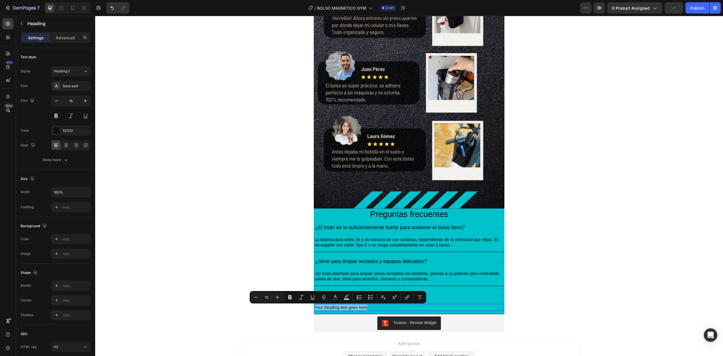
click at [360, 307] on p "Your heading text goes here" at bounding box center [409, 308] width 189 height 6
type input "18"
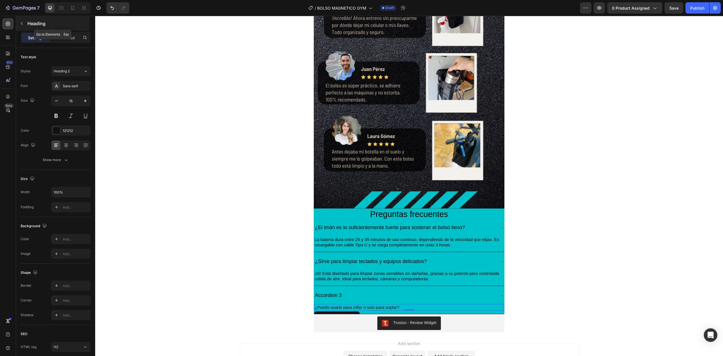
click at [21, 23] on icon "button" at bounding box center [21, 23] width 5 height 5
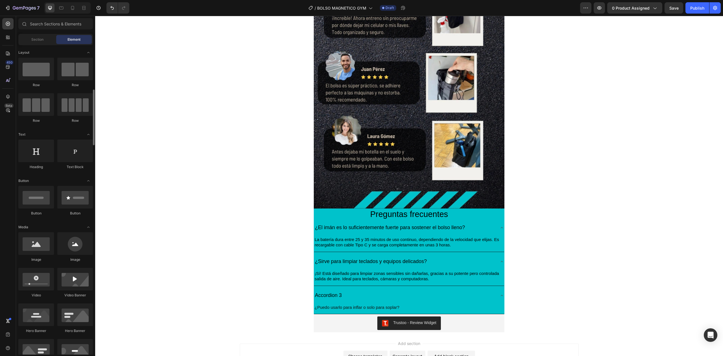
scroll to position [264, 0]
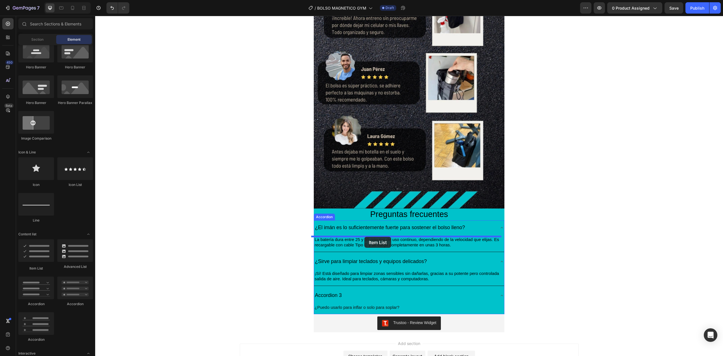
drag, startPoint x: 188, startPoint y: 245, endPoint x: 364, endPoint y: 237, distance: 176.8
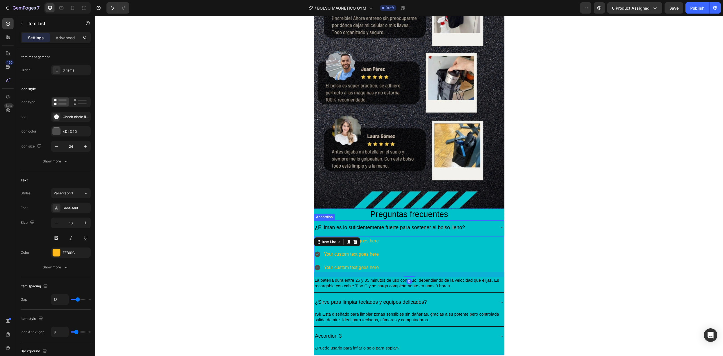
click at [477, 229] on div "¿El imán es lo suficientemente fuerte para sostener el bolso lleno?" at bounding box center [404, 228] width 181 height 10
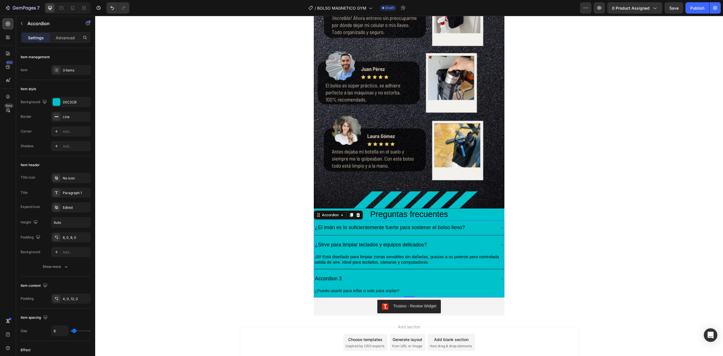
click at [481, 229] on div "¿El imán es lo suficientemente fuerte para sostener el bolso lleno?" at bounding box center [404, 228] width 181 height 10
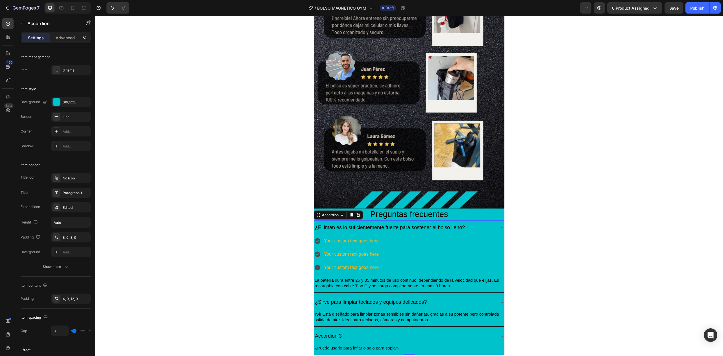
click at [473, 229] on div "¿El imán es lo suficientemente fuerte para sostener el bolso lleno?" at bounding box center [404, 228] width 181 height 10
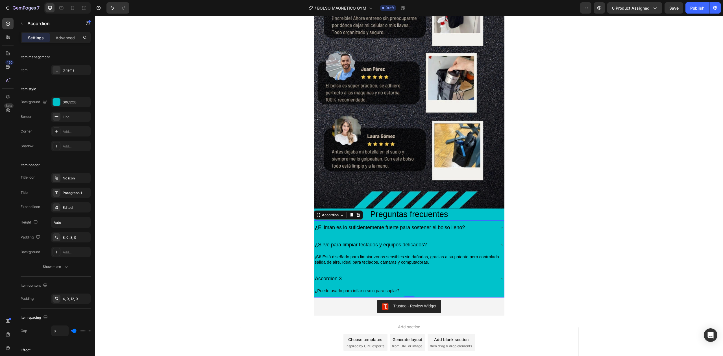
scroll to position [965, 0]
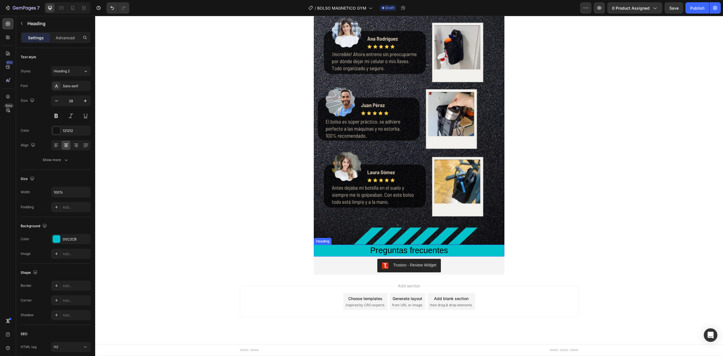
click at [402, 251] on span "Preguntas frecuentes" at bounding box center [409, 250] width 78 height 9
click at [31, 25] on p "Heading" at bounding box center [57, 23] width 61 height 7
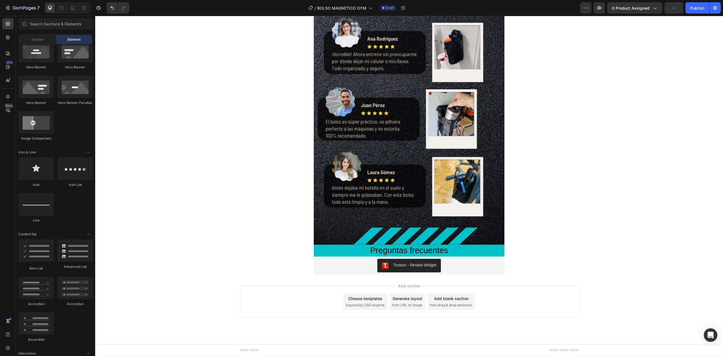
scroll to position [0, 0]
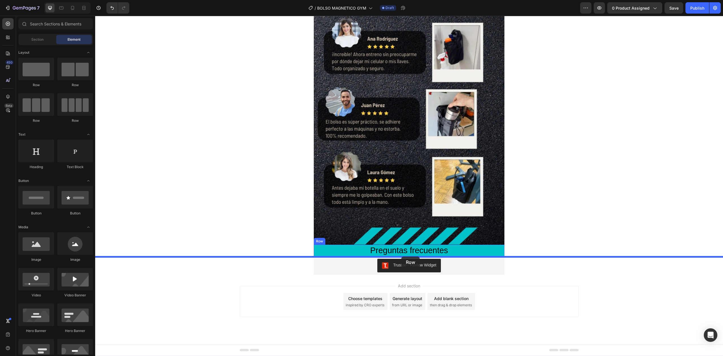
drag, startPoint x: 136, startPoint y: 91, endPoint x: 401, endPoint y: 257, distance: 312.4
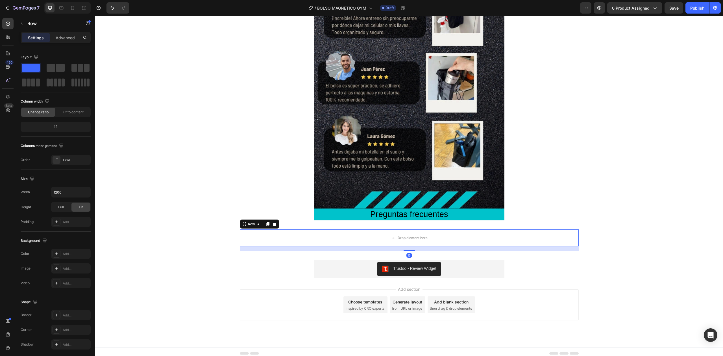
scroll to position [965, 0]
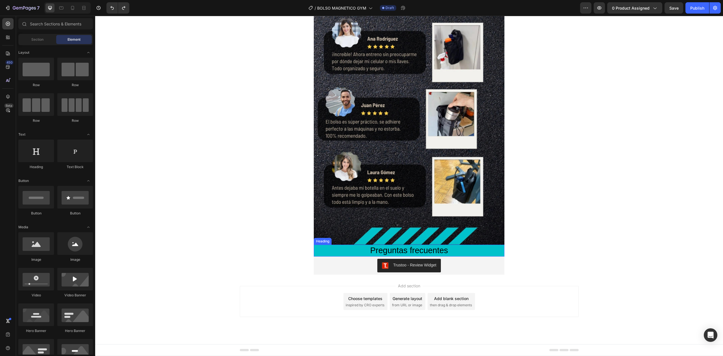
click at [412, 253] on span "Preguntas frecuentes" at bounding box center [409, 250] width 78 height 9
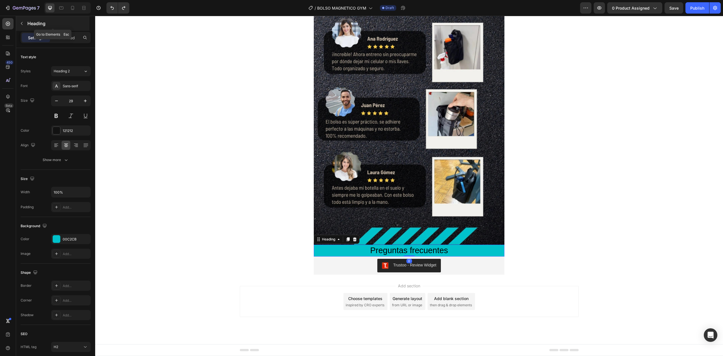
click at [32, 21] on p "Heading" at bounding box center [57, 23] width 61 height 7
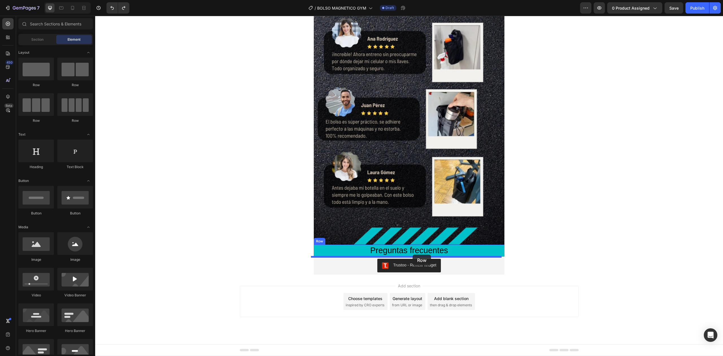
drag, startPoint x: 133, startPoint y: 89, endPoint x: 413, endPoint y: 255, distance: 325.1
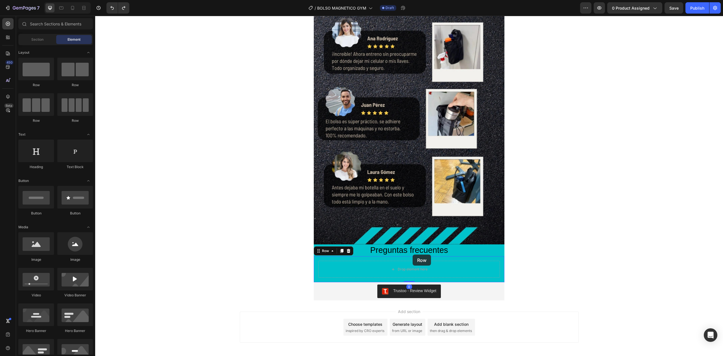
scroll to position [991, 0]
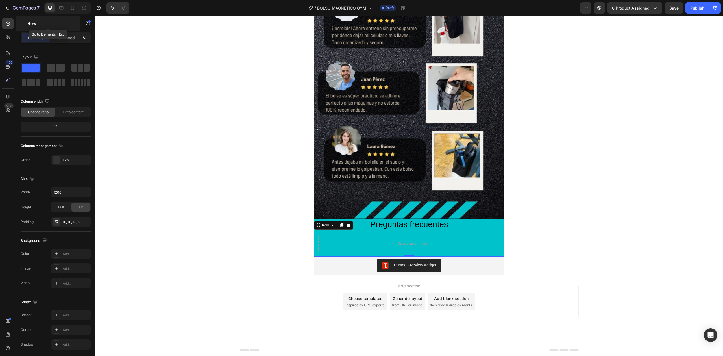
click at [35, 22] on p "Row" at bounding box center [51, 23] width 48 height 7
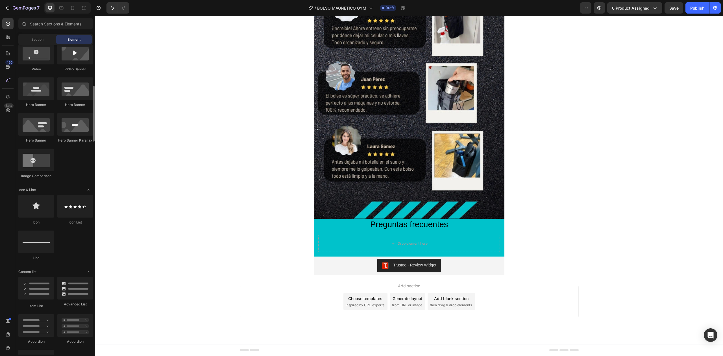
scroll to position [264, 0]
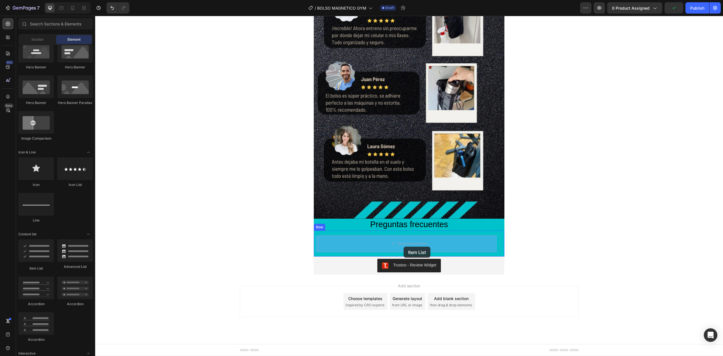
drag, startPoint x: 174, startPoint y: 263, endPoint x: 404, endPoint y: 247, distance: 230.0
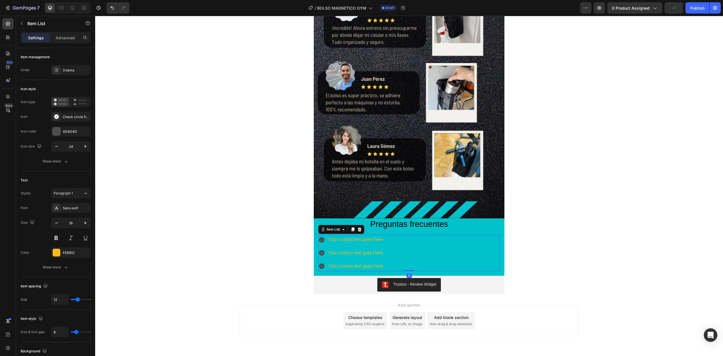
scroll to position [1001, 0]
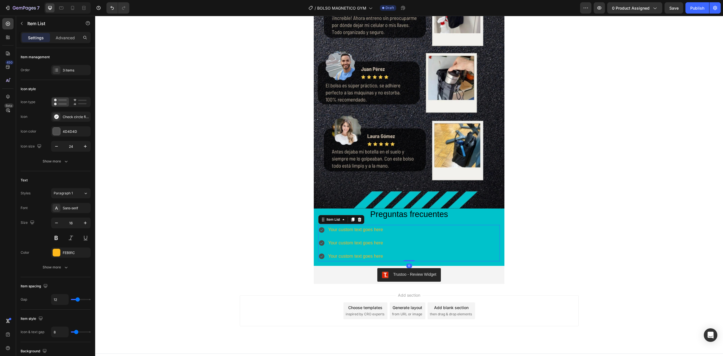
click at [337, 229] on div "Your custom text goes here" at bounding box center [355, 230] width 57 height 10
click at [337, 229] on p "Your custom text goes here" at bounding box center [355, 230] width 55 height 8
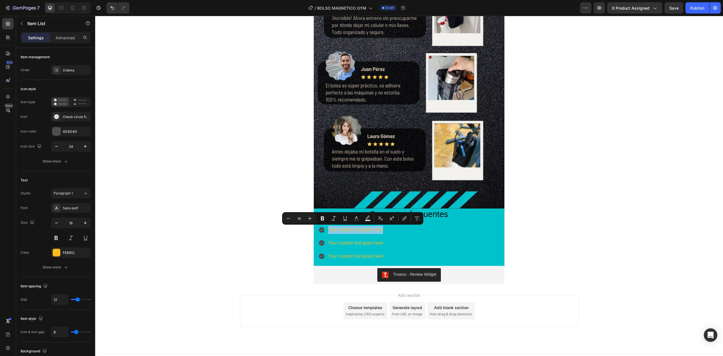
click at [399, 232] on div "Your custom text goes here Your custom text goes here Your custom text goes here" at bounding box center [409, 243] width 182 height 36
click at [433, 232] on div "Your custom text goes here Your custom text goes here Your custom text goes here" at bounding box center [409, 243] width 182 height 36
click at [464, 236] on div "Your custom text goes here Your custom text goes here Your custom text goes here" at bounding box center [409, 243] width 182 height 36
click at [408, 232] on div "Your custom text goes here Your custom text goes here Your custom text goes here" at bounding box center [409, 243] width 182 height 36
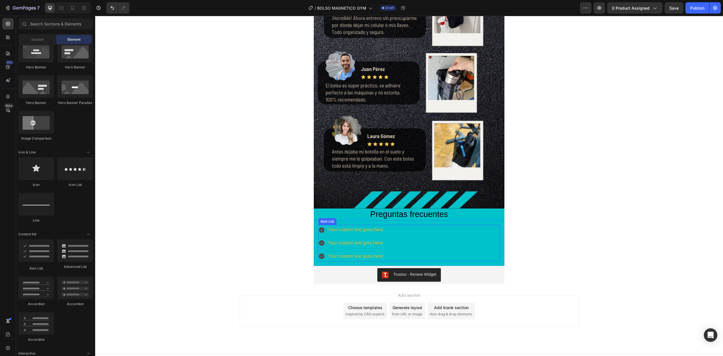
click at [370, 232] on p "Your custom text goes here" at bounding box center [355, 230] width 55 height 8
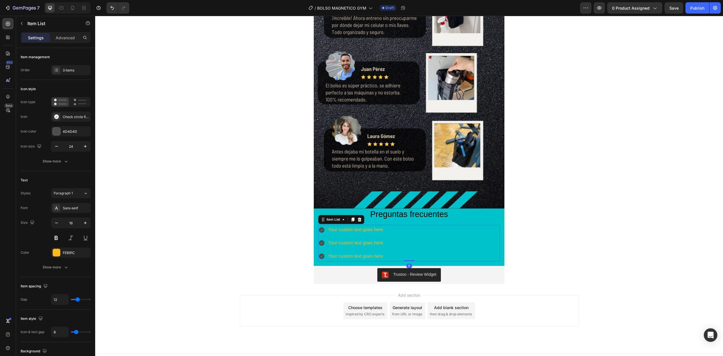
click at [391, 231] on div "Your custom text goes here Your custom text goes here Your custom text goes here" at bounding box center [409, 243] width 182 height 36
click at [87, 118] on div "Check circle filled" at bounding box center [76, 116] width 27 height 5
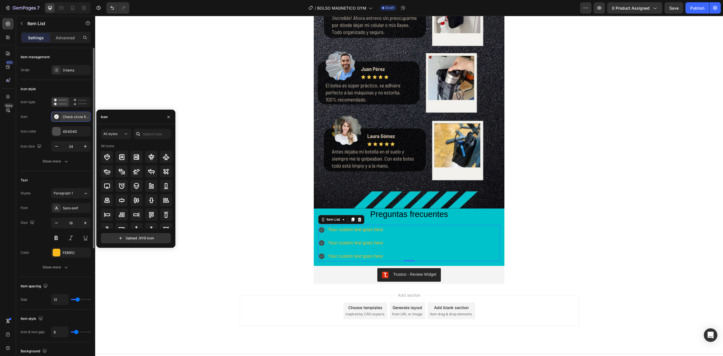
click at [87, 118] on div "Check circle filled" at bounding box center [76, 116] width 27 height 5
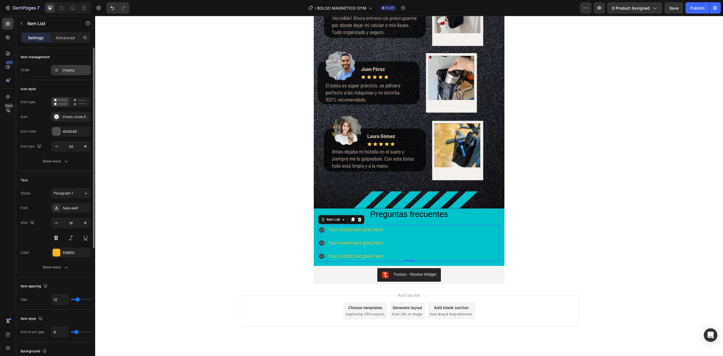
click at [76, 73] on div "3 items" at bounding box center [71, 70] width 40 height 10
click at [338, 233] on p "Your custom text goes here" at bounding box center [355, 230] width 55 height 8
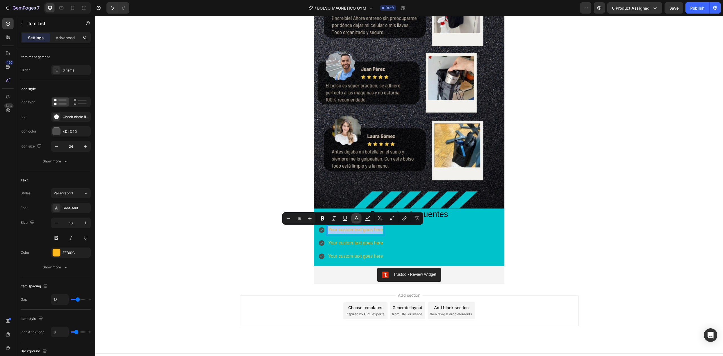
click at [353, 220] on button "Text Color" at bounding box center [356, 218] width 10 height 10
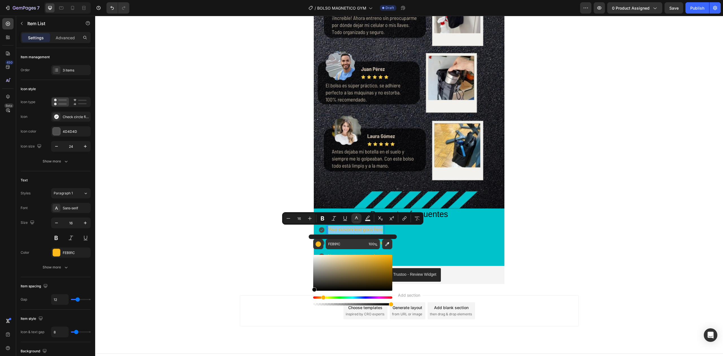
type input "000000"
drag, startPoint x: 416, startPoint y: 280, endPoint x: 299, endPoint y: 338, distance: 130.9
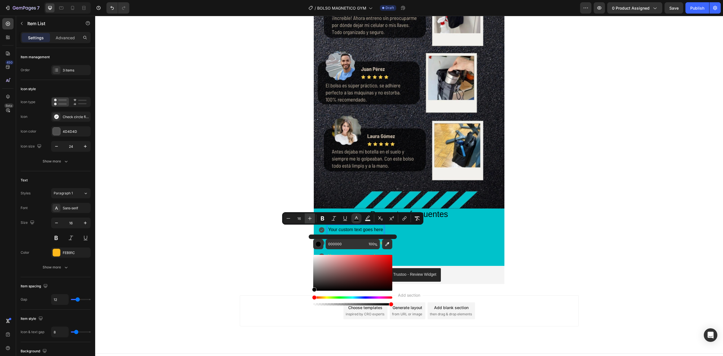
click at [310, 216] on icon "Editor contextual toolbar" at bounding box center [310, 219] width 6 height 6
type input "18"
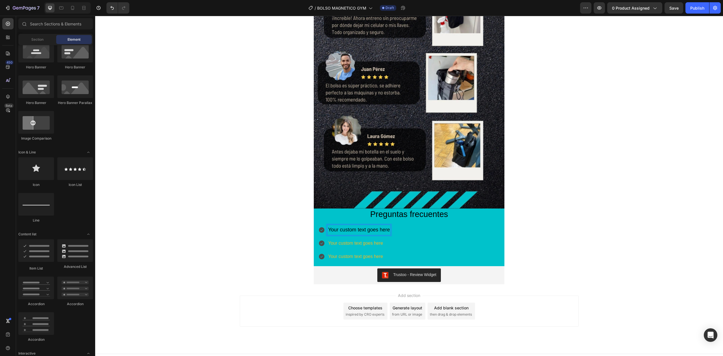
click at [387, 231] on span "Your custom text goes here" at bounding box center [359, 230] width 62 height 6
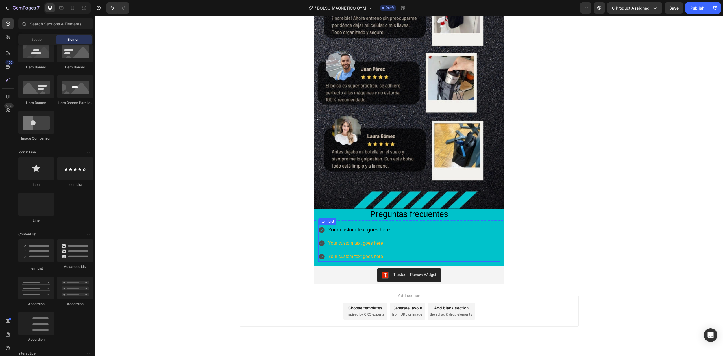
click at [477, 239] on div "Your custom text goes here Your custom text goes here Your custom text goes here" at bounding box center [409, 243] width 182 height 36
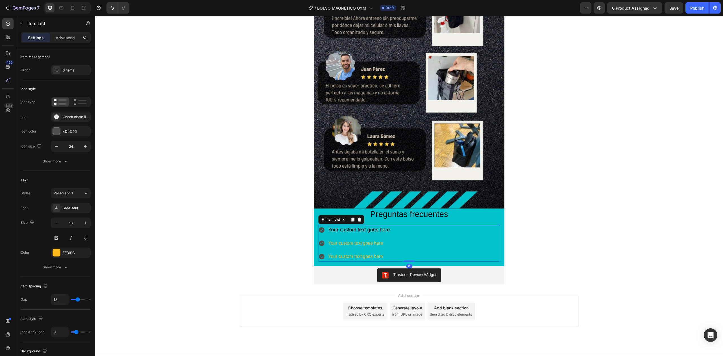
click at [394, 229] on div "Your custom text goes here Your custom text goes here Your custom text goes here" at bounding box center [409, 243] width 182 height 36
click at [342, 245] on p "Your custom text goes here" at bounding box center [359, 243] width 62 height 8
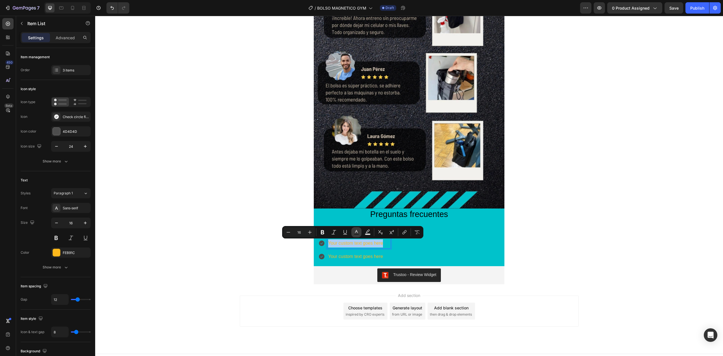
drag, startPoint x: 356, startPoint y: 233, endPoint x: 264, endPoint y: 229, distance: 91.9
click at [356, 233] on icon "Editor contextual toolbar" at bounding box center [357, 232] width 6 height 6
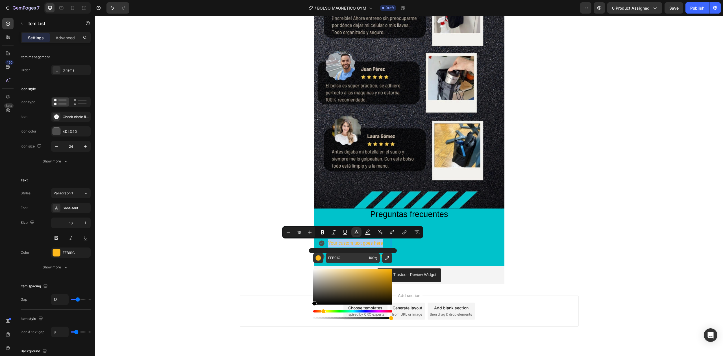
drag, startPoint x: 310, startPoint y: 293, endPoint x: 261, endPoint y: 362, distance: 84.8
click at [261, 0] on html "7 Version history / BOLSO MAGNETICO GYM Draft Preview 0 product assigned Save P…" at bounding box center [361, 0] width 723 height 0
type input "000000"
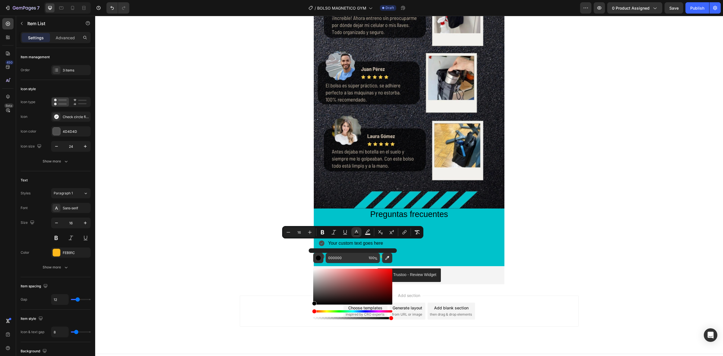
click at [317, 236] on div "Minus 16 Plus Bold Italic Underline color Text Background Color Subscript Super…" at bounding box center [352, 232] width 139 height 10
click at [312, 233] on button "Plus" at bounding box center [310, 232] width 10 height 10
drag, startPoint x: 312, startPoint y: 233, endPoint x: 242, endPoint y: 232, distance: 70.9
click at [312, 233] on button "Plus" at bounding box center [310, 232] width 10 height 10
type input "18"
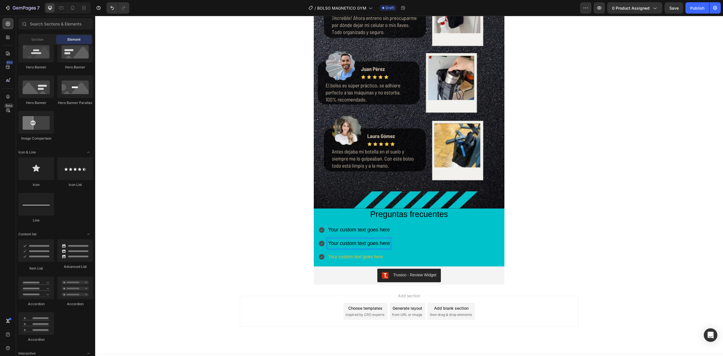
click at [569, 339] on div "Add section Choose templates inspired by CRO experts Generate layout from URL o…" at bounding box center [409, 318] width 628 height 69
click at [375, 259] on p "Your custom text goes here" at bounding box center [359, 257] width 62 height 8
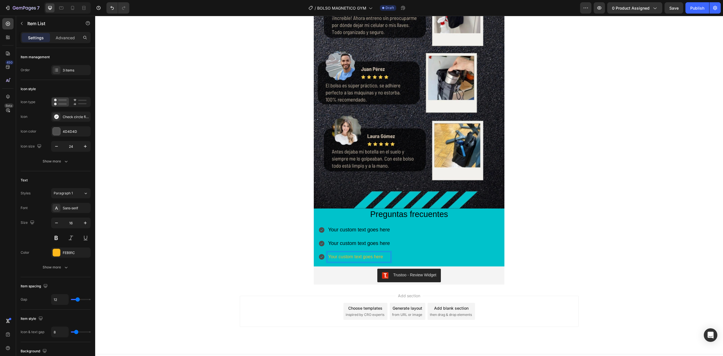
click at [375, 259] on p "Your custom text goes here" at bounding box center [359, 257] width 62 height 8
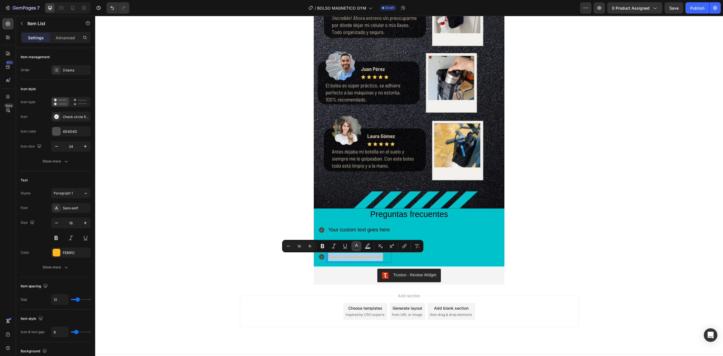
click at [354, 244] on icon "Editor contextual toolbar" at bounding box center [357, 246] width 6 height 6
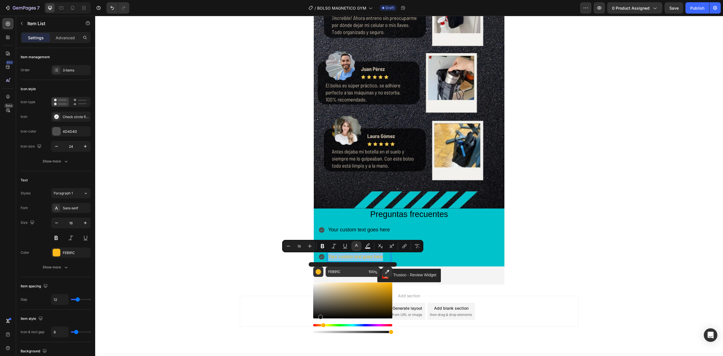
type input "000000"
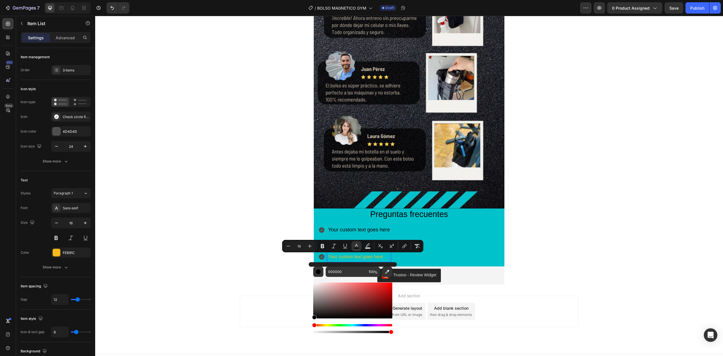
drag, startPoint x: 423, startPoint y: 331, endPoint x: 265, endPoint y: 344, distance: 158.4
click at [308, 245] on icon "Editor contextual toolbar" at bounding box center [310, 246] width 6 height 6
type input "18"
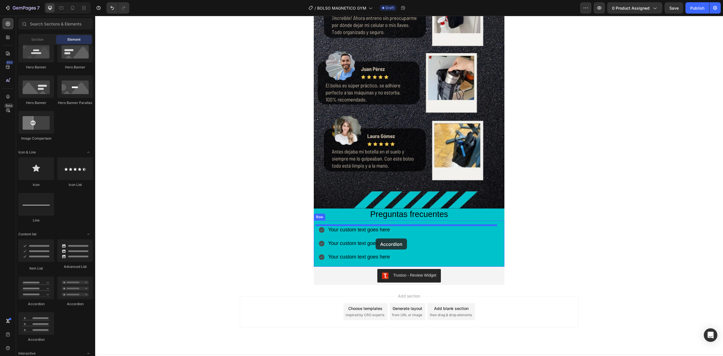
drag, startPoint x: 211, startPoint y: 282, endPoint x: 376, endPoint y: 238, distance: 170.0
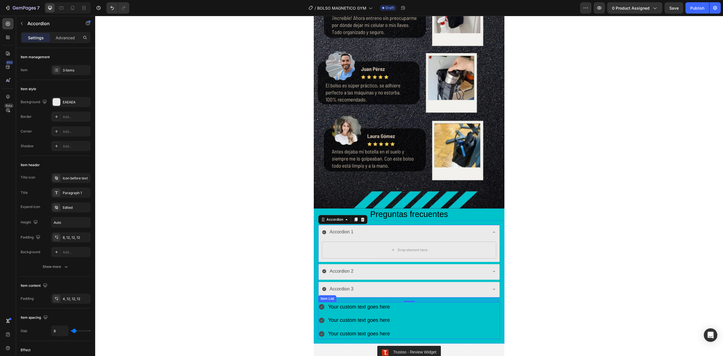
click at [345, 313] on div "Your custom text goes here Your custom text goes here Your custom text goes here" at bounding box center [354, 320] width 72 height 37
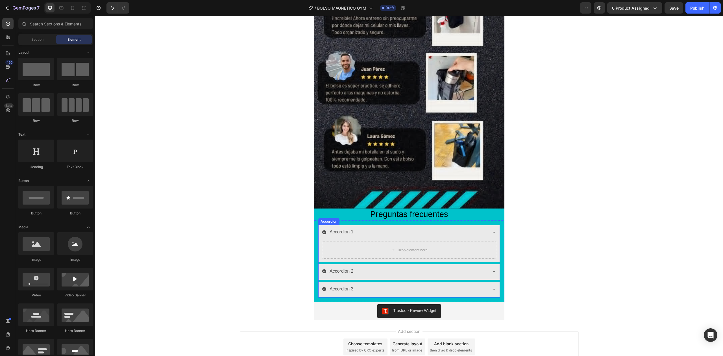
scroll to position [264, 0]
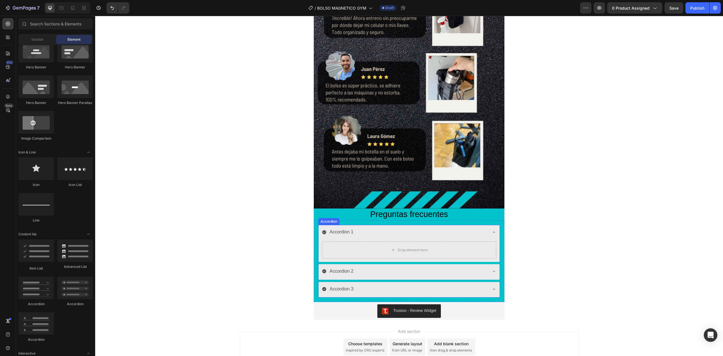
click at [457, 229] on div "Accordion 1" at bounding box center [404, 232] width 165 height 10
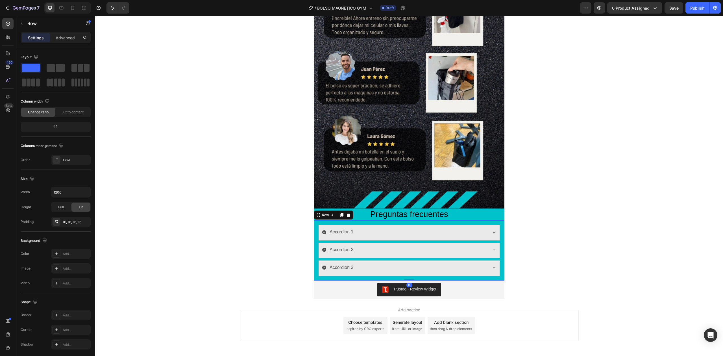
click at [499, 267] on div "Accordion 1 Accordion 2 Accordion 3 Accordion Row 0" at bounding box center [409, 250] width 191 height 60
click at [73, 257] on div "Add..." at bounding box center [76, 253] width 27 height 5
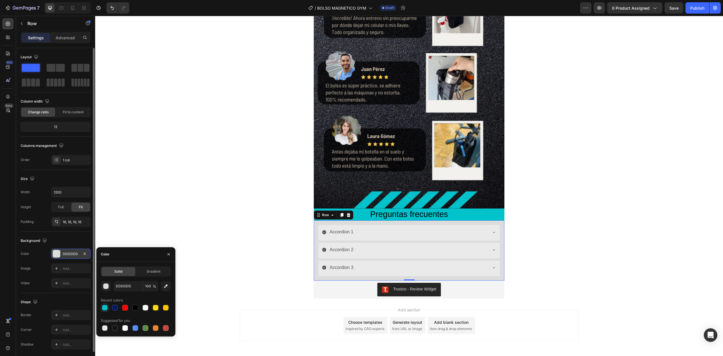
drag, startPoint x: 106, startPoint y: 307, endPoint x: 106, endPoint y: 311, distance: 4.0
click at [106, 307] on div at bounding box center [105, 308] width 6 height 6
type input "00C2CB"
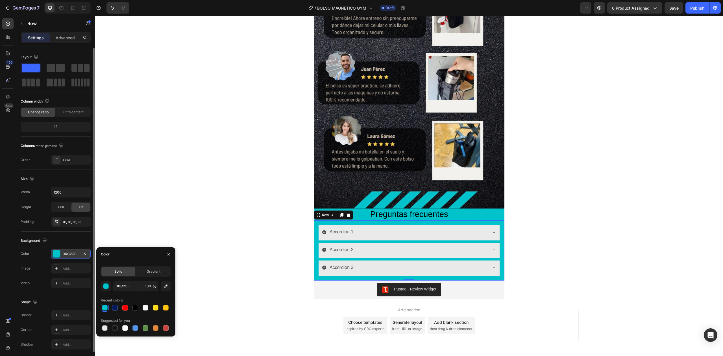
click at [493, 234] on icon at bounding box center [494, 232] width 5 height 5
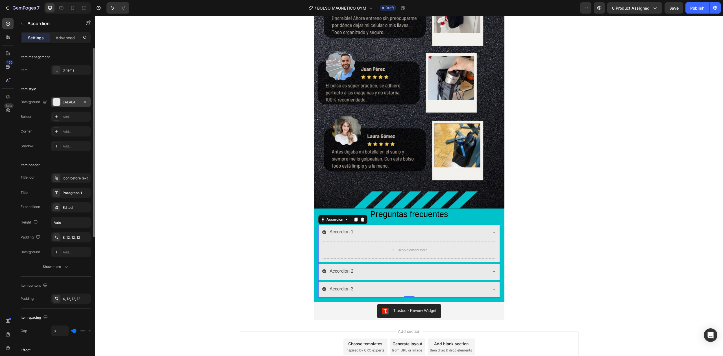
click at [76, 102] on div "EAEAEA" at bounding box center [71, 102] width 16 height 5
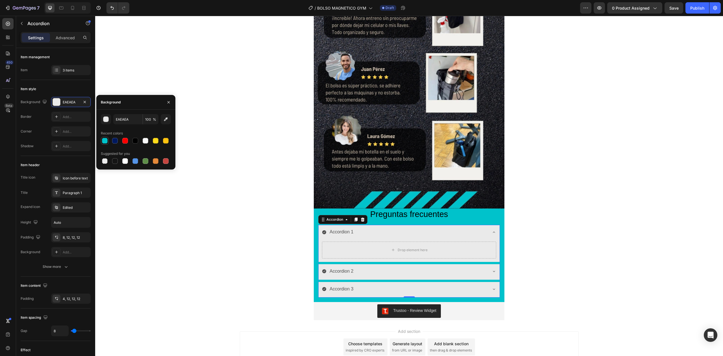
click at [104, 140] on div at bounding box center [105, 141] width 6 height 6
type input "00C2CB"
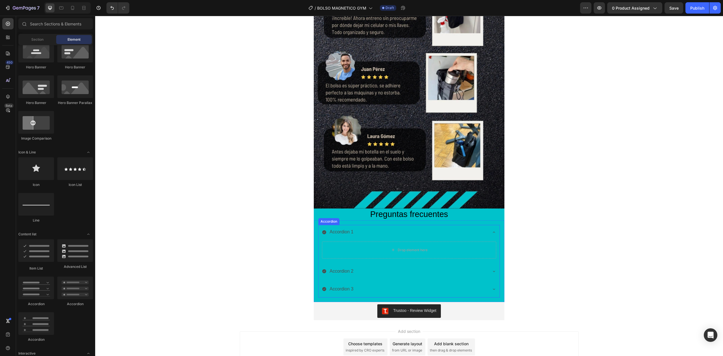
click at [338, 229] on div "Accordion 1" at bounding box center [342, 232] width 26 height 10
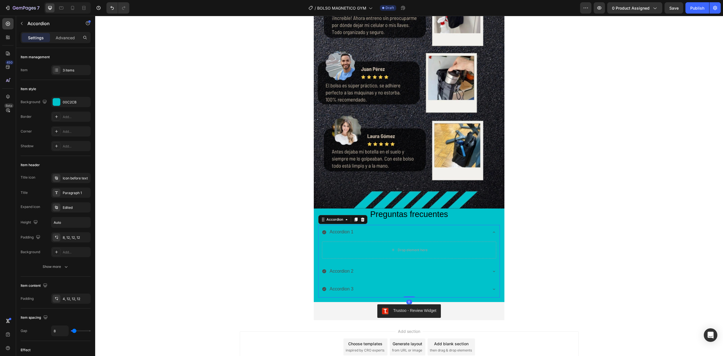
click at [338, 229] on div "Accordion 1" at bounding box center [342, 232] width 26 height 10
click at [338, 229] on p "Accordion 1" at bounding box center [342, 232] width 24 height 8
click at [350, 220] on icon "Editor contextual toolbar" at bounding box center [349, 221] width 6 height 6
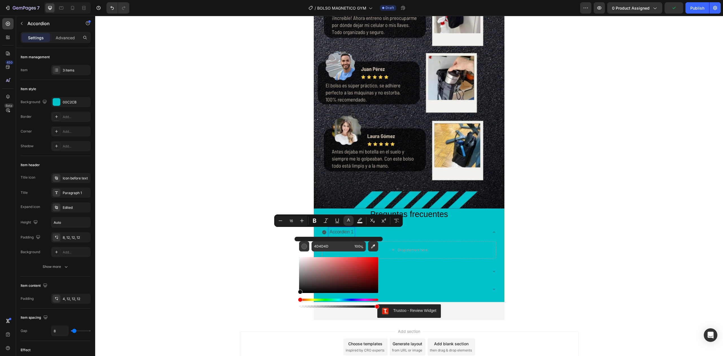
type input "000000"
drag, startPoint x: 399, startPoint y: 293, endPoint x: 284, endPoint y: 312, distance: 116.6
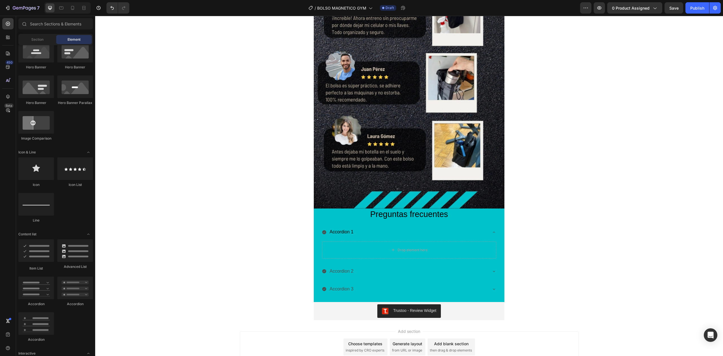
click at [322, 233] on icon at bounding box center [324, 232] width 4 height 4
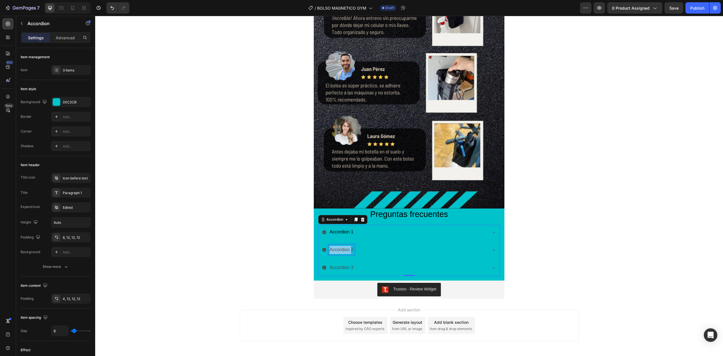
click at [337, 247] on p "Accordion 2" at bounding box center [342, 250] width 24 height 8
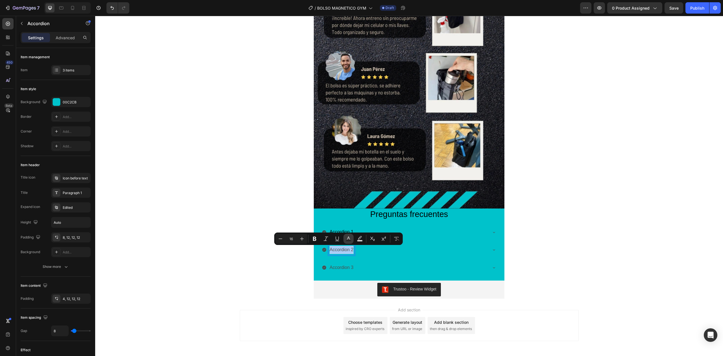
click at [349, 237] on icon "Editor contextual toolbar" at bounding box center [348, 237] width 3 height 3
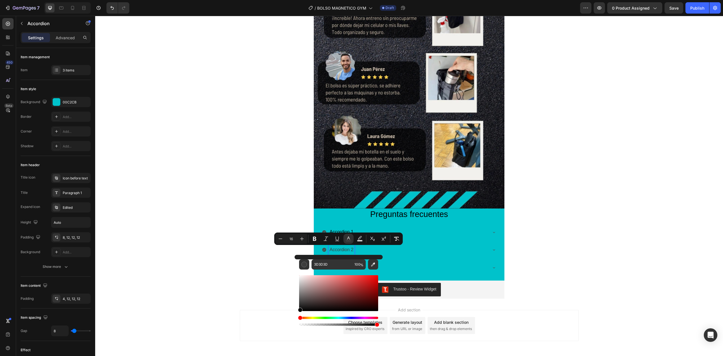
drag, startPoint x: 309, startPoint y: 296, endPoint x: 286, endPoint y: 360, distance: 68.4
click at [286, 0] on html "7 Version history / BOLSO MAGNETICO GYM Draft Preview 0 product assigned Save P…" at bounding box center [361, 0] width 723 height 0
type input "000000"
drag, startPoint x: 395, startPoint y: 324, endPoint x: 287, endPoint y: 303, distance: 110.0
click at [302, 238] on icon "Editor contextual toolbar" at bounding box center [302, 239] width 6 height 6
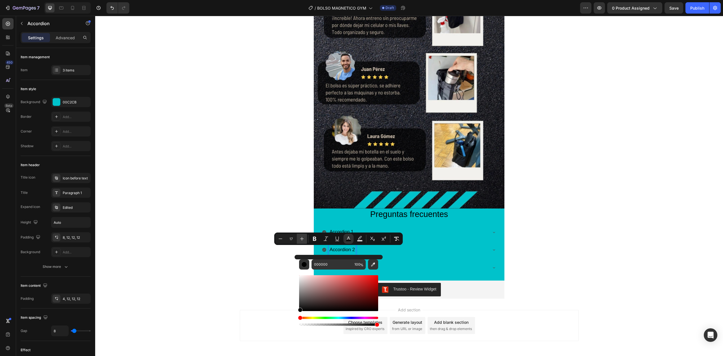
click at [302, 238] on icon "Editor contextual toolbar" at bounding box center [302, 239] width 6 height 6
type input "18"
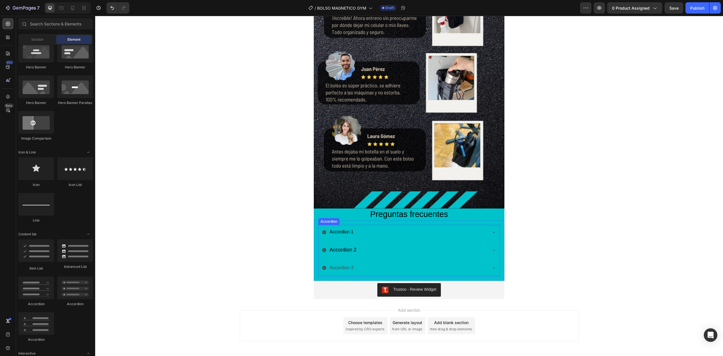
click at [330, 231] on span "Accordion 1" at bounding box center [342, 231] width 24 height 5
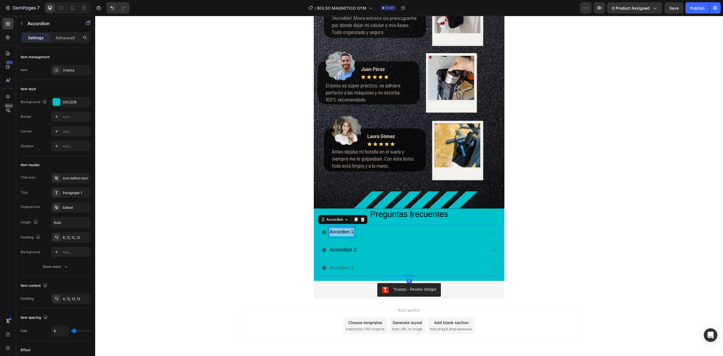
click at [330, 231] on span "Accordion 1" at bounding box center [342, 231] width 24 height 5
click at [301, 218] on icon "Editor contextual toolbar" at bounding box center [302, 221] width 6 height 6
type input "18"
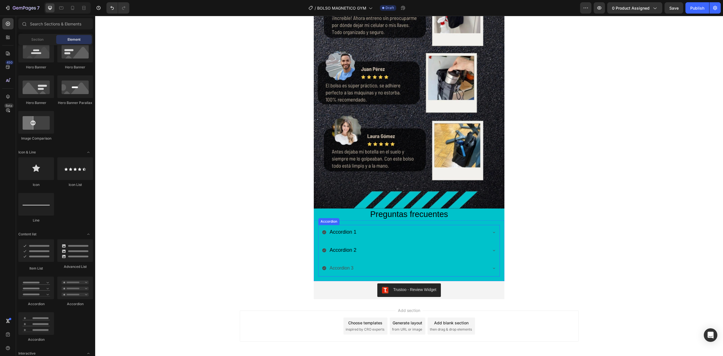
click at [344, 267] on p "Accordion 3" at bounding box center [342, 268] width 24 height 8
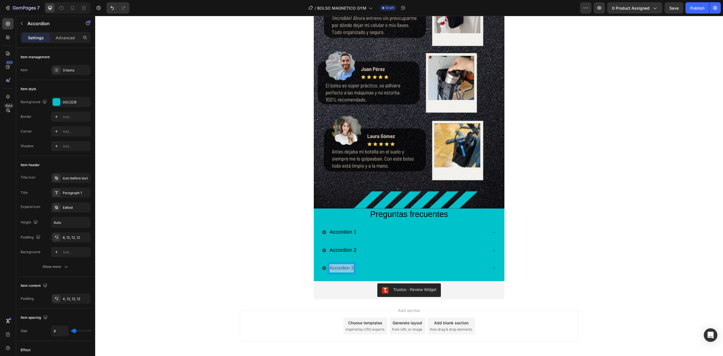
click at [344, 267] on p "Accordion 3" at bounding box center [342, 268] width 24 height 8
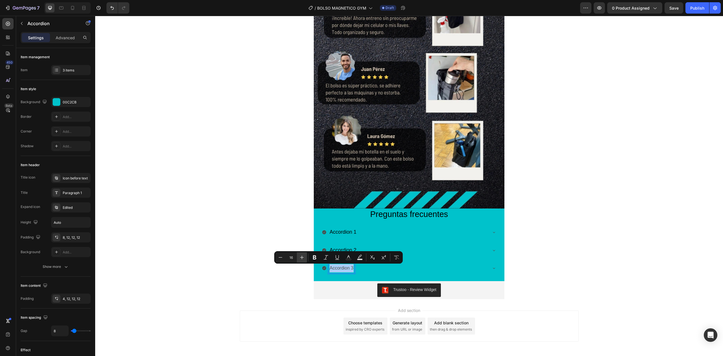
click at [302, 258] on icon "Editor contextual toolbar" at bounding box center [302, 258] width 6 height 6
type input "18"
click at [347, 257] on icon "Editor contextual toolbar" at bounding box center [349, 258] width 6 height 6
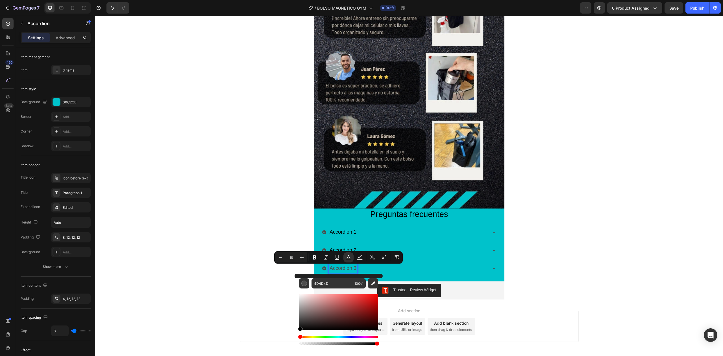
drag, startPoint x: 299, startPoint y: 323, endPoint x: 282, endPoint y: 373, distance: 53.3
click at [282, 0] on html "7 Version history / BOLSO MAGNETICO GYM Draft Preview 0 product assigned Save P…" at bounding box center [361, 0] width 723 height 0
type input "000000"
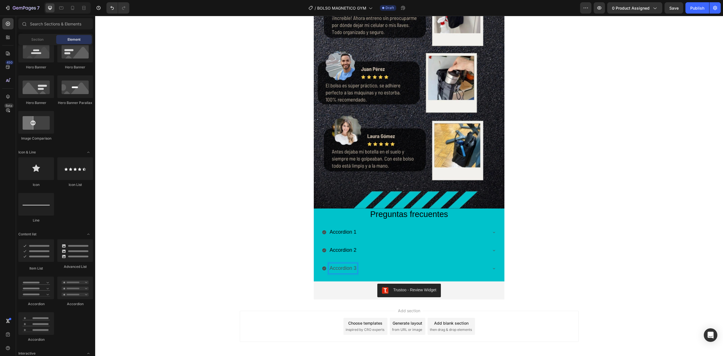
click at [344, 266] on span "Accordion 3" at bounding box center [343, 268] width 27 height 6
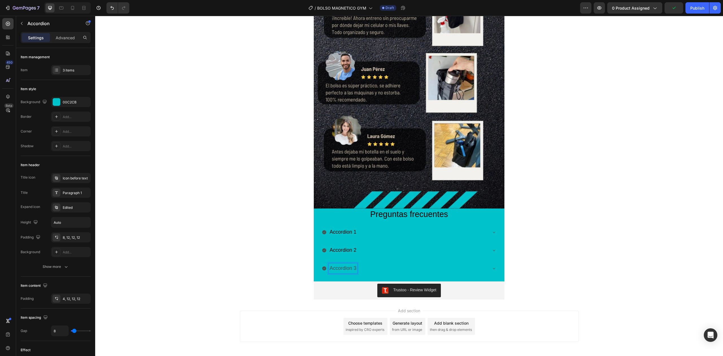
click at [344, 266] on span "Accordion 3" at bounding box center [343, 268] width 27 height 6
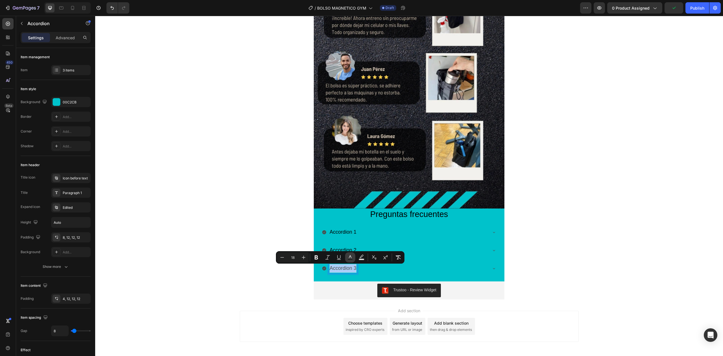
click at [350, 258] on icon "Editor contextual toolbar" at bounding box center [350, 258] width 6 height 6
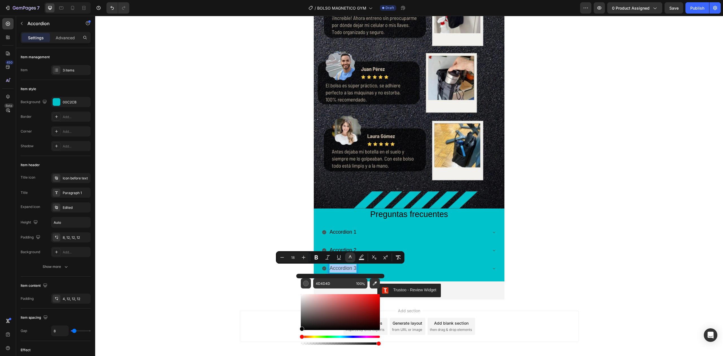
drag, startPoint x: 303, startPoint y: 324, endPoint x: 271, endPoint y: 368, distance: 54.3
click at [271, 0] on html "7 Version history / BOLSO MAGNETICO GYM Draft Preview 0 product assigned Save P…" at bounding box center [361, 0] width 723 height 0
type input "000000"
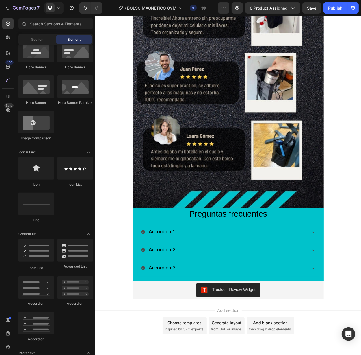
scroll to position [933, 0]
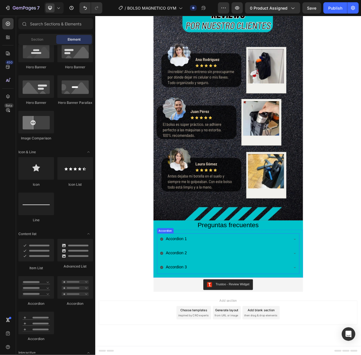
click at [276, 302] on div "Accordion 1" at bounding box center [259, 301] width 165 height 10
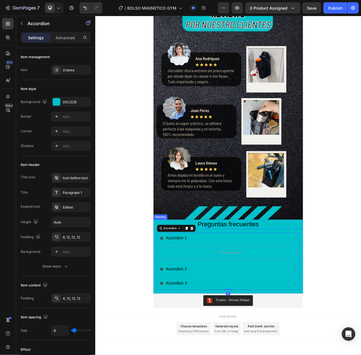
click at [287, 285] on span "Preguntas frecuentes" at bounding box center [264, 281] width 78 height 9
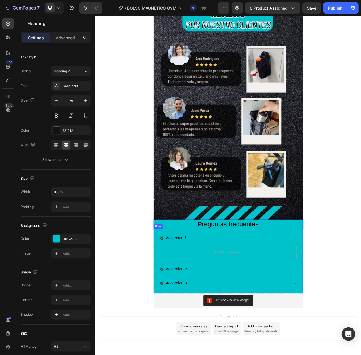
click at [273, 291] on div "Accordion 1 Drop element here Accordion 2 Accordion 3 Accordion Row" at bounding box center [264, 329] width 191 height 82
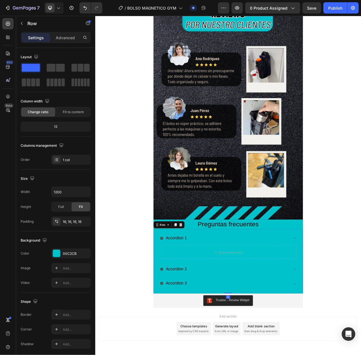
drag, startPoint x: 262, startPoint y: 371, endPoint x: 262, endPoint y: 360, distance: 10.2
click at [262, 354] on div "Accordion 1 Drop element here Accordion 2 Accordion 3 Accordion Row 0" at bounding box center [264, 329] width 191 height 82
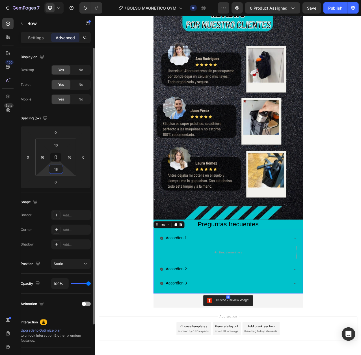
click at [53, 172] on input "16" at bounding box center [55, 169] width 11 height 8
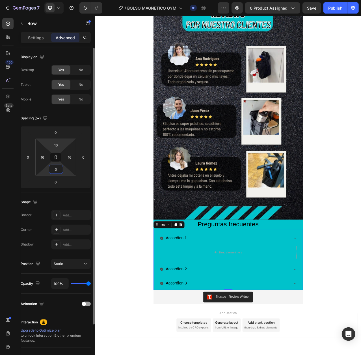
type input "0"
click at [59, 0] on html "7 Version history / BOLSO MAGNETICO GYM Draft Preview 0 product assigned Save P…" at bounding box center [180, 0] width 361 height 0
click at [59, 142] on input "16" at bounding box center [55, 145] width 11 height 8
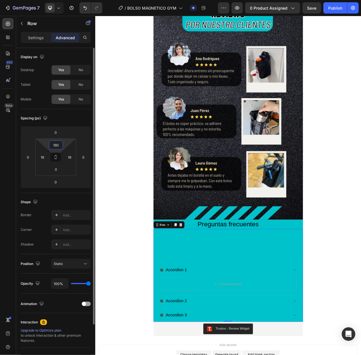
click at [58, 146] on input "160" at bounding box center [55, 145] width 11 height 8
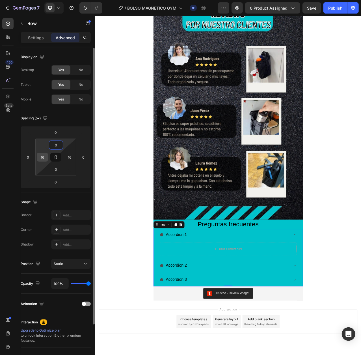
type input "0"
click at [44, 160] on input "16" at bounding box center [42, 157] width 8 height 8
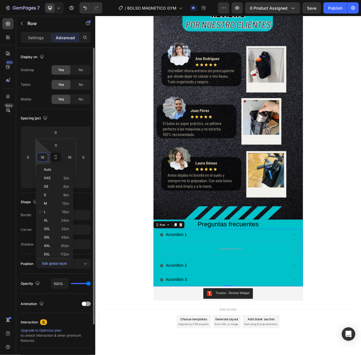
click at [44, 160] on input "16" at bounding box center [42, 157] width 8 height 8
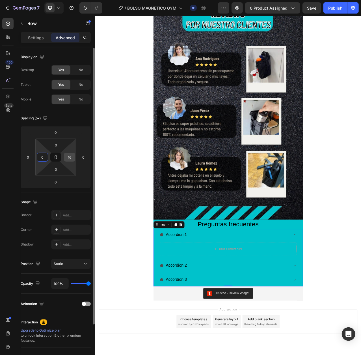
type input "0"
click at [66, 158] on input "16" at bounding box center [69, 157] width 8 height 8
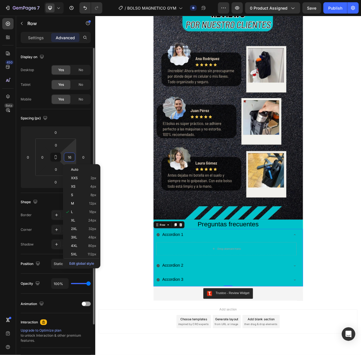
click at [66, 158] on input "16" at bounding box center [69, 157] width 8 height 8
type input "0"
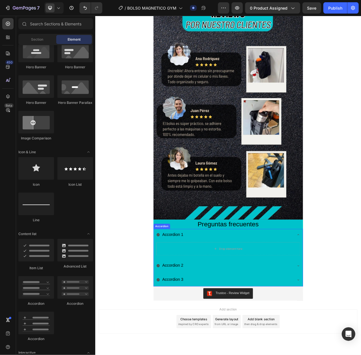
click at [252, 298] on div "Accordion 1" at bounding box center [260, 295] width 174 height 10
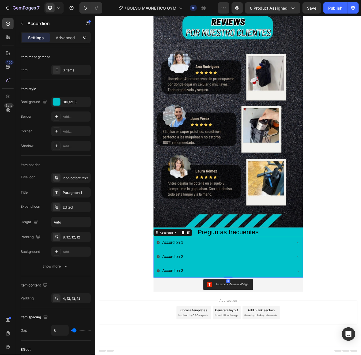
scroll to position [924, 0]
click at [189, 305] on span "Accordion 1" at bounding box center [194, 306] width 27 height 6
click at [182, 324] on span "Accordion 2" at bounding box center [194, 324] width 27 height 6
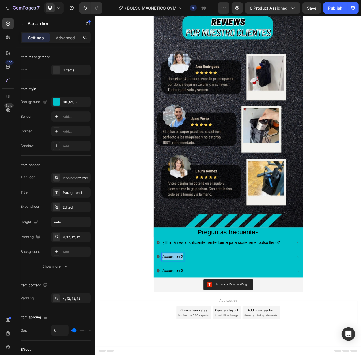
click at [182, 324] on span "Accordion 2" at bounding box center [194, 324] width 27 height 6
click at [192, 337] on div "Accordion 3" at bounding box center [194, 342] width 29 height 10
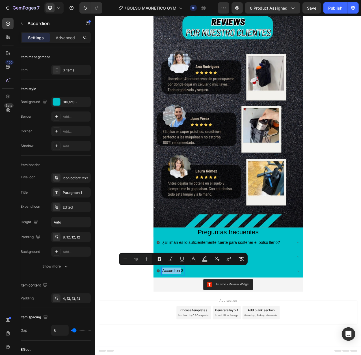
drag, startPoint x: 192, startPoint y: 336, endPoint x: 194, endPoint y: 345, distance: 8.4
click at [194, 345] on p "Accordion 3" at bounding box center [194, 342] width 27 height 8
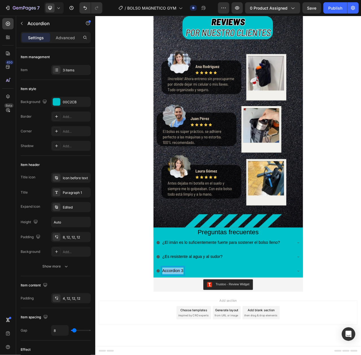
click at [194, 345] on p "Accordion 3" at bounding box center [194, 342] width 27 height 8
click at [354, 341] on div "¿Se puede usar fuera del gimnasio?" at bounding box center [265, 342] width 190 height 16
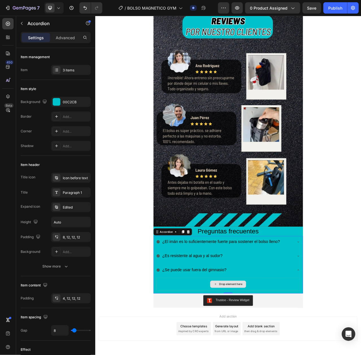
click at [203, 356] on div "Drop element here" at bounding box center [264, 358] width 183 height 17
click at [35, 20] on p "Accordion" at bounding box center [51, 23] width 48 height 7
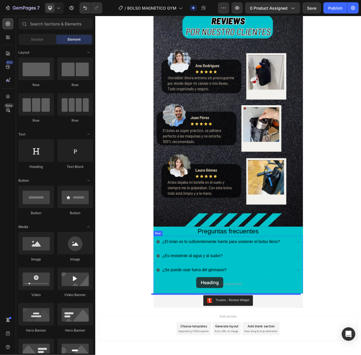
scroll to position [946, 0]
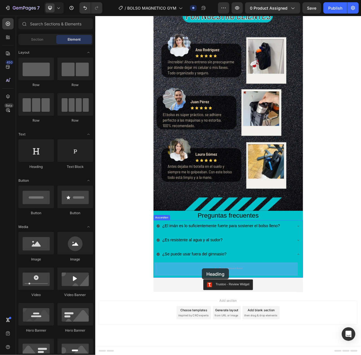
drag, startPoint x: 128, startPoint y: 169, endPoint x: 231, endPoint y: 339, distance: 198.9
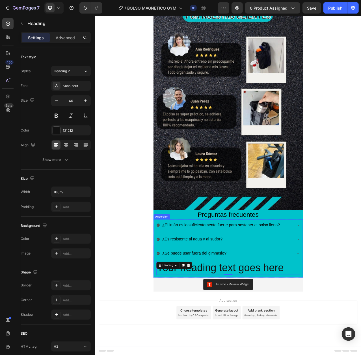
click at [264, 303] on div "¿Es resistente al agua y al sudor?" at bounding box center [260, 301] width 174 height 10
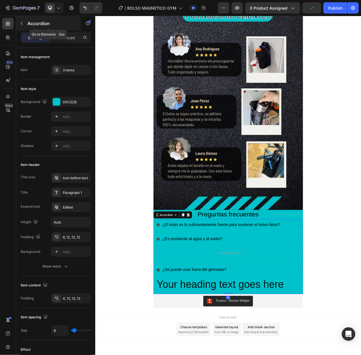
click at [34, 20] on p "Accordion" at bounding box center [51, 23] width 48 height 7
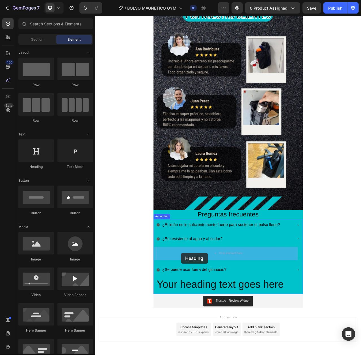
drag, startPoint x: 134, startPoint y: 173, endPoint x: 201, endPoint y: 313, distance: 155.3
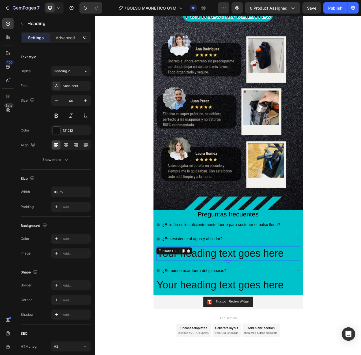
click at [233, 280] on span "¿El imán es lo suficientemente fuerte para sostener el bolso lleno?" at bounding box center [256, 283] width 150 height 6
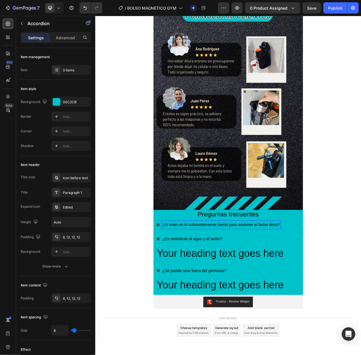
click at [346, 280] on div "¿El imán es lo suficientemente fuerte para sostener el bolso lleno?" at bounding box center [265, 284] width 190 height 16
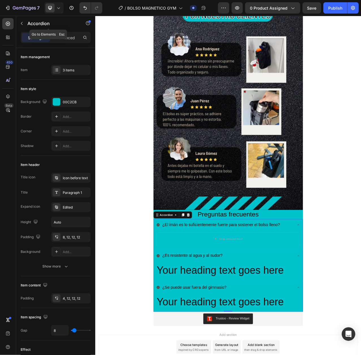
click at [27, 21] on p "Accordion" at bounding box center [51, 23] width 48 height 7
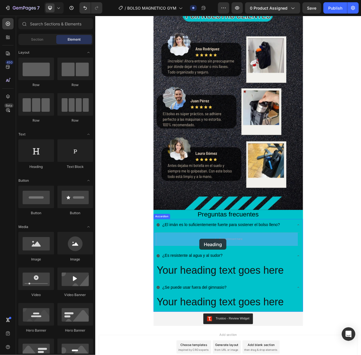
drag, startPoint x: 131, startPoint y: 174, endPoint x: 227, endPoint y: 301, distance: 158.9
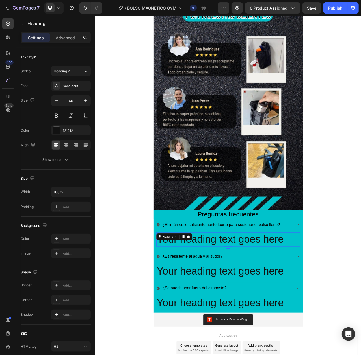
click at [228, 301] on h2 "Your heading text goes here" at bounding box center [264, 302] width 183 height 18
click at [228, 301] on p "Your heading text goes here" at bounding box center [264, 301] width 182 height 17
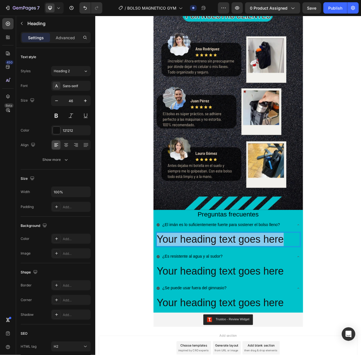
click at [228, 301] on p "Your heading text goes here" at bounding box center [264, 301] width 182 height 17
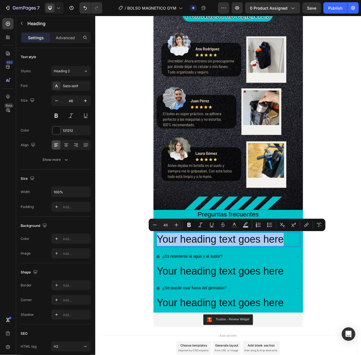
click at [163, 226] on input "46" at bounding box center [165, 225] width 11 height 7
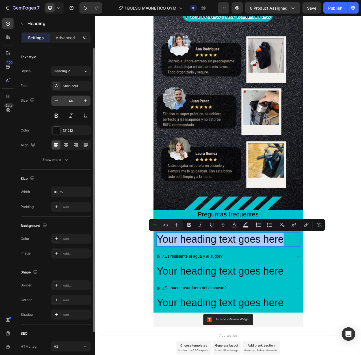
click at [75, 101] on input "46" at bounding box center [71, 101] width 19 height 10
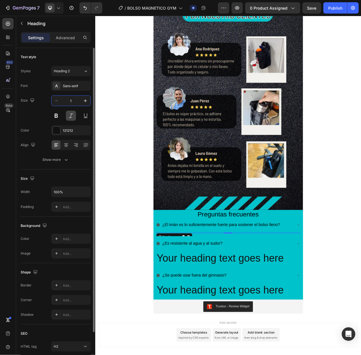
type input "15"
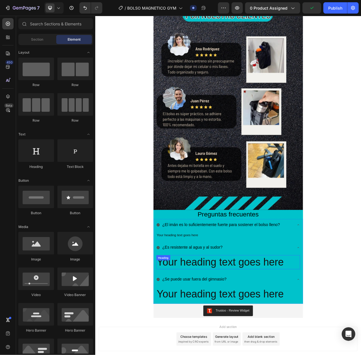
click at [218, 330] on h2 "Your heading text goes here" at bounding box center [264, 331] width 183 height 18
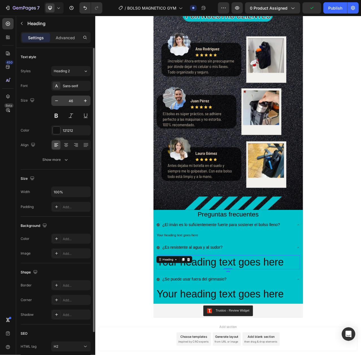
click at [71, 100] on input "46" at bounding box center [71, 101] width 19 height 10
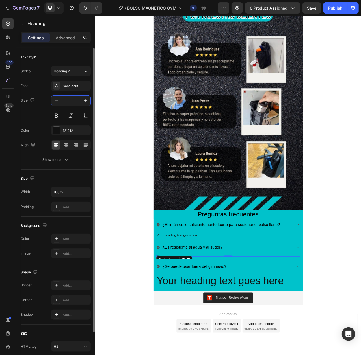
type input "15"
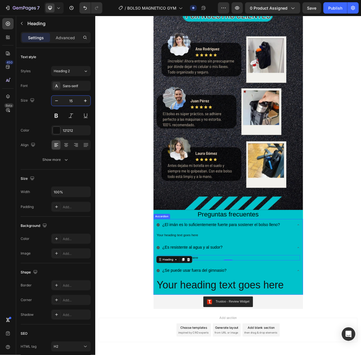
click at [196, 354] on h2 "Your heading text goes here" at bounding box center [264, 360] width 183 height 18
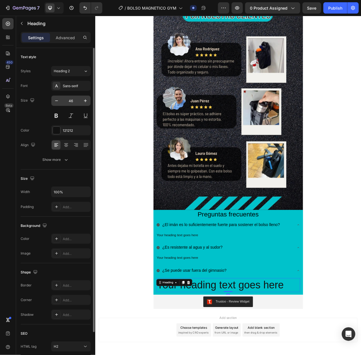
click at [73, 102] on input "46" at bounding box center [71, 101] width 19 height 10
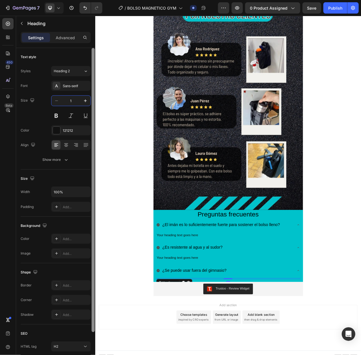
type input "15"
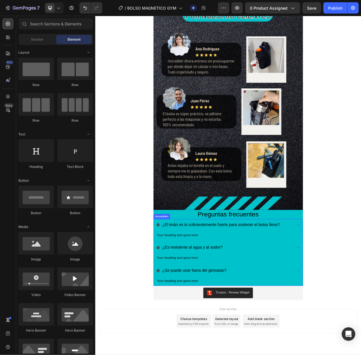
click at [207, 352] on h2 "Your heading text goes here" at bounding box center [264, 354] width 183 height 7
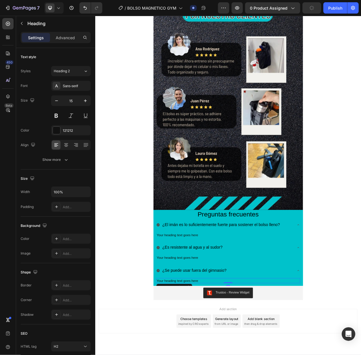
click at [207, 352] on h2 "Your heading text goes here" at bounding box center [264, 354] width 183 height 7
click at [207, 352] on p "Your heading text goes here" at bounding box center [264, 355] width 182 height 6
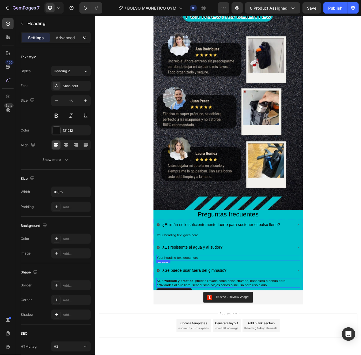
click at [176, 325] on h2 "Your heading text goes here" at bounding box center [264, 325] width 183 height 7
click at [176, 325] on p "Your heading text goes here" at bounding box center [264, 325] width 182 height 6
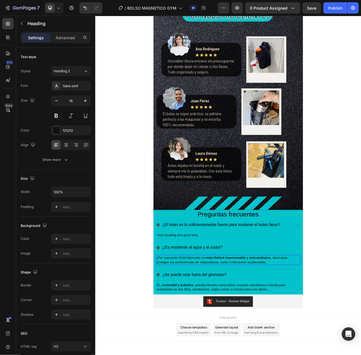
click at [286, 324] on strong "tela Oxford impermeable y anti-arañazos" at bounding box center [278, 325] width 82 height 5
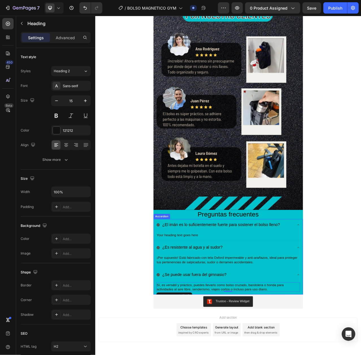
click at [210, 299] on h2 "Your heading text goes here" at bounding box center [264, 296] width 183 height 7
click at [214, 295] on p "Your heading text goes here" at bounding box center [264, 296] width 182 height 6
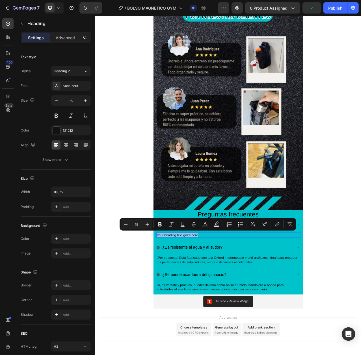
click at [214, 295] on p "Your heading text goes here" at bounding box center [264, 296] width 182 height 6
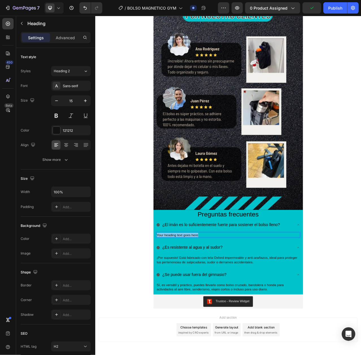
click at [214, 295] on p "Your heading text goes here" at bounding box center [264, 296] width 182 height 6
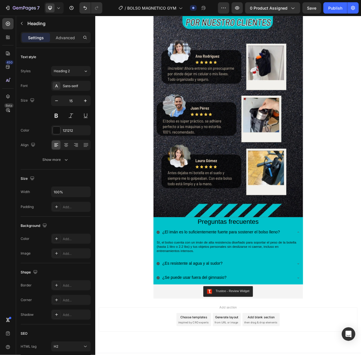
scroll to position [1551, 0]
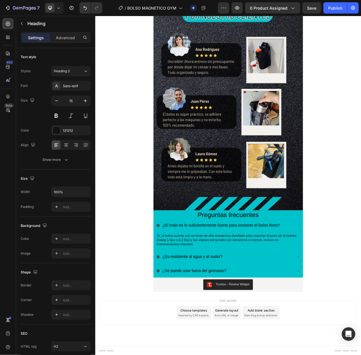
click at [203, 303] on h2 "Sí, el bolso cuenta con un imán de alta resistencia diseñado para soportar el p…" at bounding box center [264, 302] width 183 height 18
click at [203, 303] on p "Sí, el bolso cuenta con un imán de alta resistencia diseñado para soportar el p…" at bounding box center [264, 302] width 182 height 17
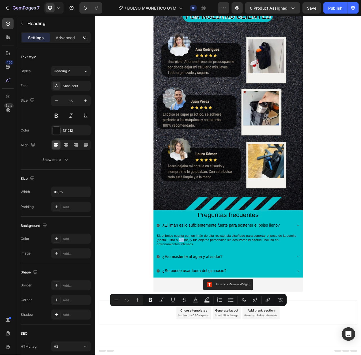
type input "16"
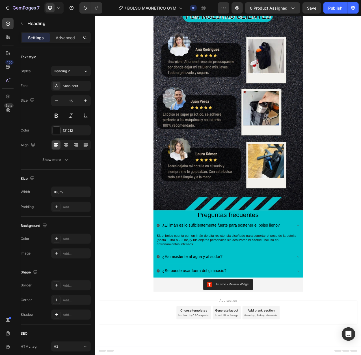
scroll to position [1247, 0]
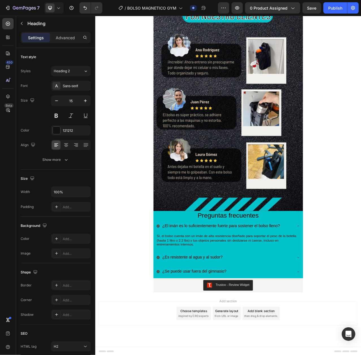
click at [200, 303] on h2 "Sí, el bolso cuenta con un imán de alta resistencia diseñado para soportar el p…" at bounding box center [264, 303] width 183 height 18
click at [200, 303] on p "Sí, el bolso cuenta con un imán de alta resistencia diseñado para soportar el p…" at bounding box center [264, 302] width 182 height 17
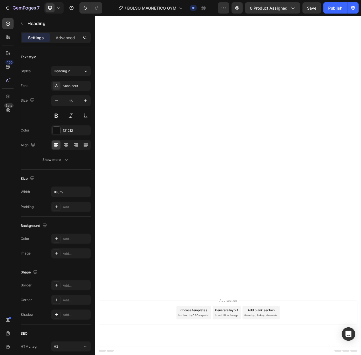
scroll to position [569, 0]
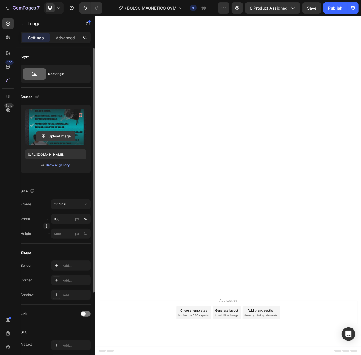
click at [45, 133] on input "file" at bounding box center [55, 137] width 39 height 10
click at [52, 126] on label at bounding box center [55, 127] width 61 height 36
click at [52, 132] on input "file" at bounding box center [55, 137] width 39 height 10
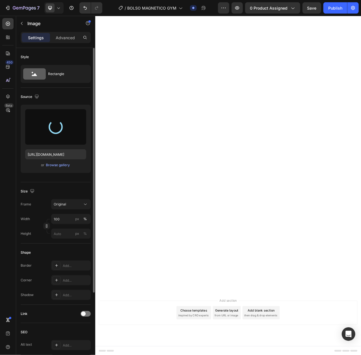
type input "https://cdn.shopify.com/s/files/1/0933/7379/2621/files/gempages_575871303676855…"
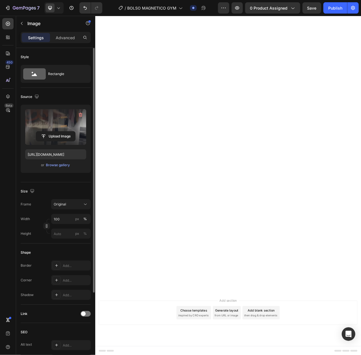
scroll to position [759, 0]
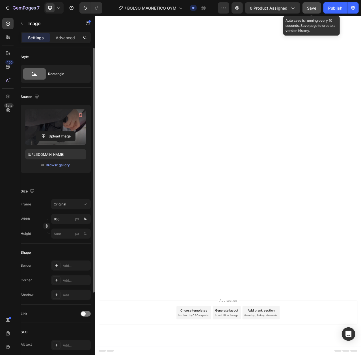
click at [314, 7] on span "Save" at bounding box center [311, 8] width 9 height 5
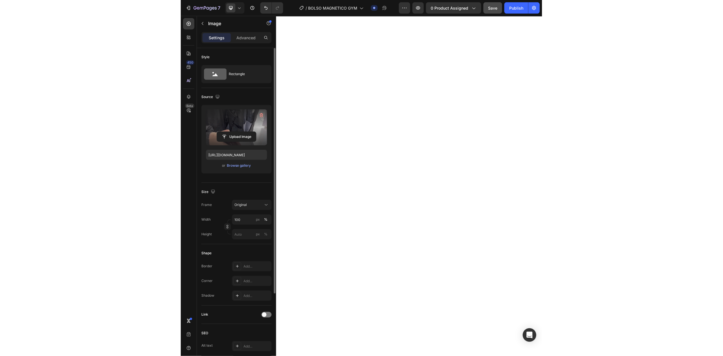
scroll to position [0, 0]
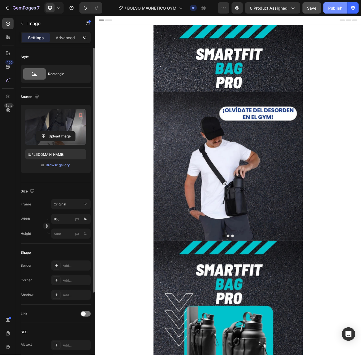
click at [338, 5] on div "Publish" at bounding box center [335, 8] width 14 height 6
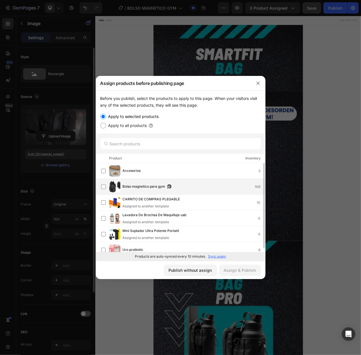
click at [155, 186] on span "Bolso magnetico para gym" at bounding box center [144, 187] width 43 height 6
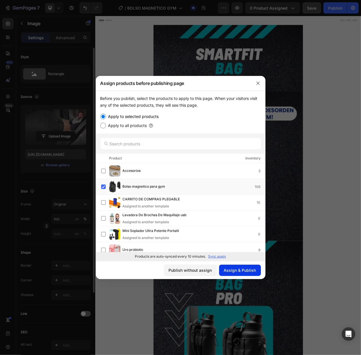
click at [232, 271] on div "Assign & Publish" at bounding box center [240, 271] width 32 height 6
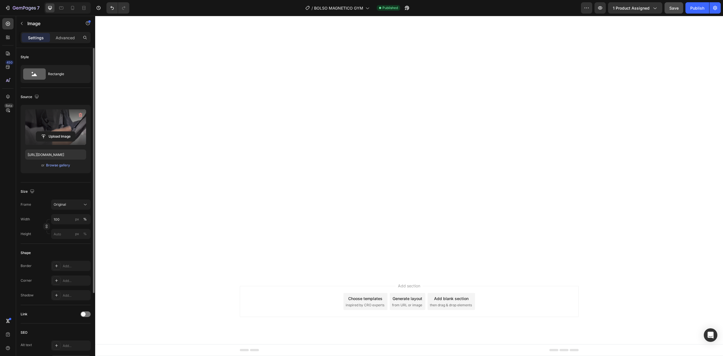
scroll to position [829, 0]
click at [697, 8] on div "Publish" at bounding box center [697, 8] width 14 height 6
click at [604, 7] on button "button" at bounding box center [600, 7] width 11 height 11
